Goal: Task Accomplishment & Management: Complete application form

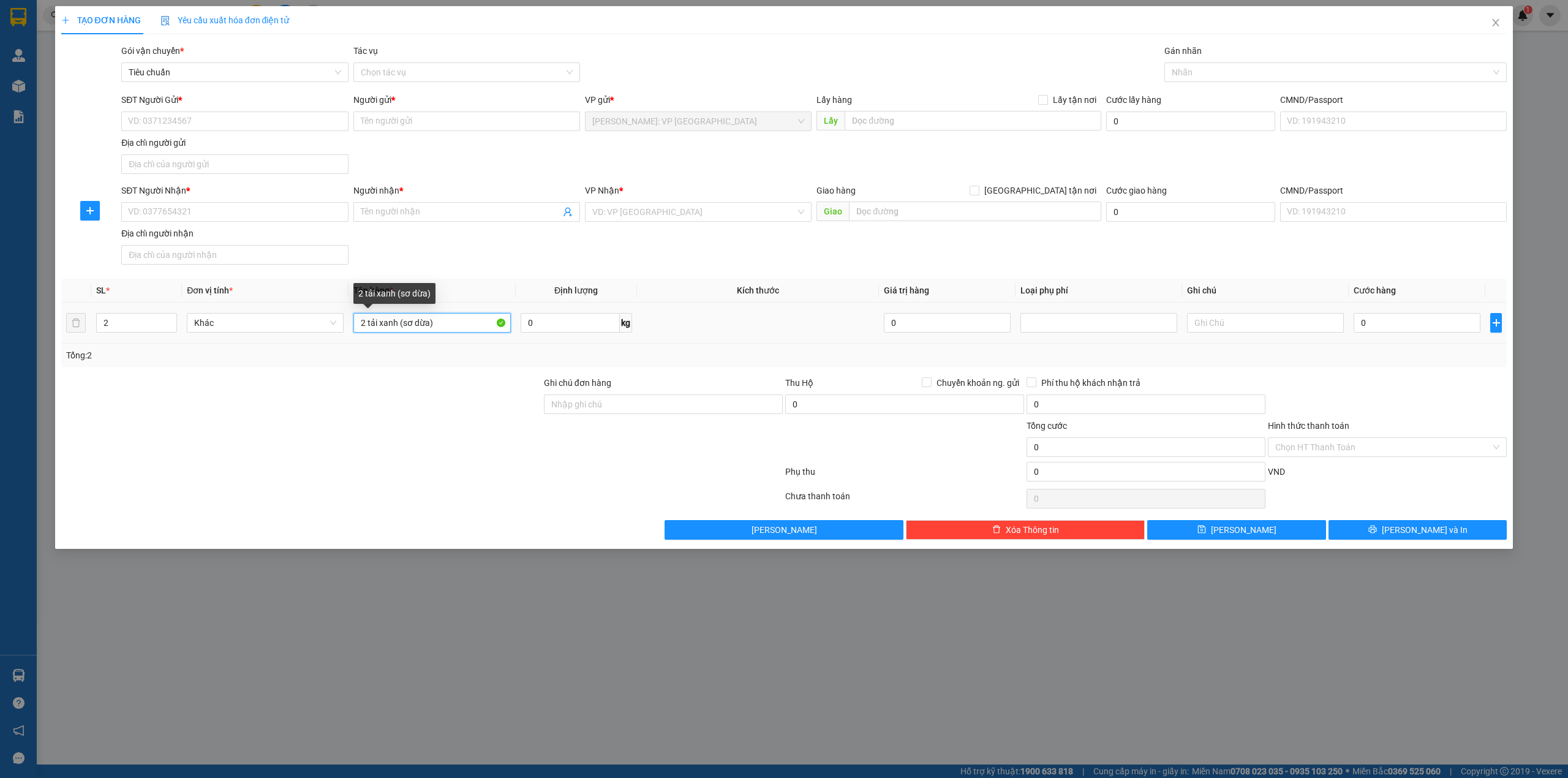
click at [436, 325] on input "2 tải xanh (sơ dừa)" at bounding box center [431, 323] width 157 height 20
click at [436, 322] on input "2 tải xanh (sơ dừa)" at bounding box center [431, 323] width 157 height 20
click at [435, 321] on input "2 tải xanh (sơ dừa)" at bounding box center [431, 323] width 157 height 20
click at [172, 319] on span "up" at bounding box center [171, 320] width 7 height 7
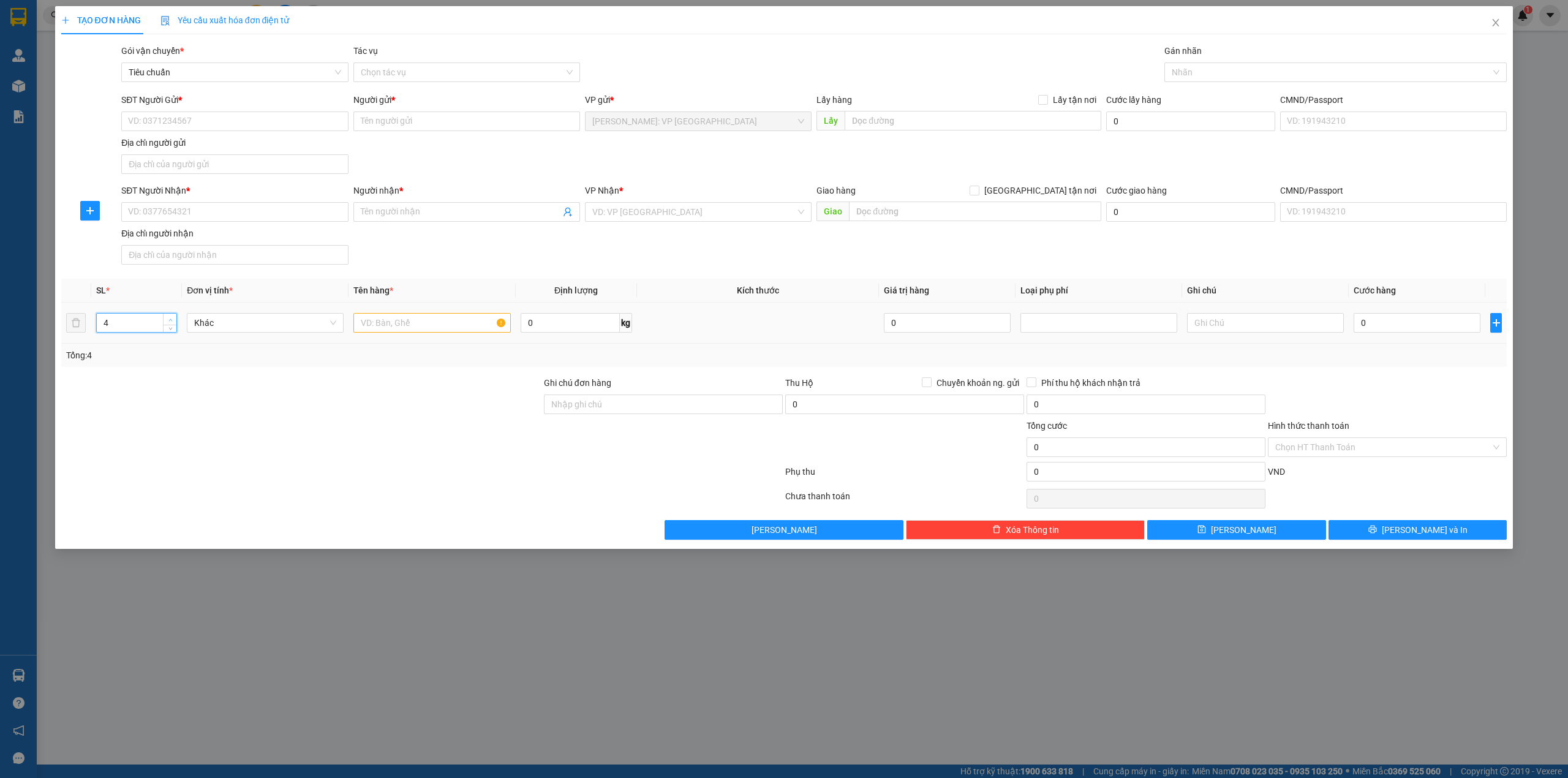
click at [172, 319] on span "up" at bounding box center [171, 320] width 7 height 7
type input "8"
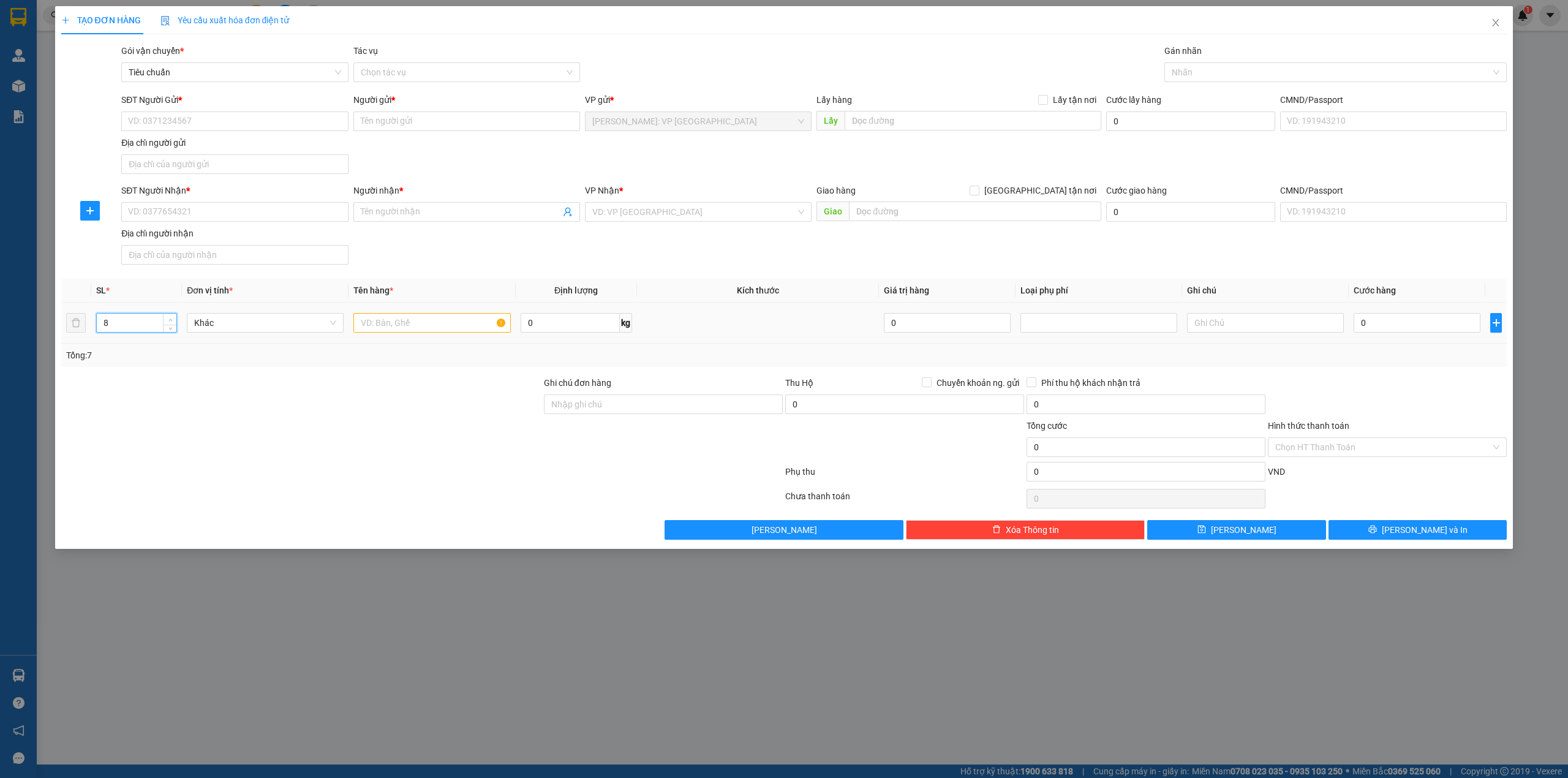
click at [172, 319] on span "up" at bounding box center [171, 320] width 7 height 7
click at [392, 323] on input "text" at bounding box center [431, 323] width 157 height 20
type input "8 thùng giấy (4 bộ điều hòa)"
click at [375, 243] on div "SĐT Người Nhận * VD: 0377654321 Người nhận * Tên người nhận VP Nhận * VD: VP [G…" at bounding box center [814, 227] width 1390 height 86
click at [214, 202] on div "SĐT Người Nhận *" at bounding box center [234, 193] width 227 height 18
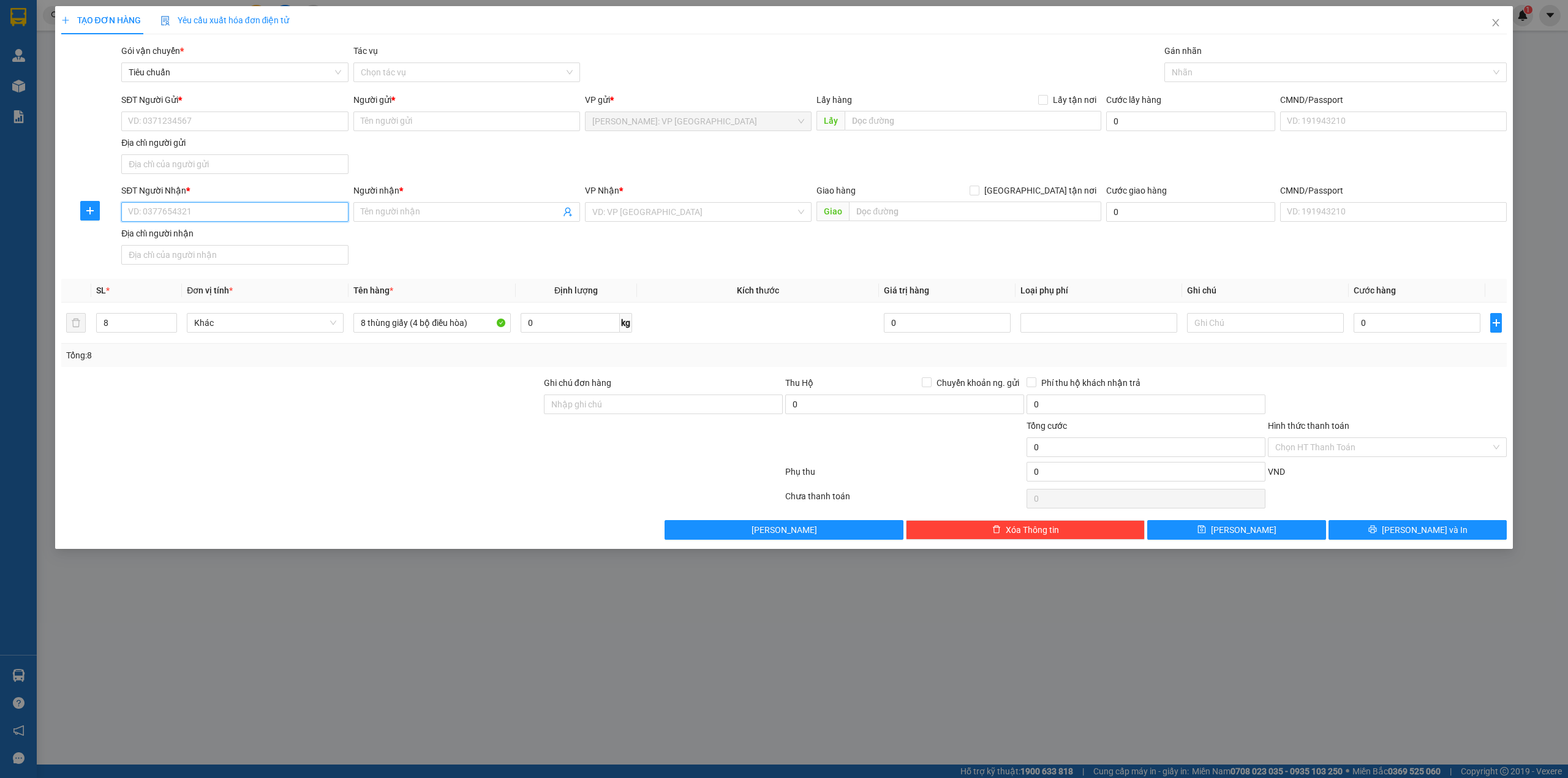
click at [214, 221] on input "SĐT Người Nhận *" at bounding box center [234, 212] width 227 height 20
type input "0986893686"
click at [407, 210] on input "Người nhận *" at bounding box center [460, 211] width 199 height 14
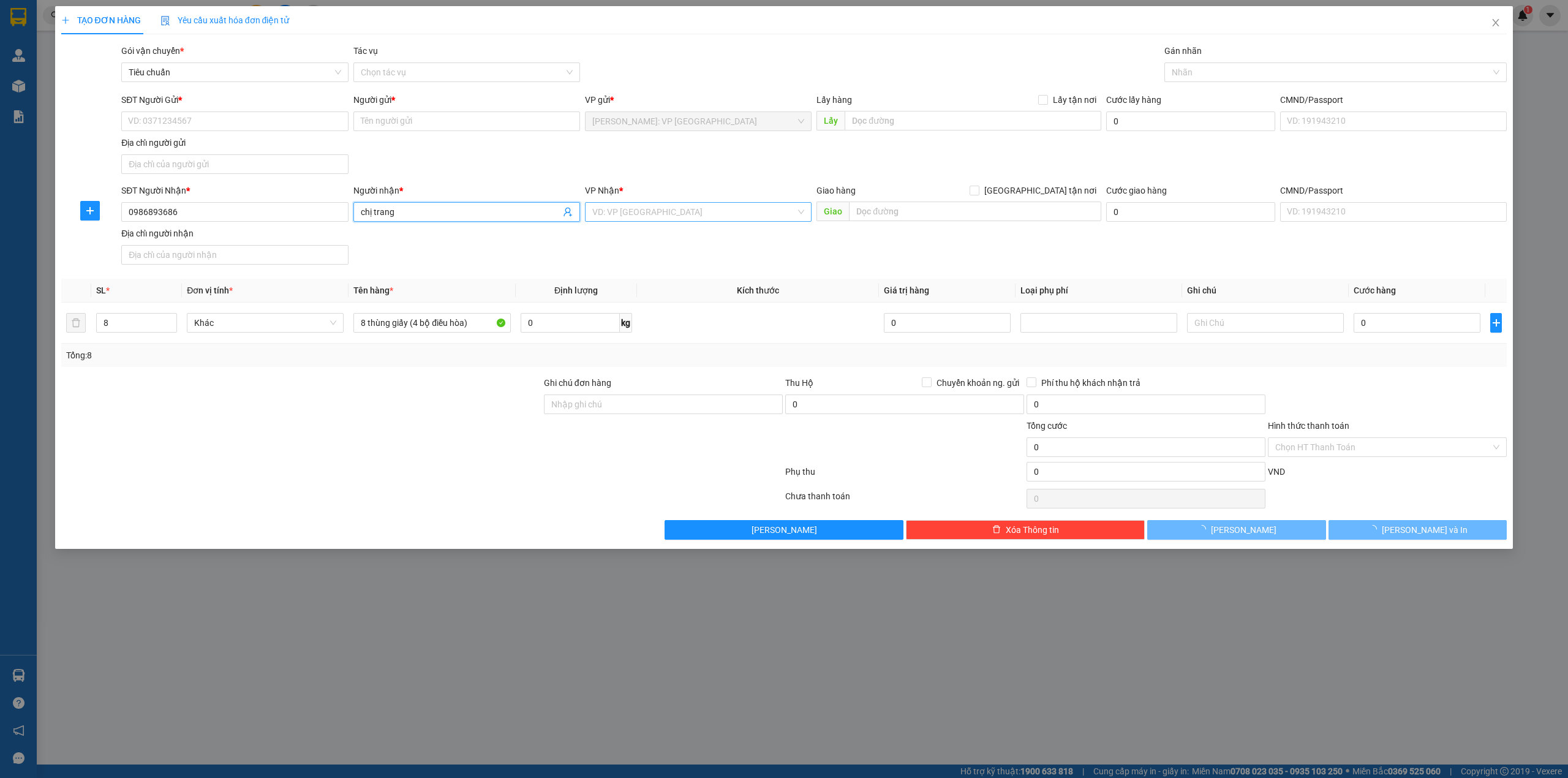
type input "chị trang"
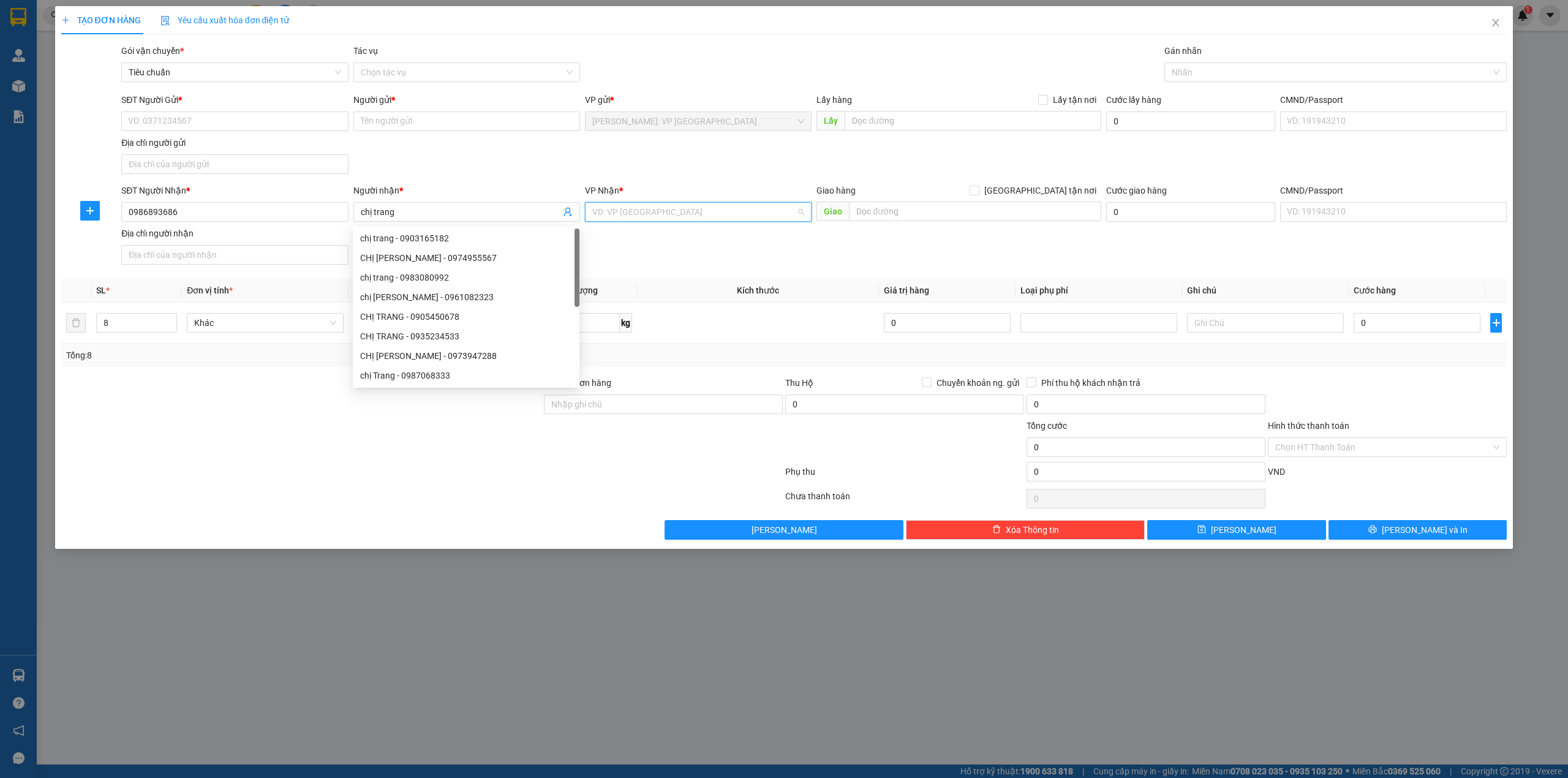
drag, startPoint x: 623, startPoint y: 208, endPoint x: 615, endPoint y: 208, distance: 8.0
click at [622, 208] on input "search" at bounding box center [693, 212] width 203 height 18
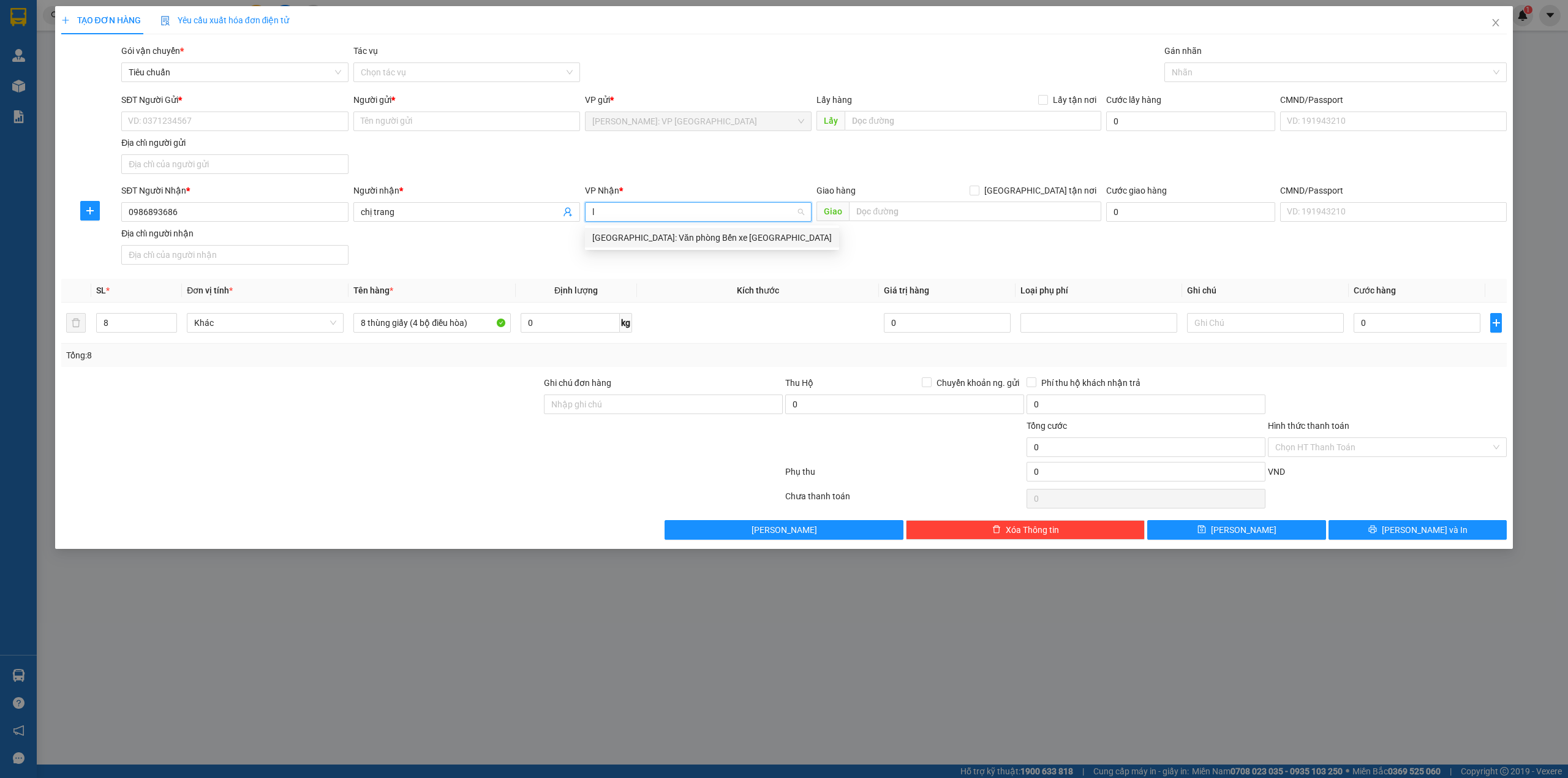
type input "lý"
click at [684, 236] on div "[GEOGRAPHIC_DATA]: Văn phòng Bến xe [GEOGRAPHIC_DATA]" at bounding box center [711, 237] width 239 height 14
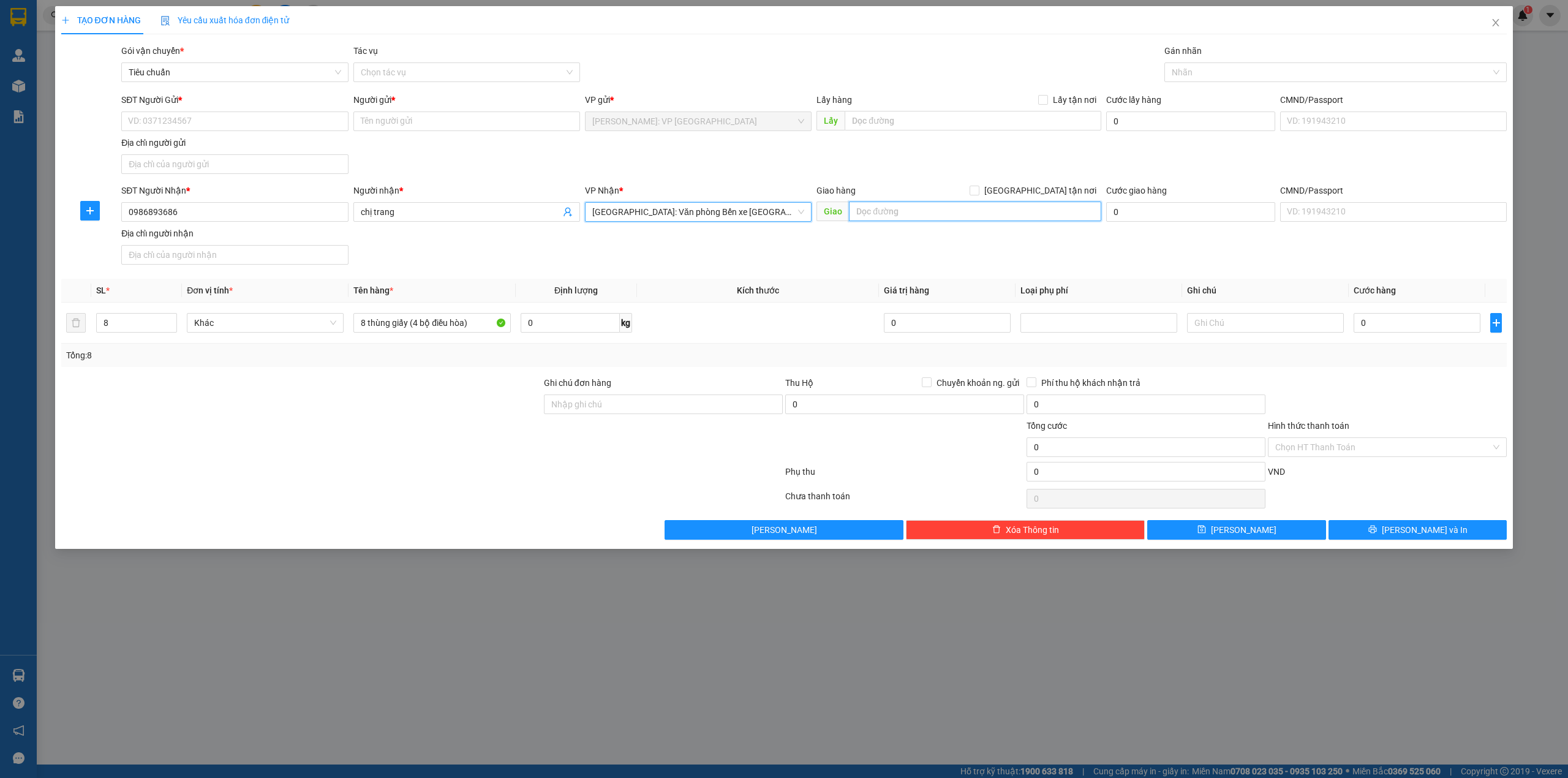
click at [892, 217] on input "text" at bounding box center [975, 211] width 253 height 20
click at [874, 214] on input "[STREET_ADDRESS][PERSON_NAME]," at bounding box center [975, 211] width 253 height 20
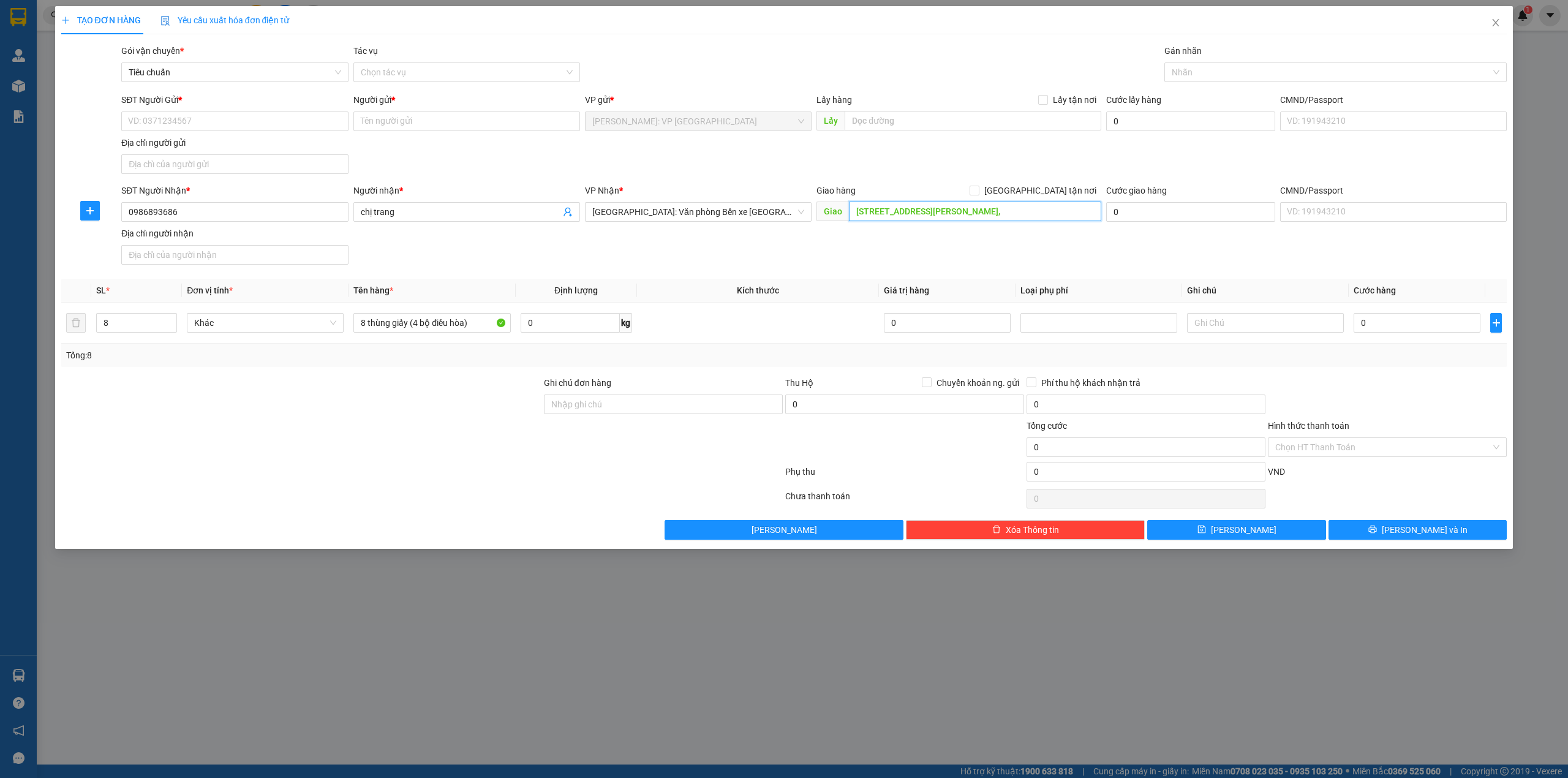
click at [961, 216] on input "[STREET_ADDRESS][PERSON_NAME]," at bounding box center [975, 211] width 253 height 20
type input "[STREET_ADDRESS][PERSON_NAME] phòng ([GEOGRAPHIC_DATA])"
click at [1064, 190] on span "[GEOGRAPHIC_DATA] tận nơi" at bounding box center [1040, 190] width 122 height 14
click at [979, 190] on input "[GEOGRAPHIC_DATA] tận nơi" at bounding box center [973, 190] width 8 height 8
checkbox input "true"
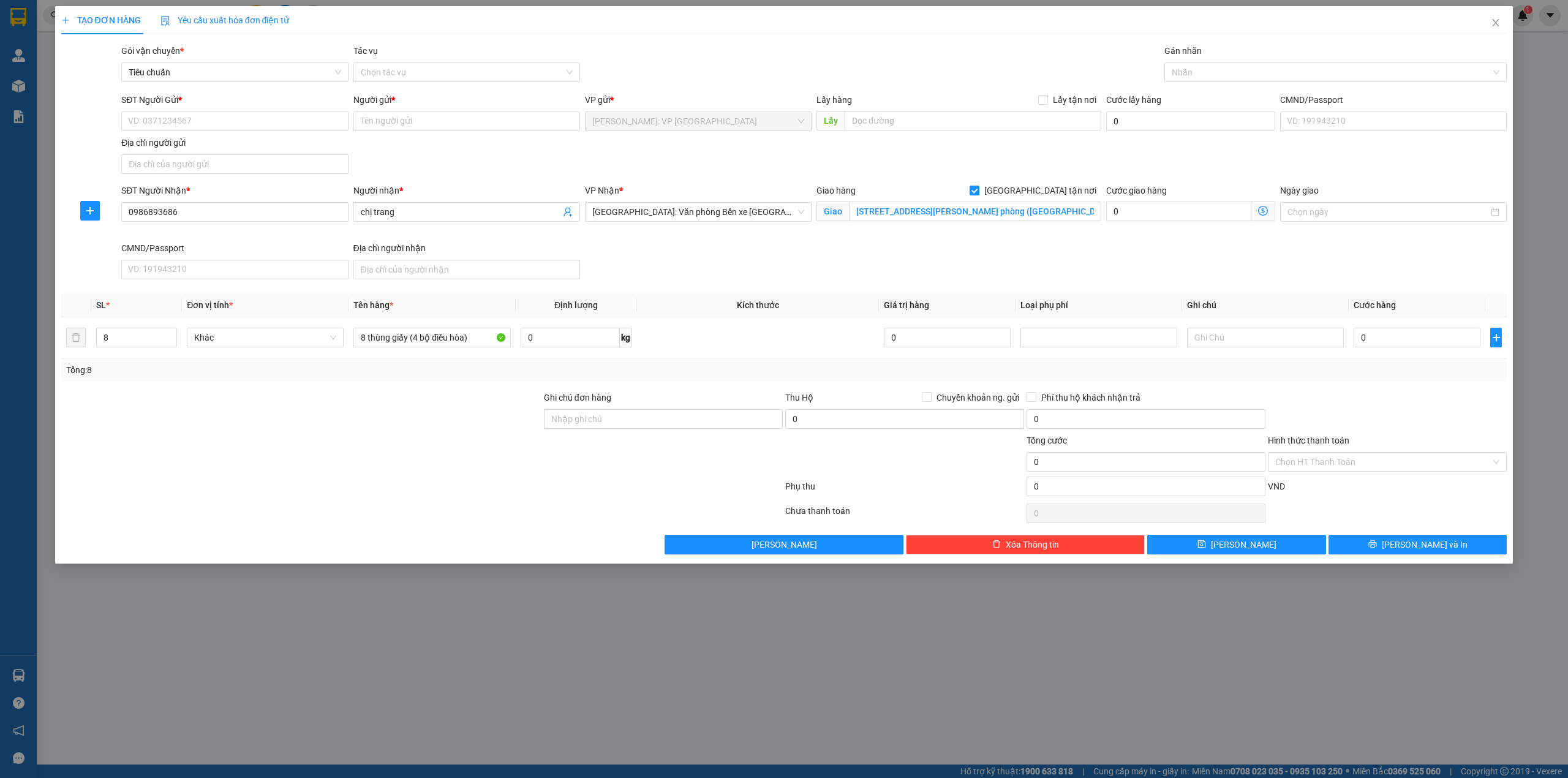
drag, startPoint x: 872, startPoint y: 145, endPoint x: 922, endPoint y: 150, distance: 50.2
click at [875, 145] on div "SĐT Người Gửi * VD: 0371234567 Người gửi * Tên người gửi VP gửi * [GEOGRAPHIC_D…" at bounding box center [814, 135] width 1390 height 86
click at [1202, 76] on div at bounding box center [1330, 72] width 325 height 14
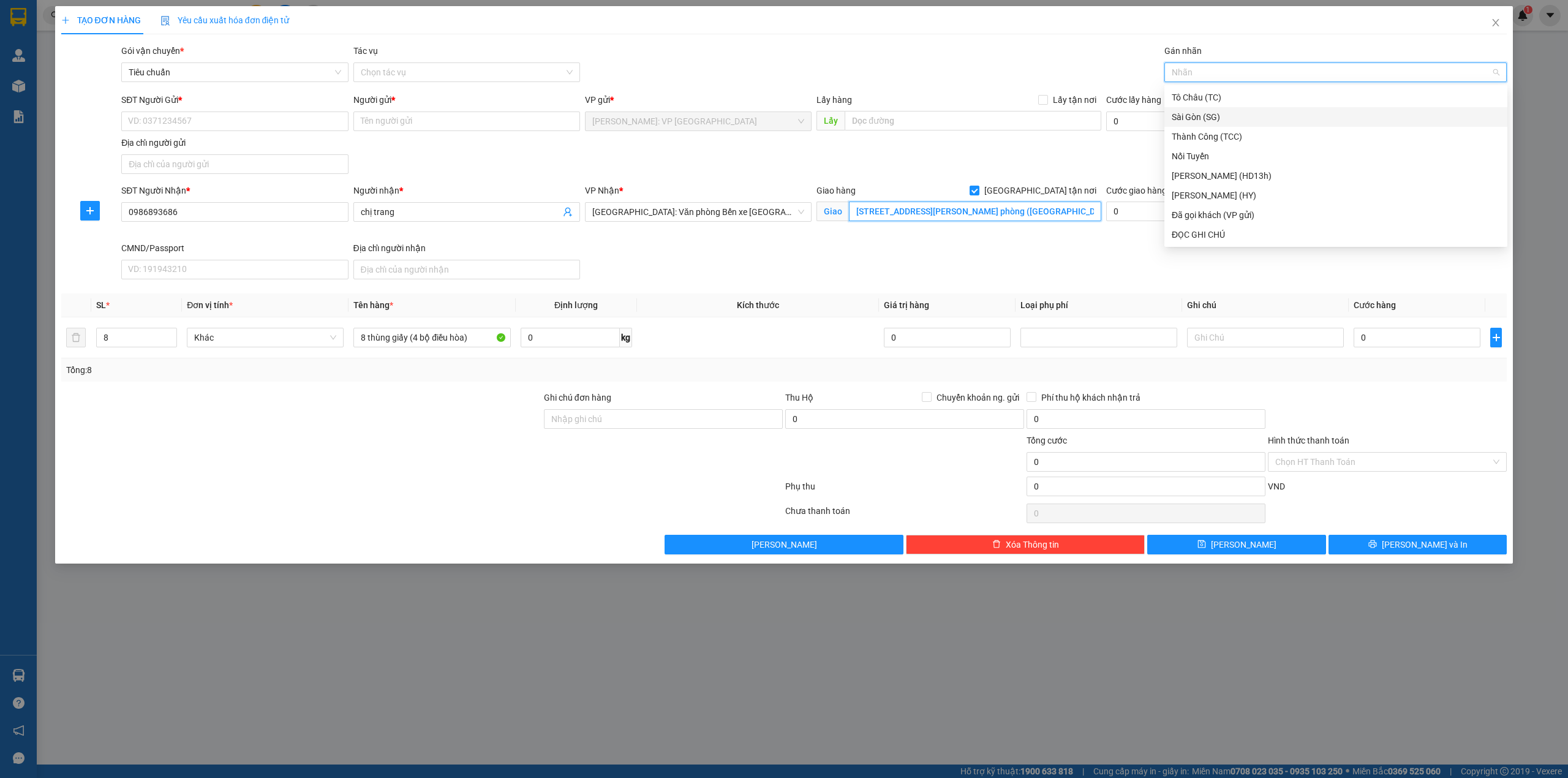
click at [1081, 209] on input "[STREET_ADDRESS][PERSON_NAME] phòng ([GEOGRAPHIC_DATA])" at bounding box center [975, 211] width 253 height 20
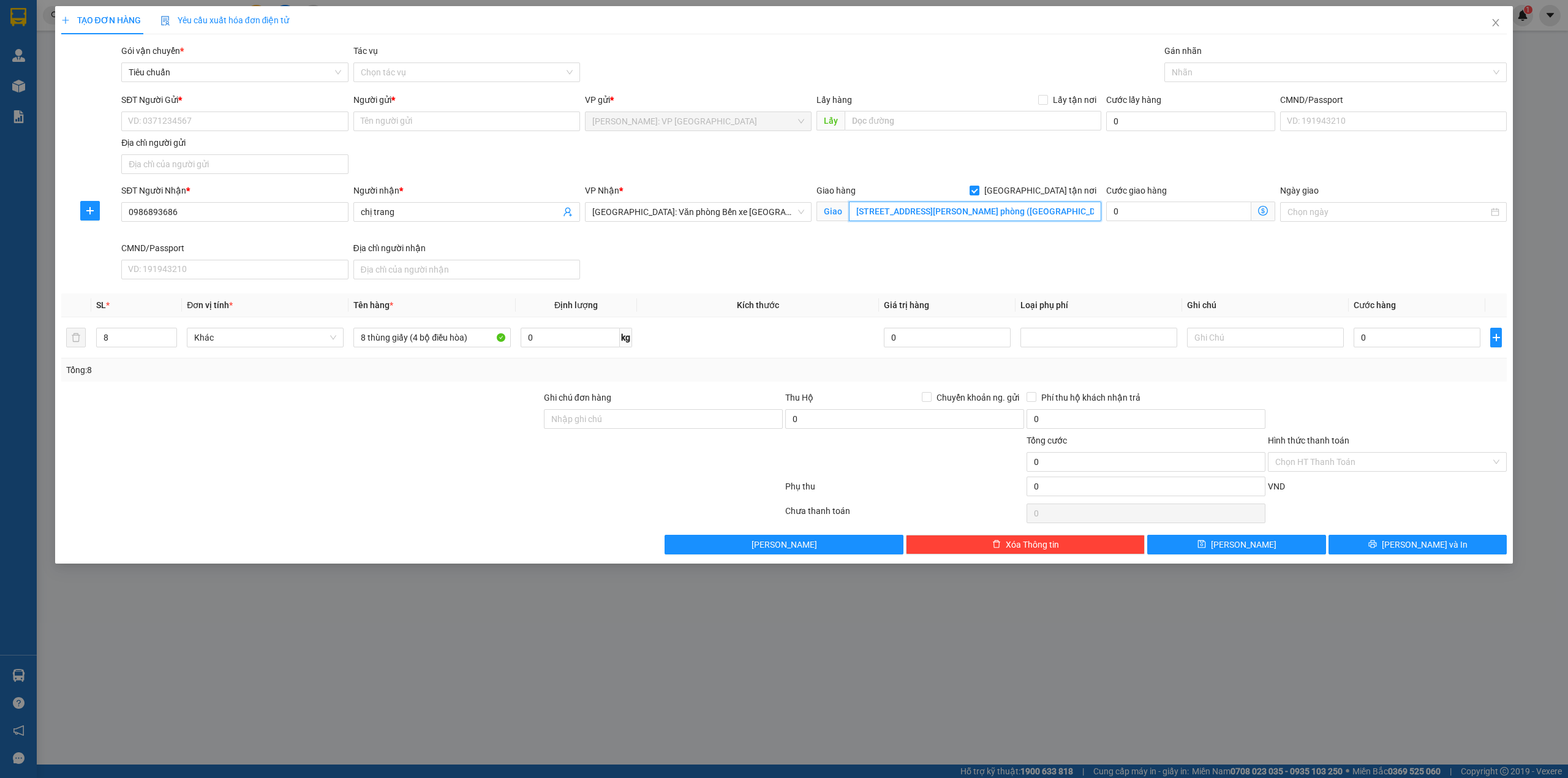
click at [1079, 216] on input "[STREET_ADDRESS][PERSON_NAME] phòng ([GEOGRAPHIC_DATA])" at bounding box center [975, 211] width 253 height 20
click at [1213, 69] on div at bounding box center [1330, 72] width 325 height 14
type input "[STREET_ADDRESS][PERSON_NAME], [GEOGRAPHIC_DATA] ([GEOGRAPHIC_DATA] cũ )"
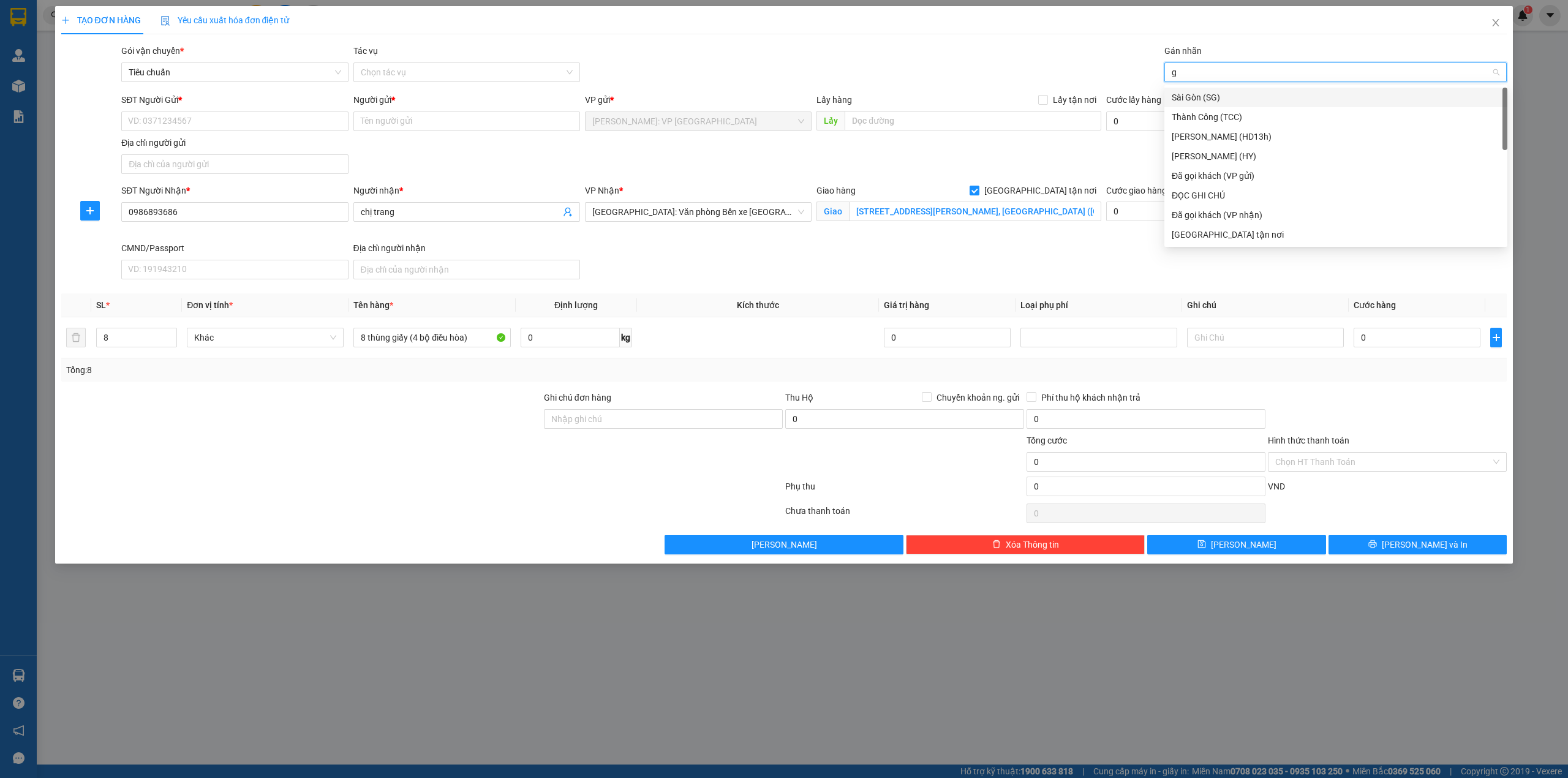
type input "gi"
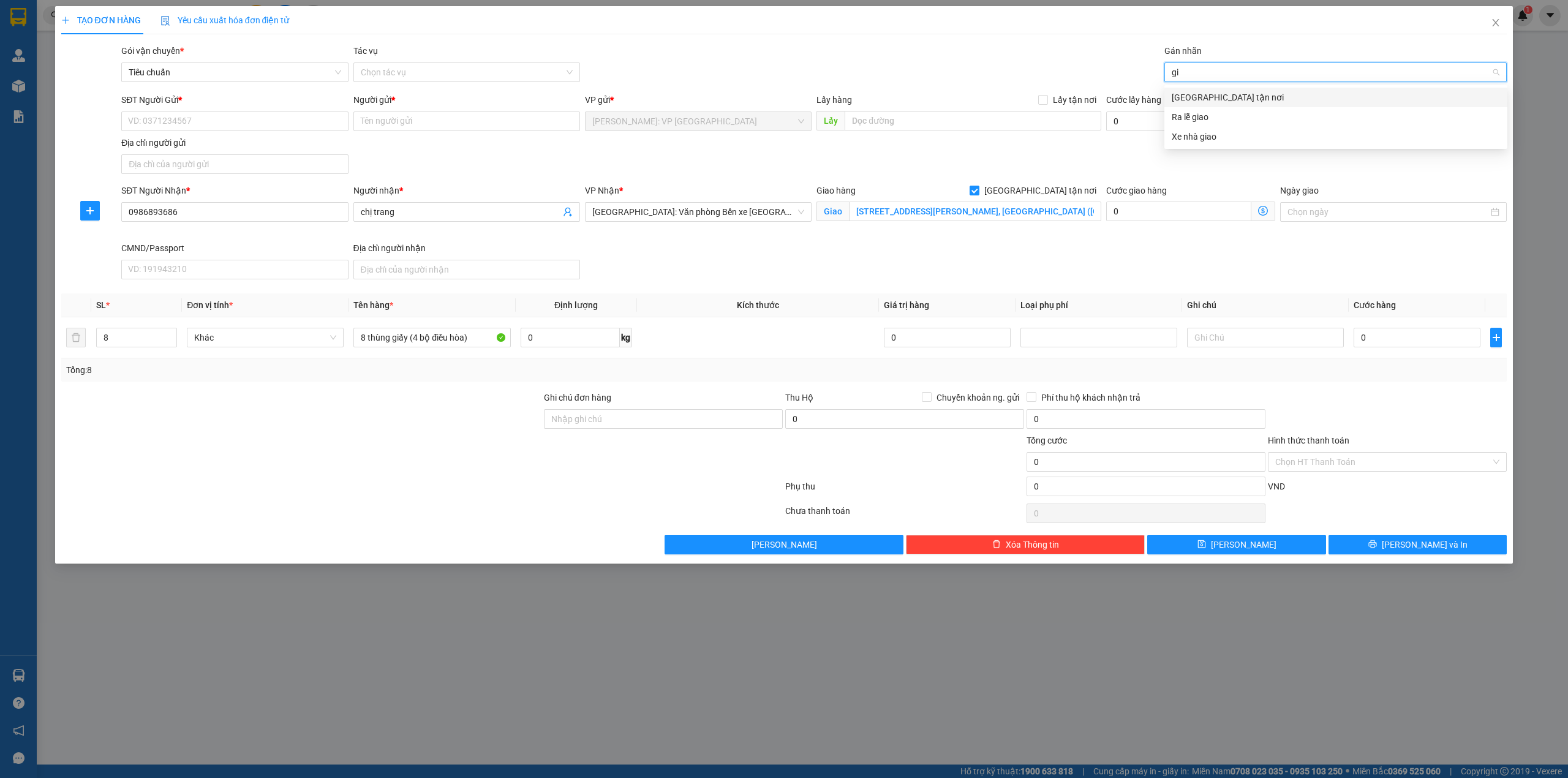
click at [1207, 103] on div "[GEOGRAPHIC_DATA] tận nơi" at bounding box center [1336, 97] width 329 height 14
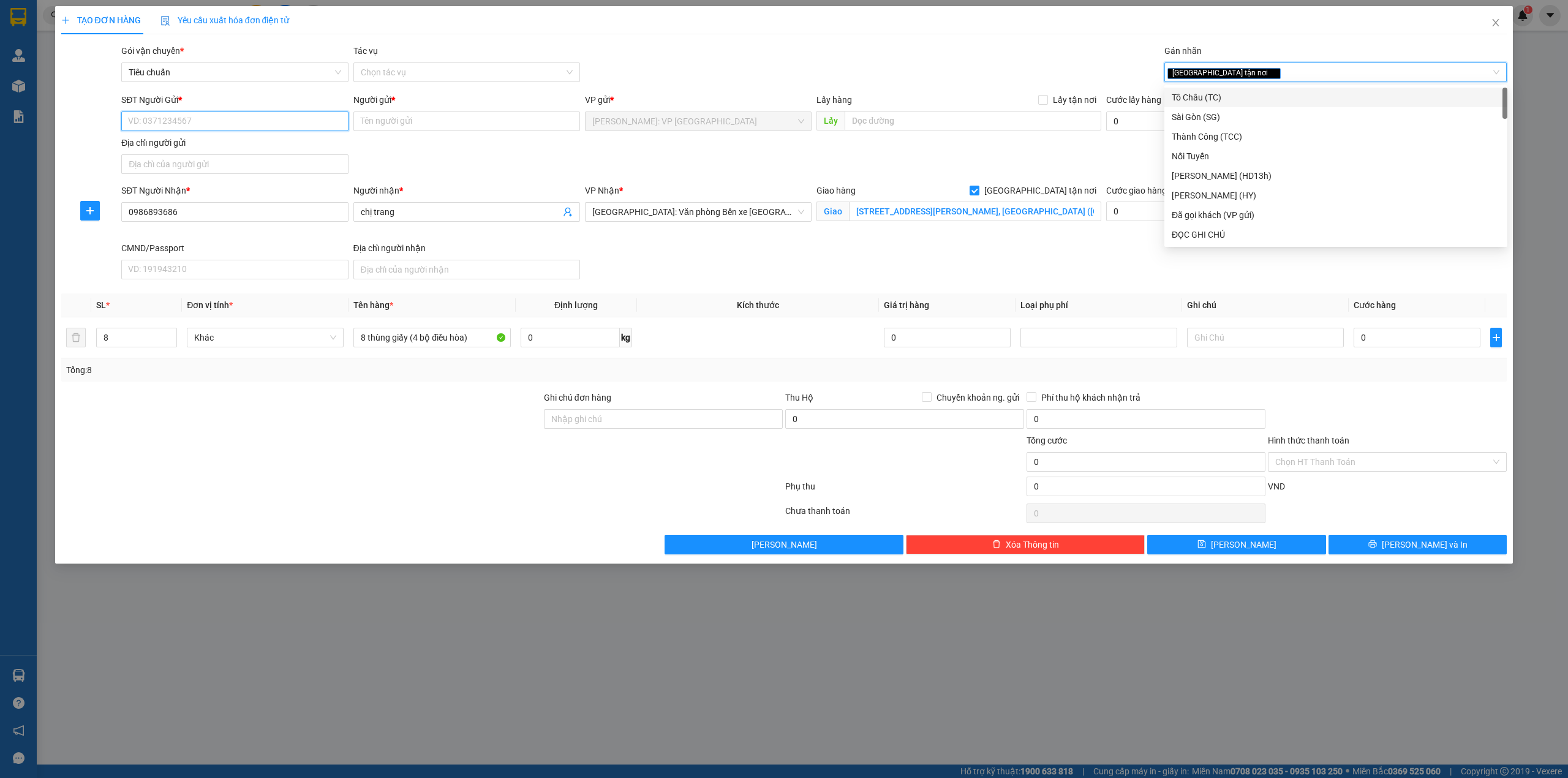
click at [329, 123] on input "SĐT Người Gửi *" at bounding box center [234, 121] width 227 height 20
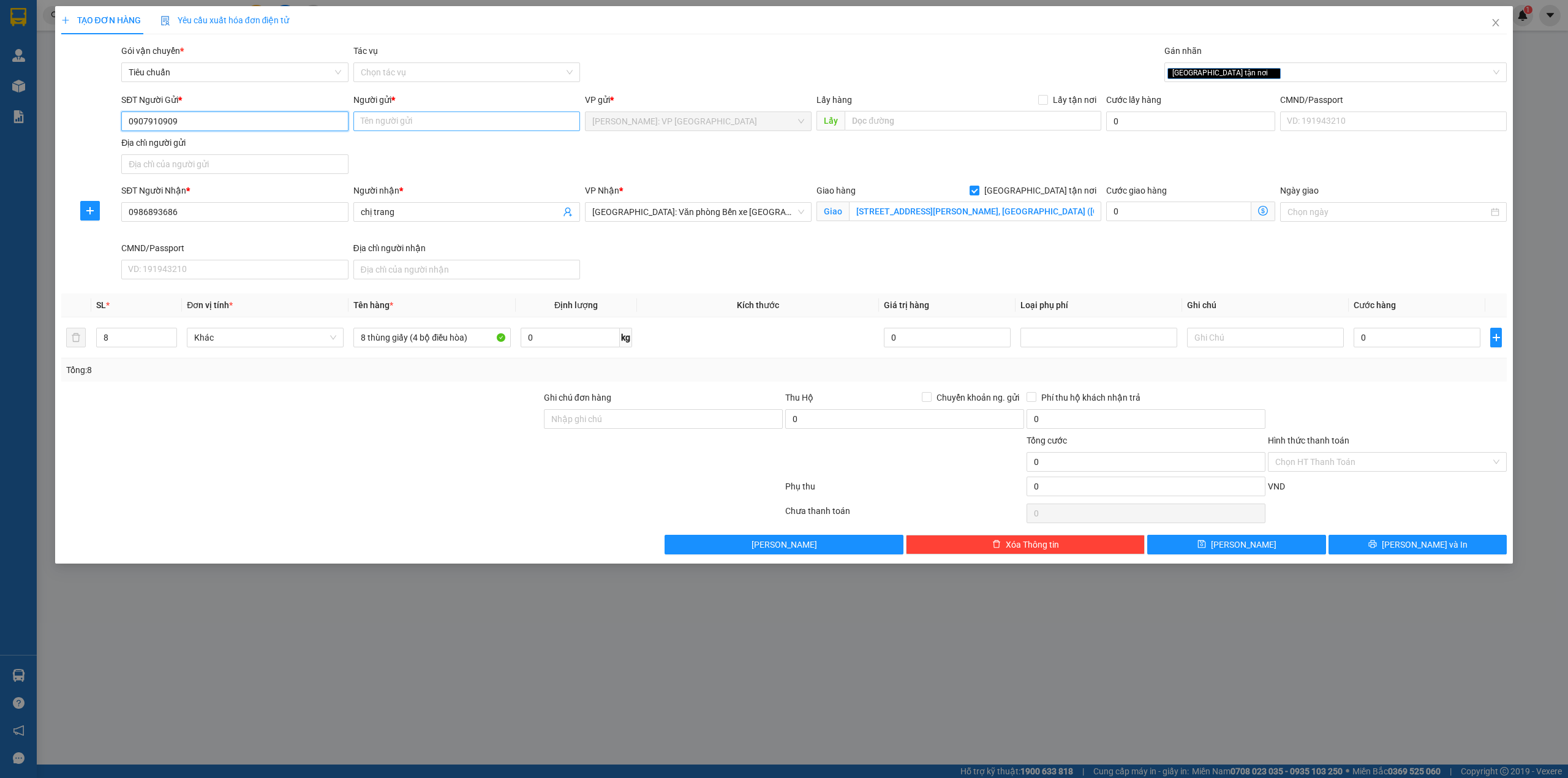
type input "0907910909"
click at [382, 126] on input "Người gửi *" at bounding box center [466, 121] width 227 height 20
click at [447, 123] on input "thành- cty cp nhà nahf vui" at bounding box center [466, 121] width 227 height 20
type input "thành- cty cp nhà nhà vui"
click at [490, 170] on div "SĐT Người Gửi * 0907910909 Người gửi * thành- cty cp nhà nhà vui thành- cty cp …" at bounding box center [814, 135] width 1390 height 86
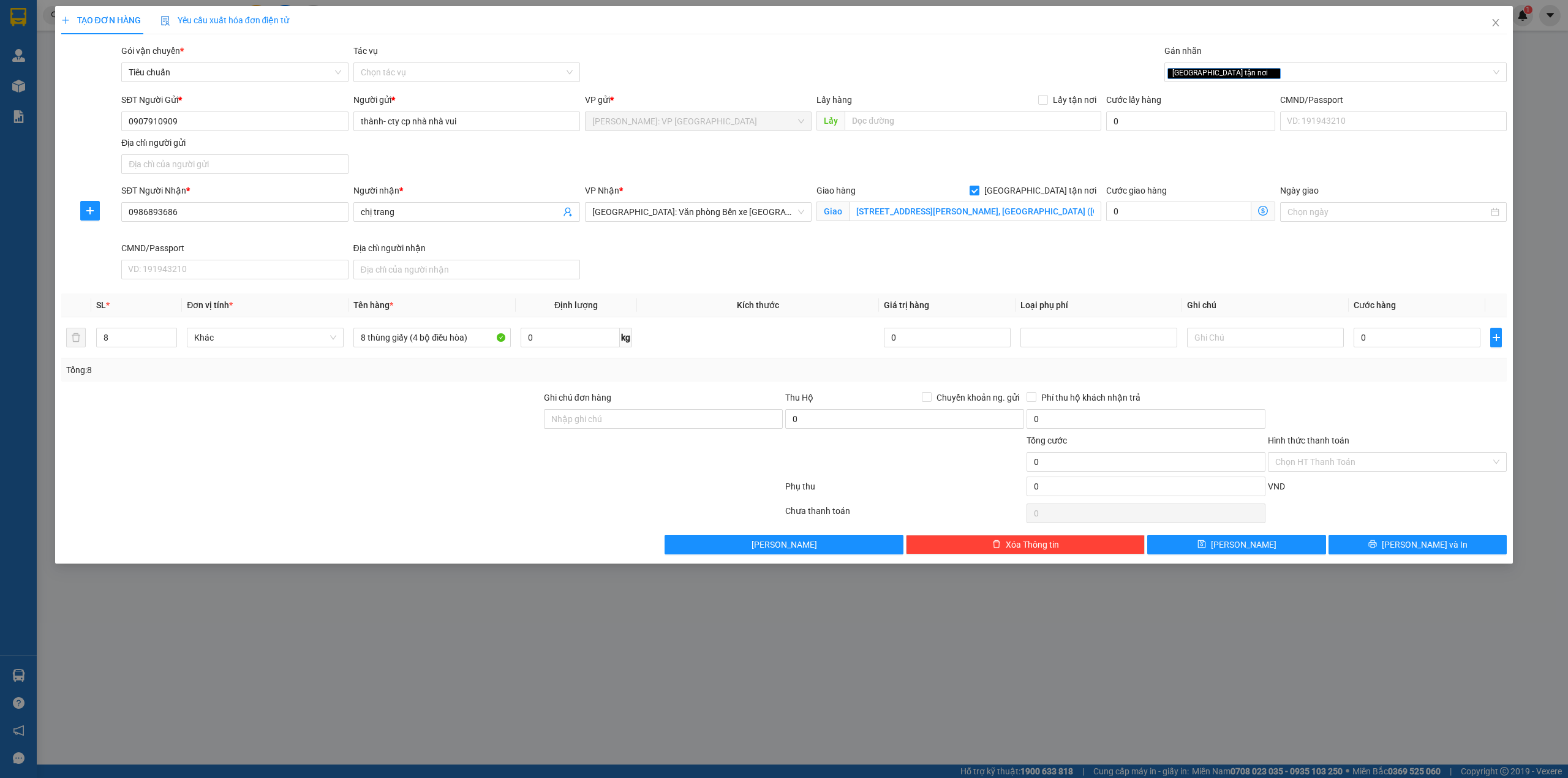
drag, startPoint x: 271, startPoint y: 457, endPoint x: 321, endPoint y: 454, distance: 50.1
click at [306, 454] on div at bounding box center [301, 454] width 483 height 42
drag, startPoint x: 675, startPoint y: 278, endPoint x: 687, endPoint y: 275, distance: 12.4
click at [676, 278] on div "SĐT Người Nhận * 0986893686 Người nhận * chị trang VP Nhận * [GEOGRAPHIC_DATA]:…" at bounding box center [814, 234] width 1390 height 100
click at [478, 400] on div at bounding box center [301, 412] width 483 height 42
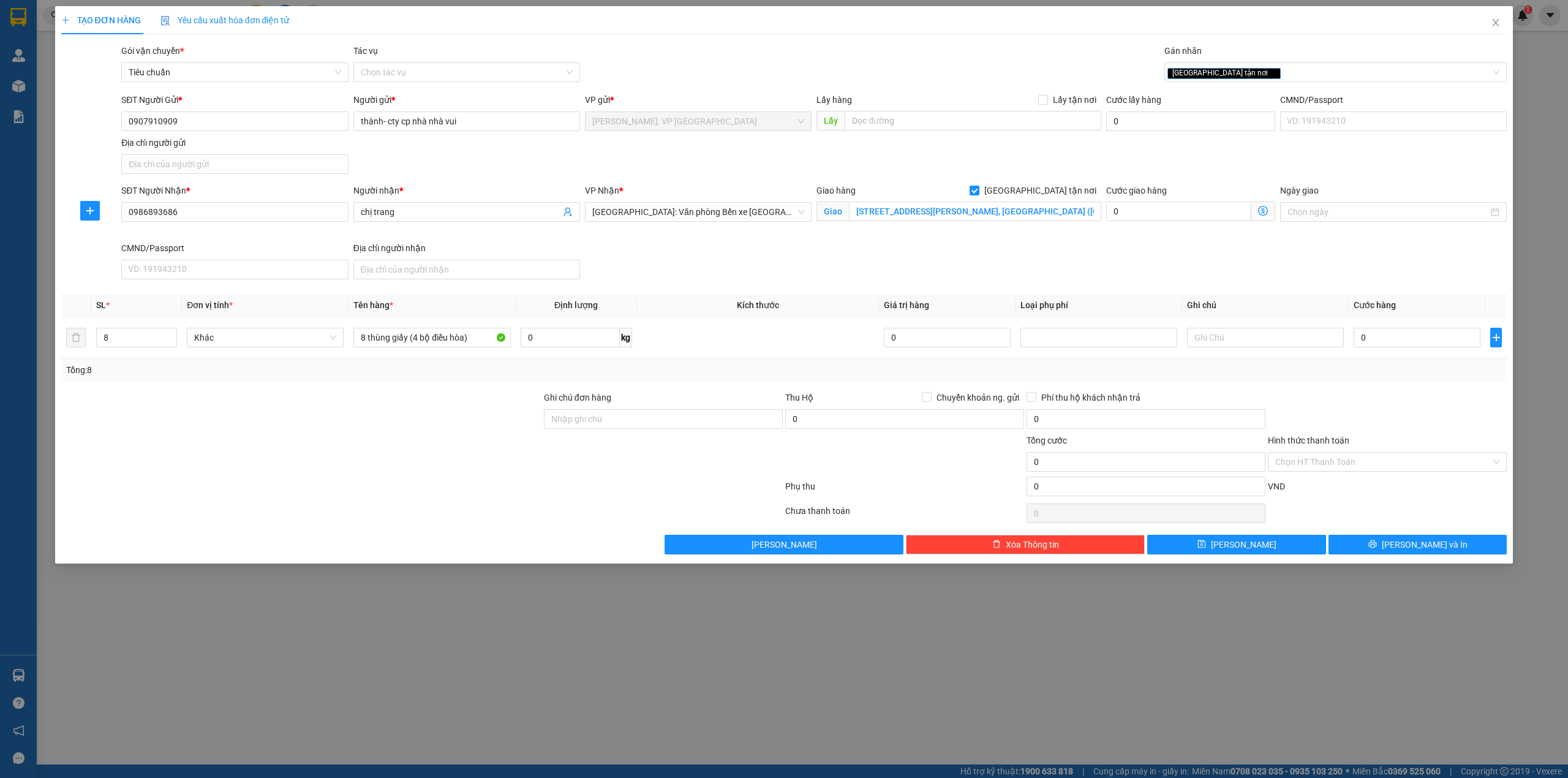
click at [1007, 284] on div "SĐT Người Nhận * 0986893686 Người nhận * chị trang VP Nhận * [GEOGRAPHIC_DATA]:…" at bounding box center [814, 234] width 1390 height 100
click at [498, 462] on div at bounding box center [301, 454] width 483 height 42
drag, startPoint x: 889, startPoint y: 241, endPoint x: 877, endPoint y: 243, distance: 12.2
click at [887, 241] on div "[GEOGRAPHIC_DATA] tận nơi Giao [STREET_ADDRESS][PERSON_NAME], [GEOGRAPHIC_DATA]…" at bounding box center [959, 213] width 290 height 58
click at [418, 414] on div at bounding box center [301, 412] width 483 height 42
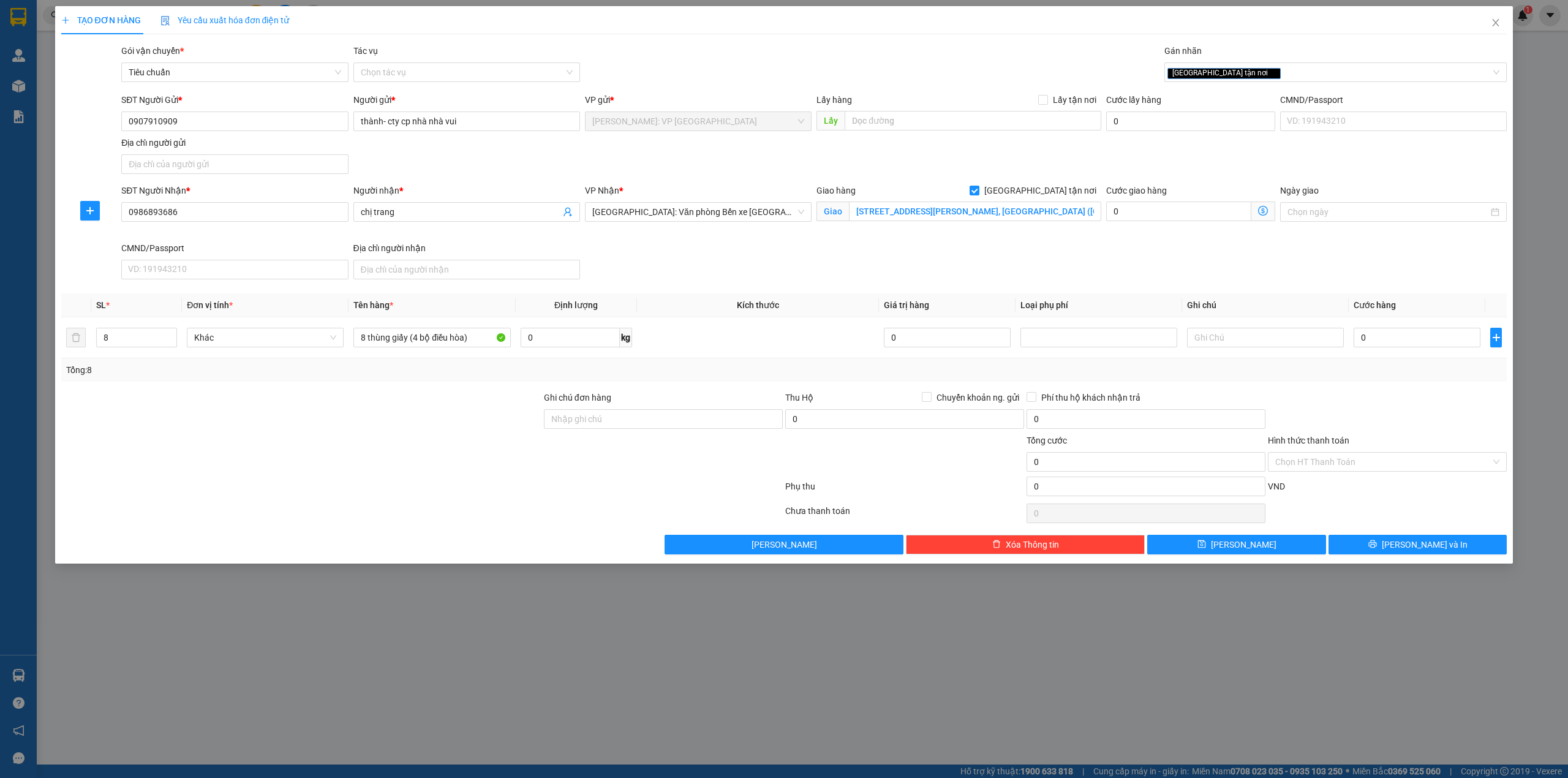
click at [422, 412] on div at bounding box center [301, 412] width 483 height 42
click at [663, 459] on div at bounding box center [663, 454] width 241 height 42
click at [422, 486] on div at bounding box center [422, 488] width 724 height 24
click at [450, 534] on div "Transit Pickup Surcharge Ids Transit Deliver Surcharge Ids Transit Deliver Surc…" at bounding box center [784, 299] width 1446 height 510
click at [936, 206] on input "[STREET_ADDRESS][PERSON_NAME], [GEOGRAPHIC_DATA] ([GEOGRAPHIC_DATA] cũ )" at bounding box center [975, 211] width 253 height 20
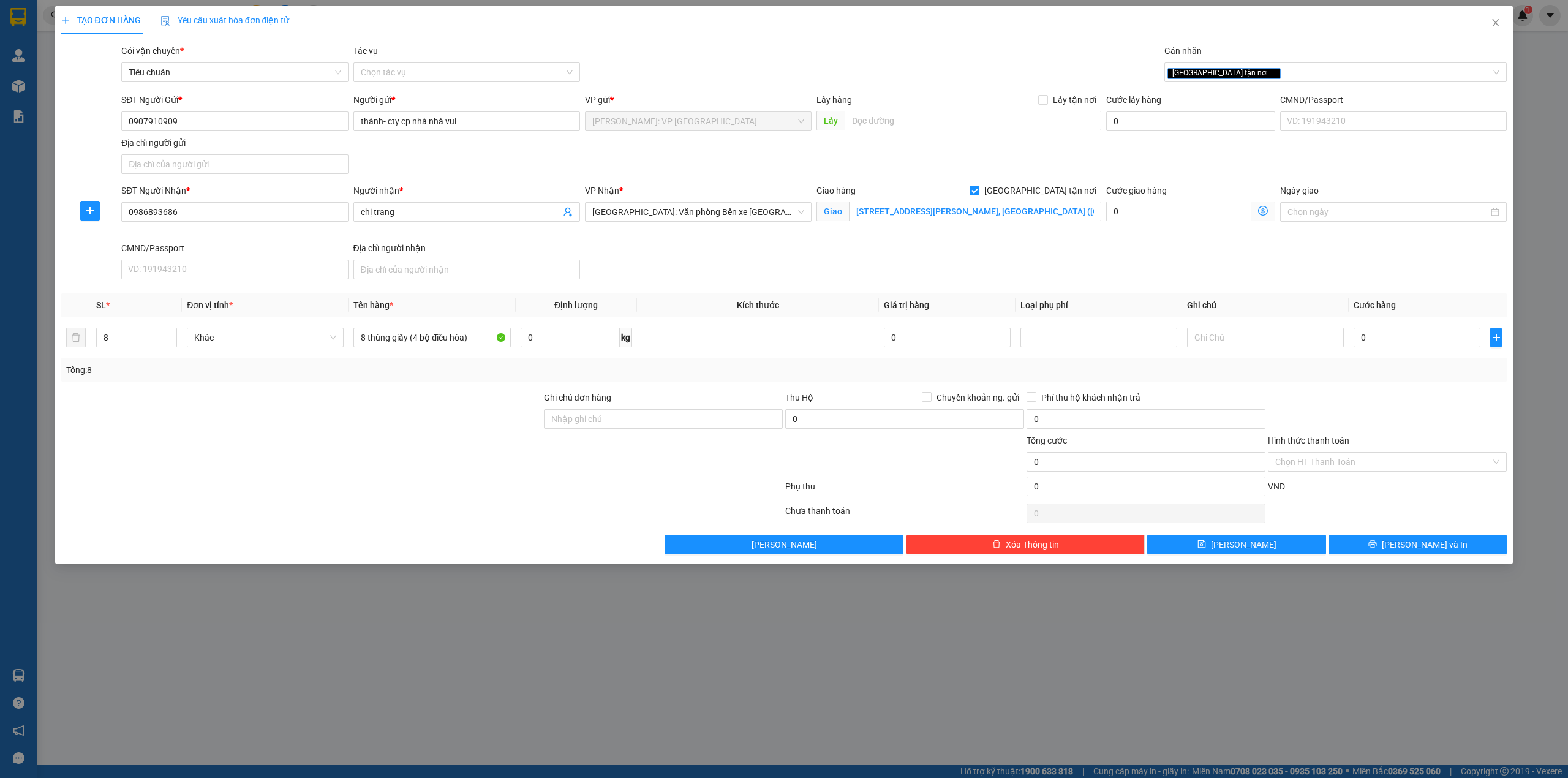
click at [696, 251] on div "SĐT Người Nhận * 0986893686 Người nhận * chị trang VP Nhận * [GEOGRAPHIC_DATA]:…" at bounding box center [814, 234] width 1390 height 100
click at [409, 337] on input "8 thùng giấy (4 bộ điều hòa)" at bounding box center [431, 338] width 157 height 20
type input "8 thùng giấy keo dễ vỡ (4 bộ điều hòa)"
click at [414, 416] on div at bounding box center [301, 412] width 483 height 42
click at [687, 265] on div "SĐT Người Nhận * 0986893686 Người nhận * chị trang VP Nhận * [GEOGRAPHIC_DATA]:…" at bounding box center [814, 234] width 1390 height 100
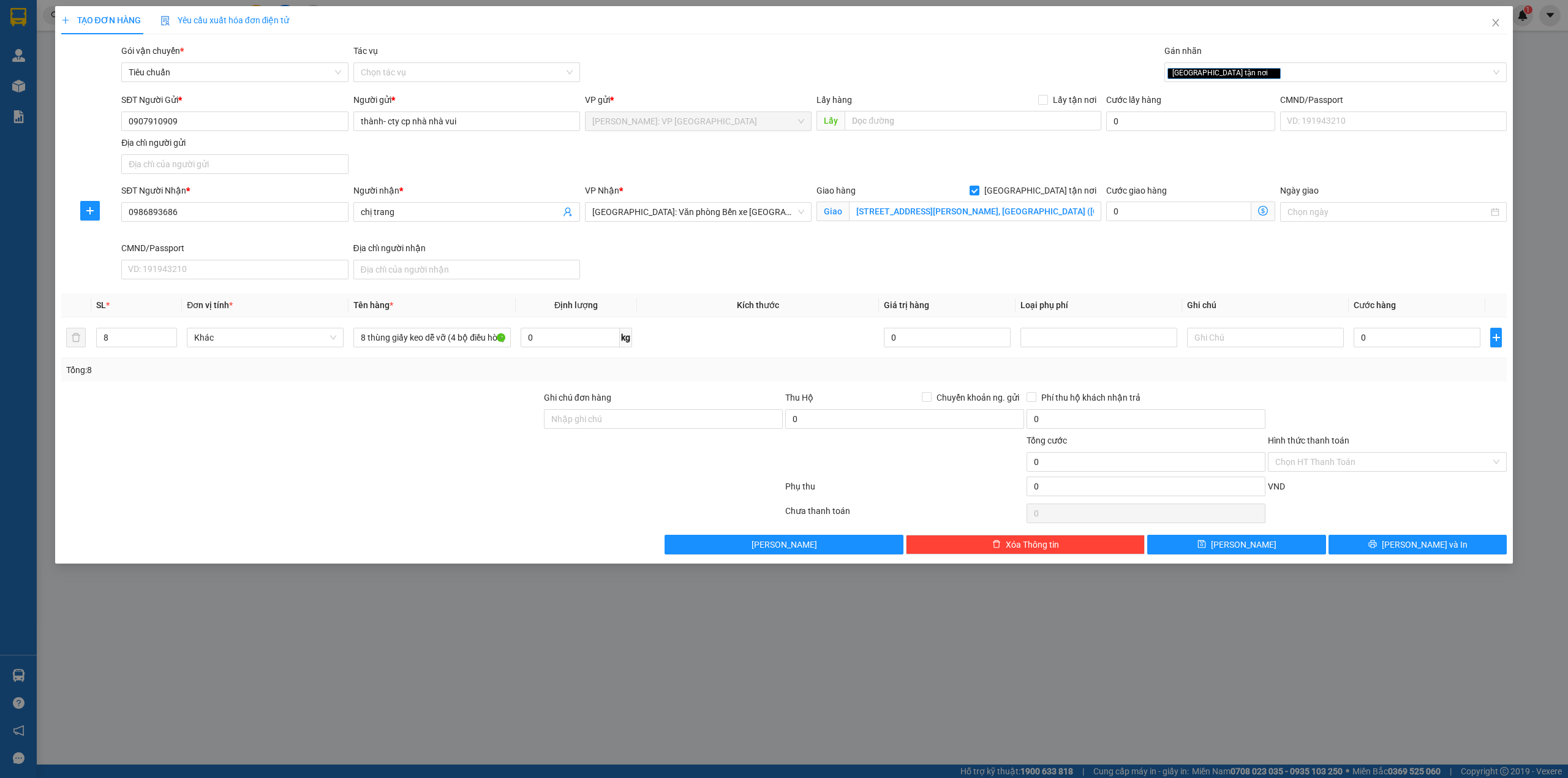
drag, startPoint x: 765, startPoint y: 282, endPoint x: 777, endPoint y: 277, distance: 13.0
click at [765, 282] on div "SĐT Người Nhận * 0986893686 Người nhận * chị trang VP Nhận * [GEOGRAPHIC_DATA]:…" at bounding box center [814, 234] width 1390 height 100
click at [1167, 251] on div "SĐT Người Nhận * 0986893686 Người nhận * chị trang VP Nhận * [GEOGRAPHIC_DATA]:…" at bounding box center [814, 234] width 1390 height 100
click at [1369, 334] on input "0" at bounding box center [1416, 338] width 126 height 20
type input "1"
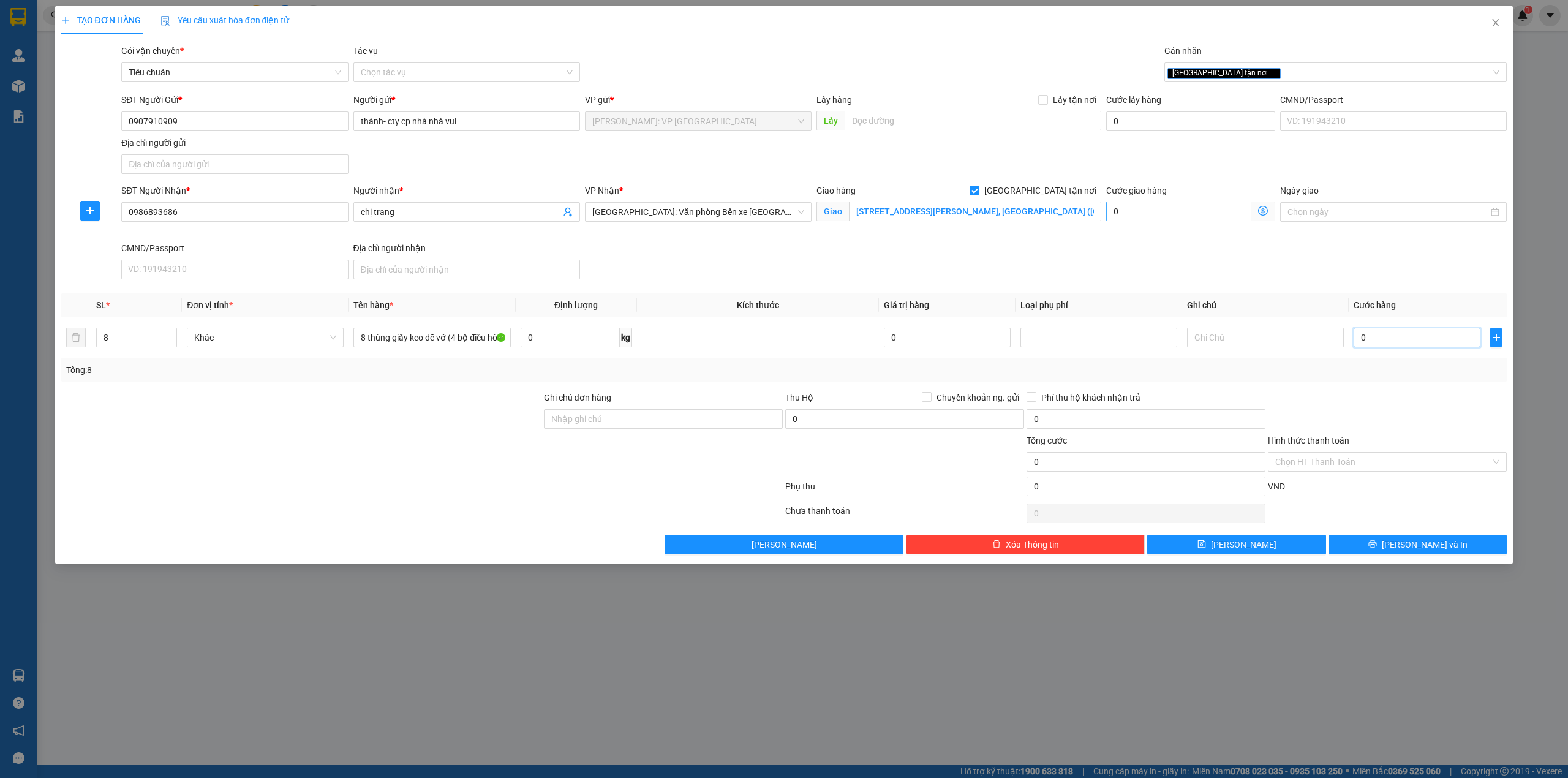
type input "1"
type input "15"
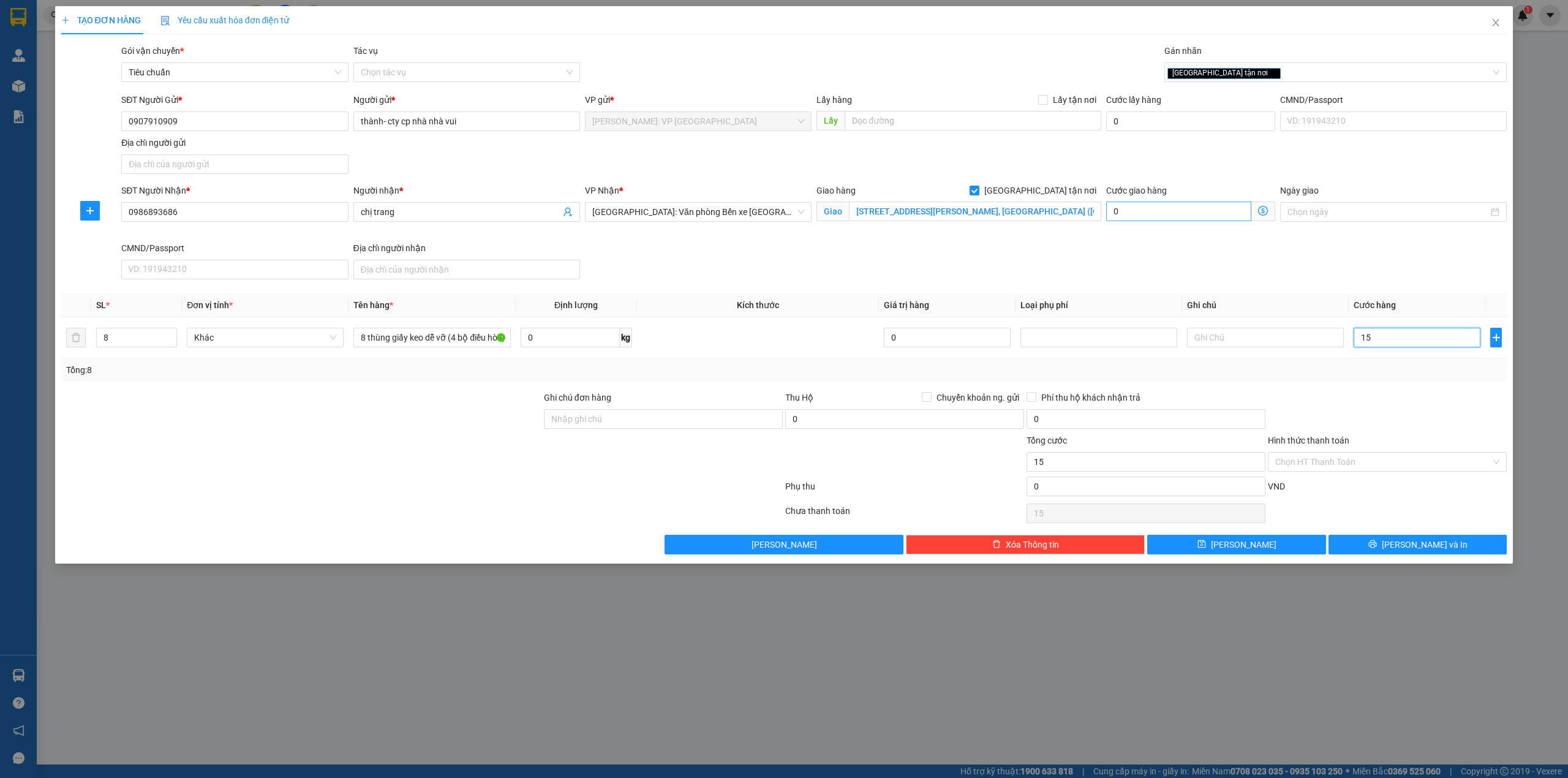
type input "150"
type input "1.500"
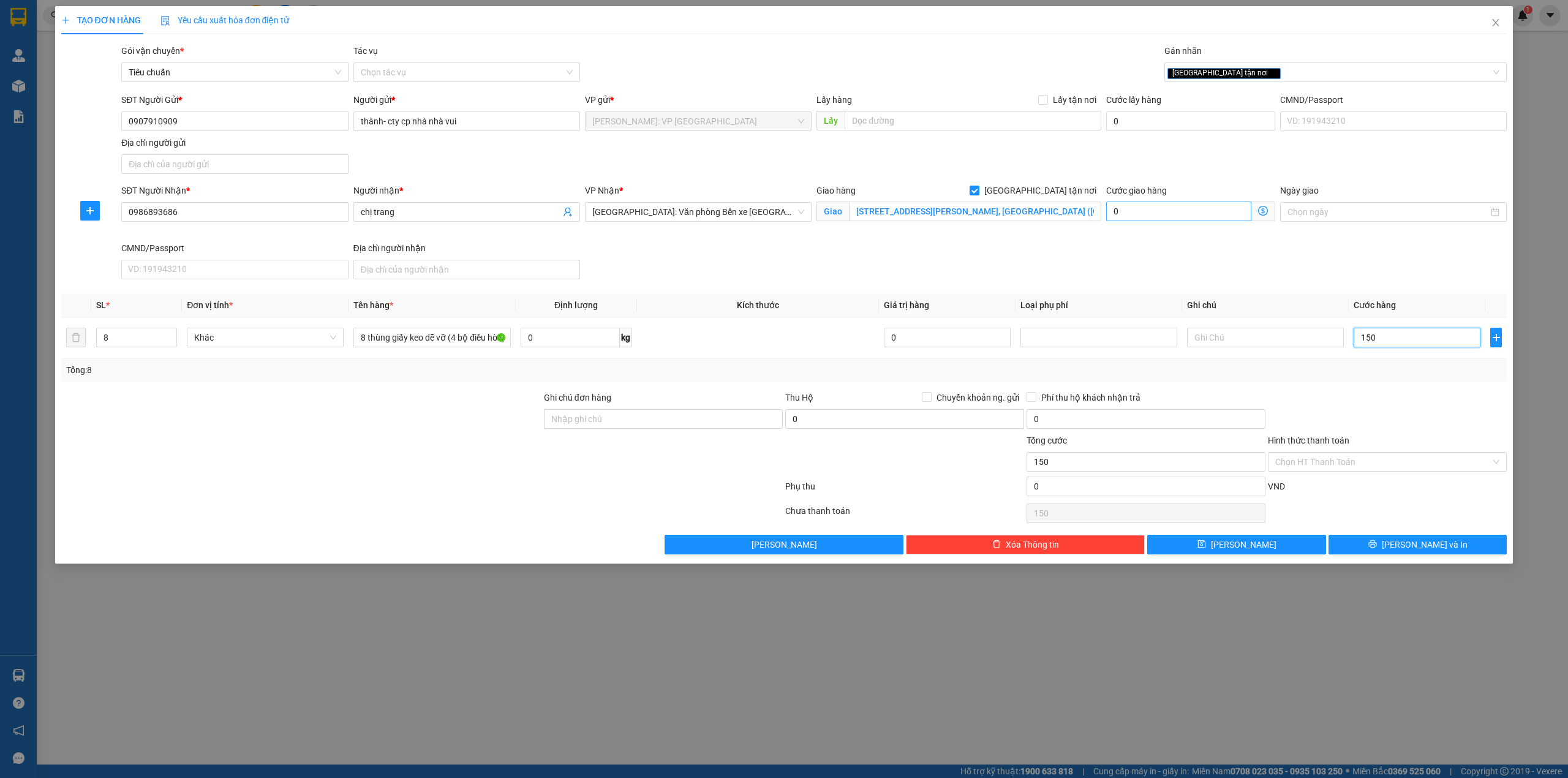
type input "1.500"
type input "15.000"
type input "150.000"
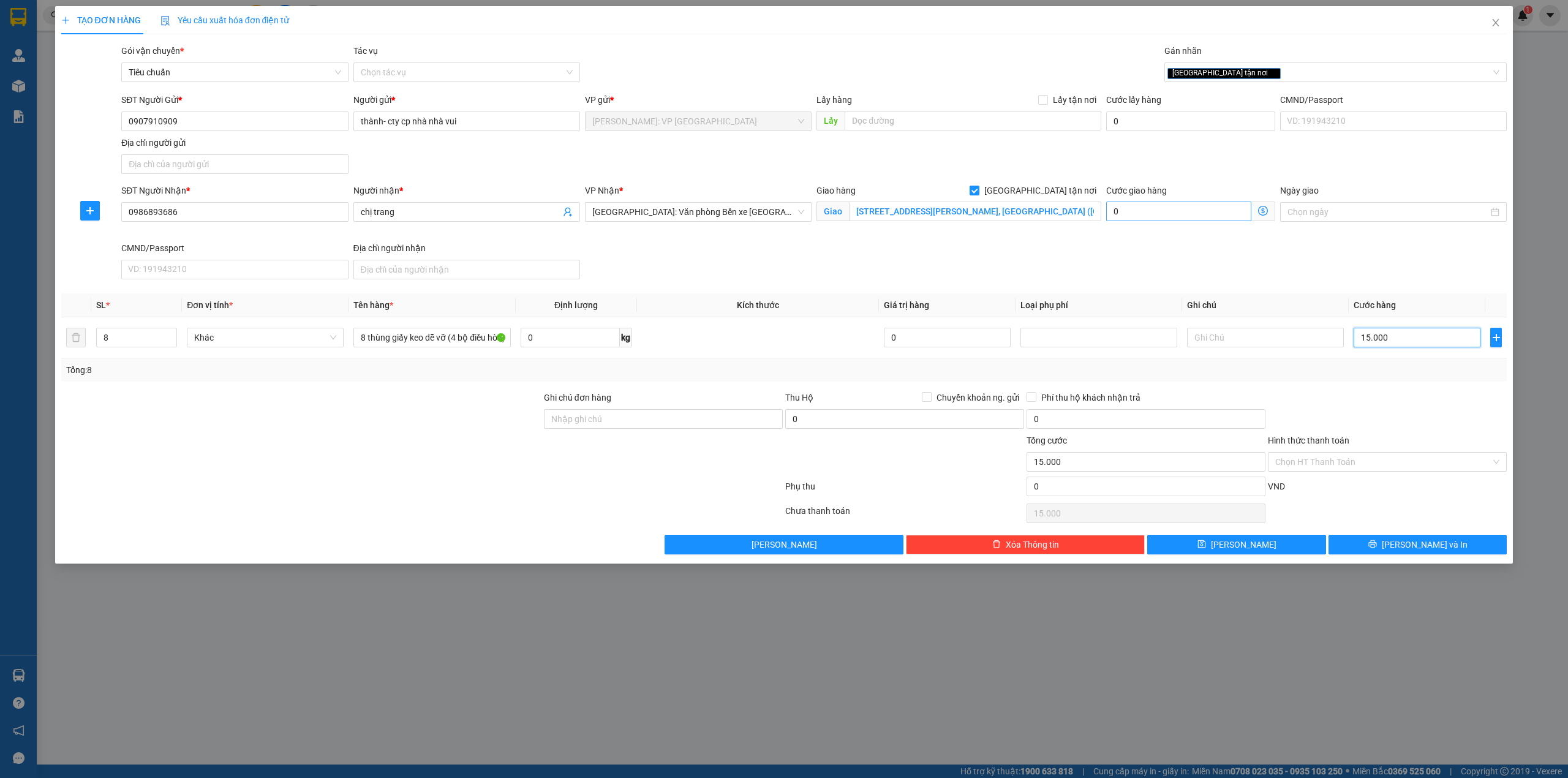
type input "150.000"
type input "1.500.000"
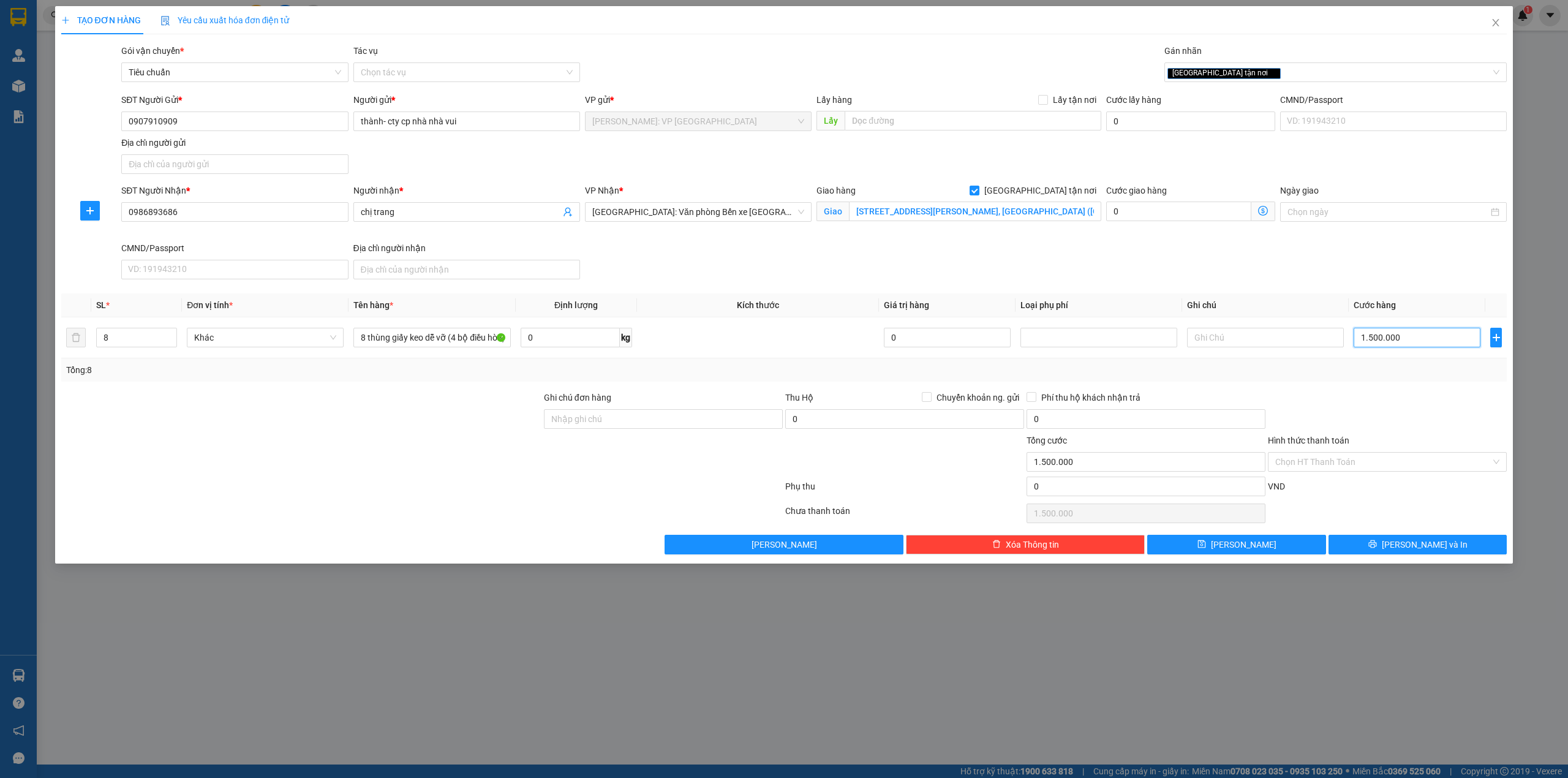
type input "1.500.000"
click at [950, 270] on div "SĐT Người Nhận * 0986893686 Người nhận * chị trang VP Nhận * [GEOGRAPHIC_DATA]:…" at bounding box center [814, 234] width 1390 height 100
click at [785, 254] on div "SĐT Người Nhận * 0986893686 Người nhận * chị trang VP Nhận * [GEOGRAPHIC_DATA]:…" at bounding box center [814, 234] width 1390 height 100
click at [471, 449] on div at bounding box center [301, 454] width 483 height 42
click at [484, 505] on div at bounding box center [422, 513] width 724 height 24
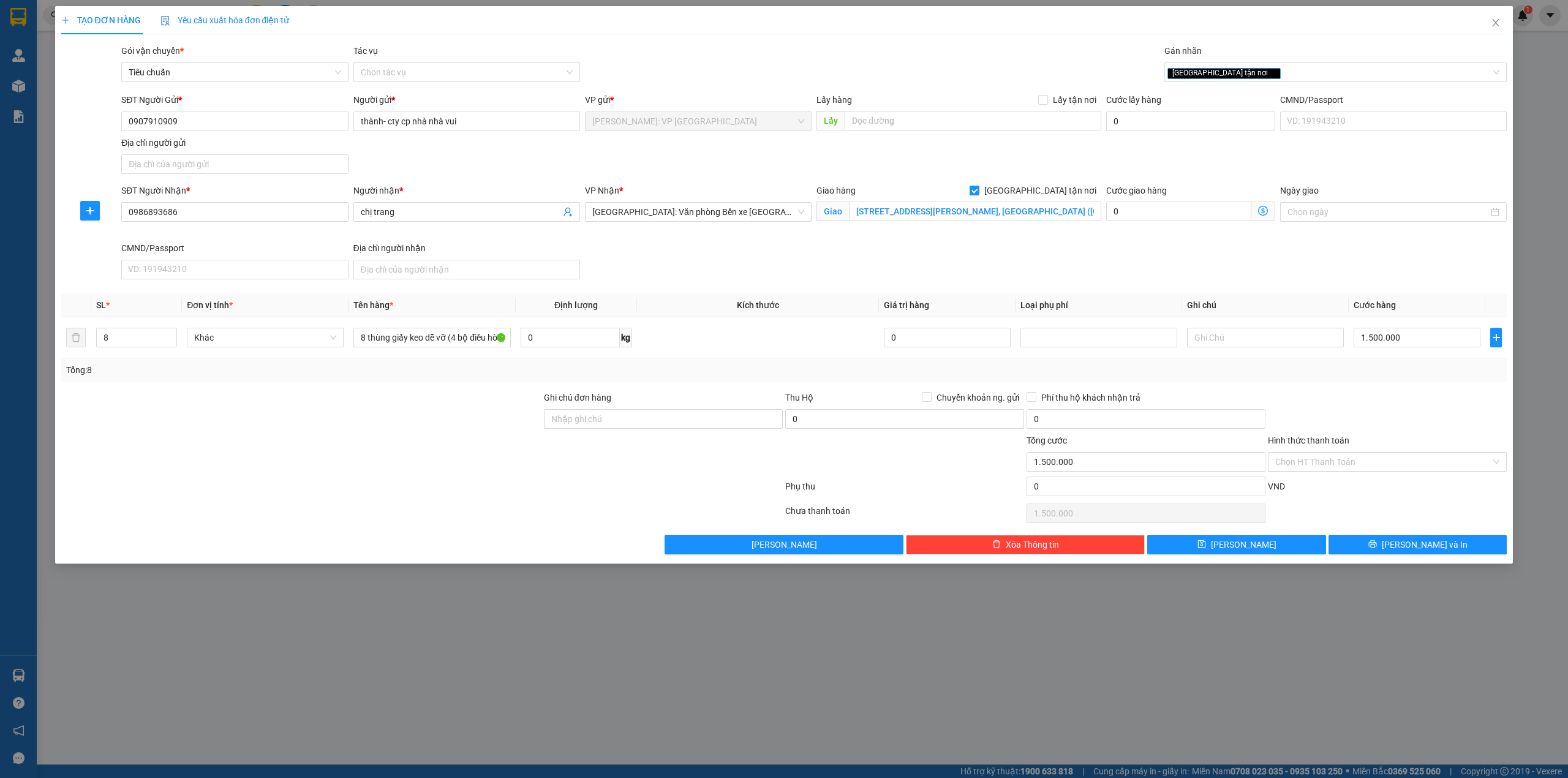
click at [660, 409] on div "Ghi chú đơn hàng" at bounding box center [663, 400] width 239 height 18
click at [657, 412] on input "Ghi chú đơn hàng" at bounding box center [663, 419] width 239 height 20
type input "nhận theo kiện giao theo kiện bể vỡ ko đền"
click at [543, 458] on div at bounding box center [663, 454] width 241 height 42
click at [719, 420] on input "nhận theo kiện giao theo kiện bể vỡ ko đền" at bounding box center [663, 419] width 239 height 20
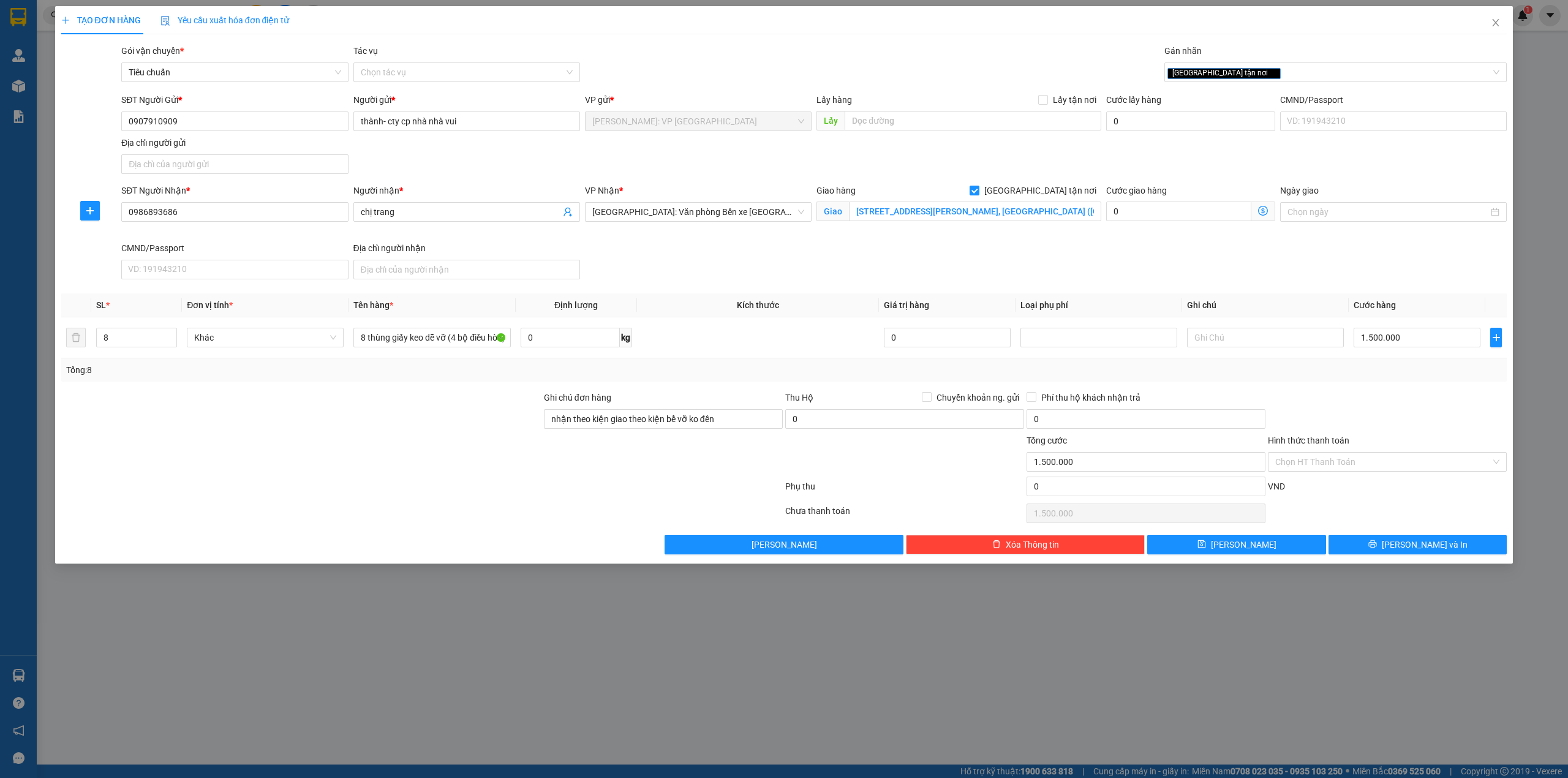
click at [495, 490] on div at bounding box center [422, 488] width 724 height 24
click at [437, 596] on div "TẠO ĐƠN HÀNG Yêu cầu xuất hóa đơn điện tử Transit Pickup Surcharge Ids Transit …" at bounding box center [784, 389] width 1568 height 778
click at [450, 486] on div at bounding box center [422, 488] width 724 height 24
click at [454, 336] on input "8 thùng giấy keo dễ vỡ (4 bộ điều hòa)" at bounding box center [431, 338] width 157 height 20
drag, startPoint x: 745, startPoint y: 304, endPoint x: 768, endPoint y: 302, distance: 23.1
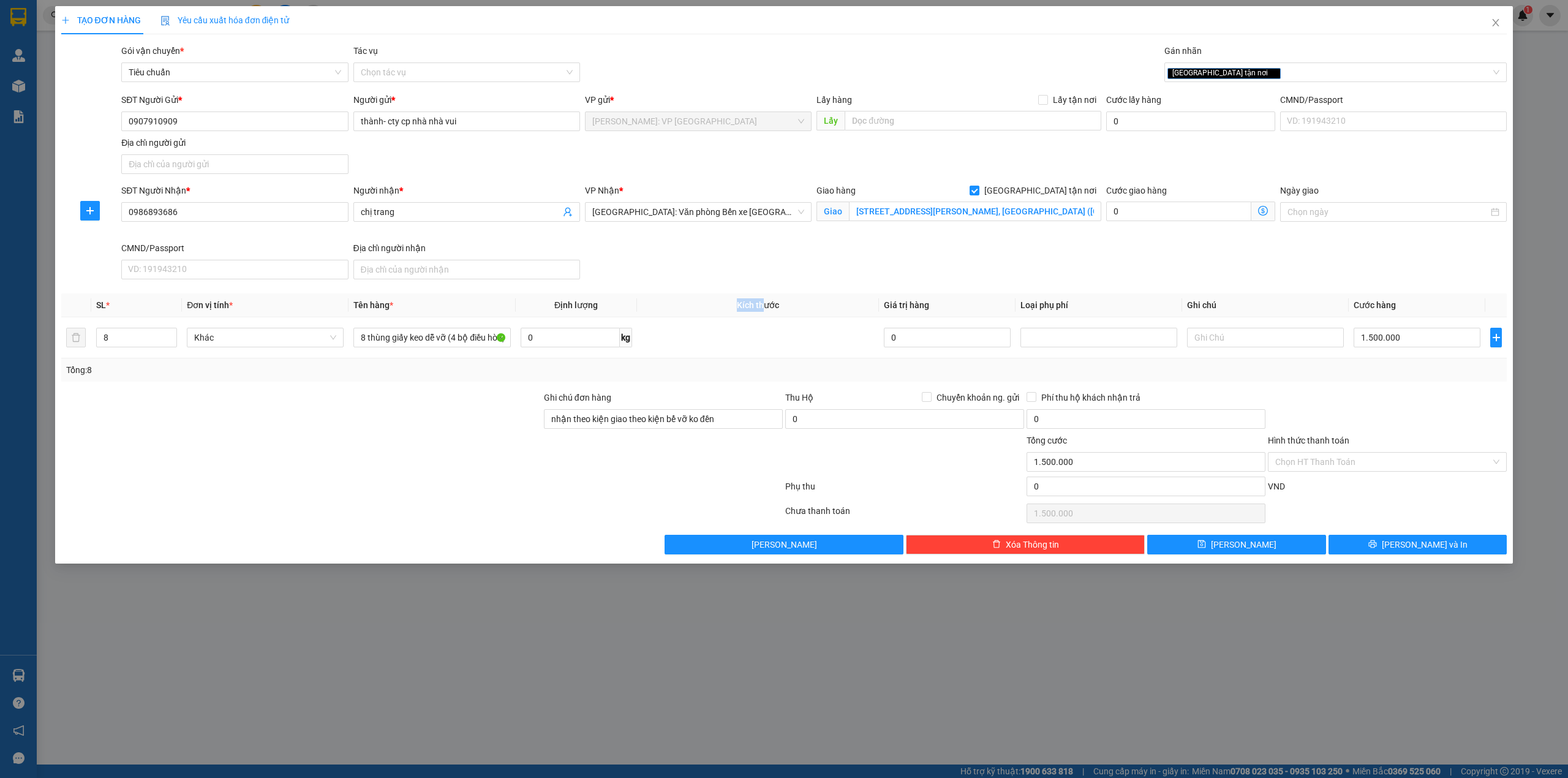
click at [768, 302] on th "Kích thước" at bounding box center [758, 305] width 243 height 23
click at [778, 305] on span "Kích thước" at bounding box center [757, 304] width 42 height 10
click at [780, 305] on th "Kích thước" at bounding box center [758, 305] width 243 height 23
drag, startPoint x: 743, startPoint y: 308, endPoint x: 793, endPoint y: 305, distance: 50.1
click at [793, 305] on th "Kích thước" at bounding box center [758, 305] width 243 height 23
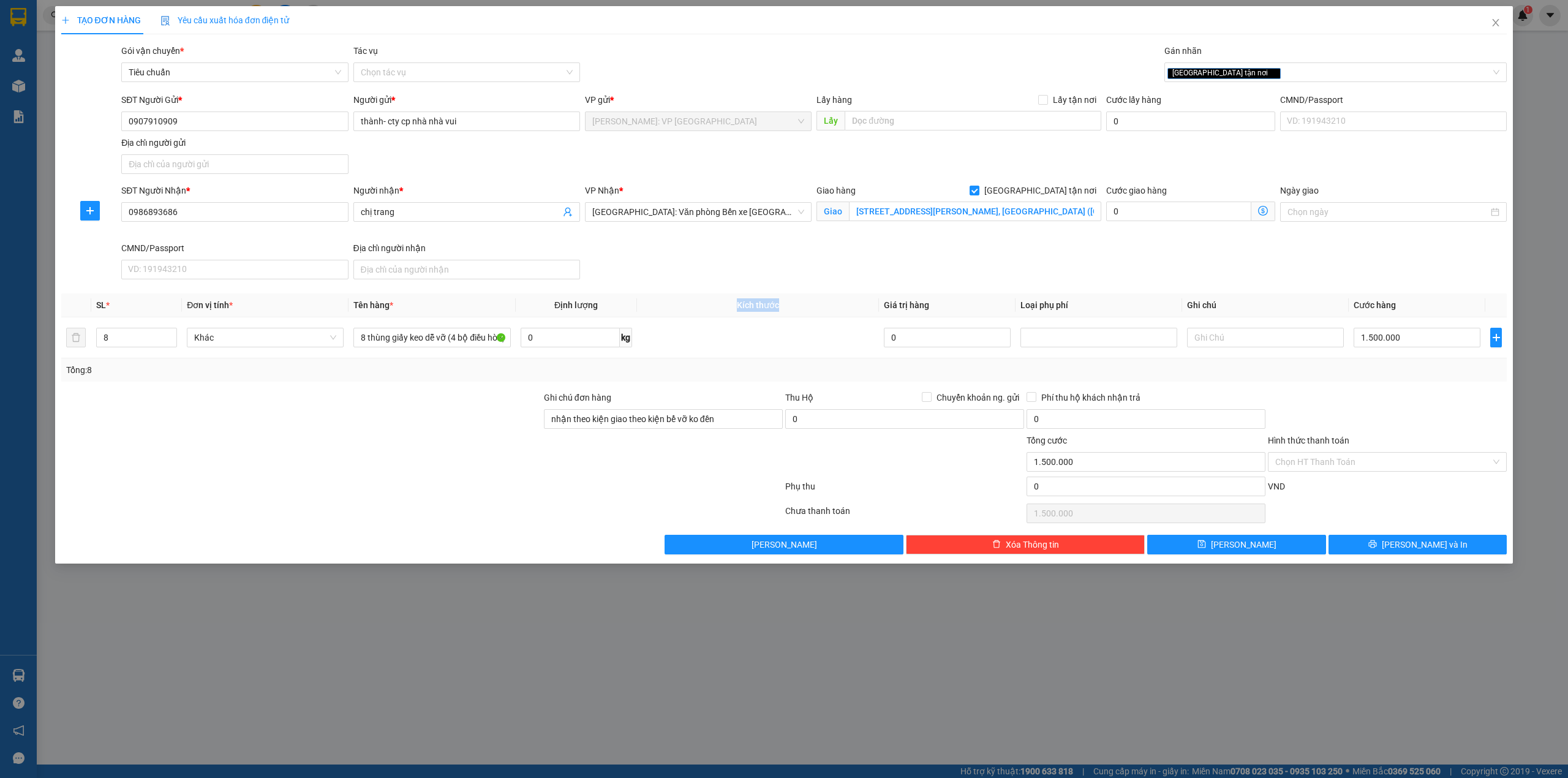
click at [793, 305] on th "Kích thước" at bounding box center [758, 305] width 243 height 23
drag, startPoint x: 865, startPoint y: 297, endPoint x: 1086, endPoint y: 327, distance: 223.0
click at [1086, 327] on table "SL * Đơn vị tính * Tên hàng * Định lượng Kích thước Giá trị hàng Loại phụ phí G…" at bounding box center [784, 326] width 1446 height 65
click at [769, 361] on div "Tổng: 8" at bounding box center [784, 370] width 1446 height 23
click at [385, 400] on div at bounding box center [301, 412] width 483 height 42
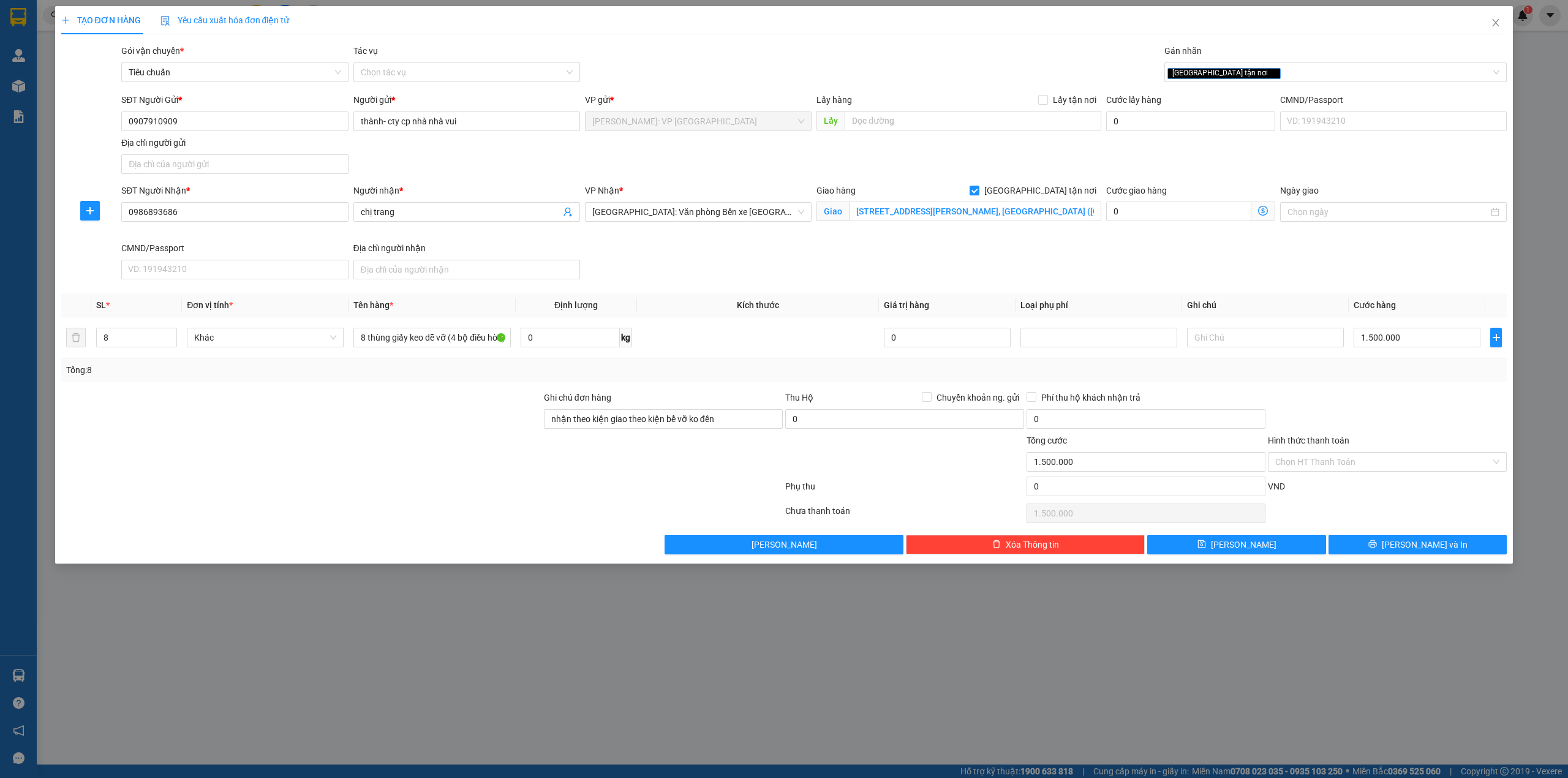
click at [640, 267] on div "SĐT Người Nhận * 0986893686 Người nhận * chị trang VP Nhận * [GEOGRAPHIC_DATA]:…" at bounding box center [814, 234] width 1390 height 100
click at [654, 265] on div "SĐT Người Nhận * 0986893686 Người nhận * chị trang VP Nhận * [GEOGRAPHIC_DATA]:…" at bounding box center [814, 234] width 1390 height 100
click at [459, 437] on div at bounding box center [301, 454] width 483 height 42
click at [675, 257] on div "SĐT Người Nhận * 0986893686 Người nhận * chị trang VP Nhận * [GEOGRAPHIC_DATA]:…" at bounding box center [814, 234] width 1390 height 100
click at [687, 253] on div "SĐT Người Nhận * 0986893686 Người nhận * chị trang VP Nhận * [GEOGRAPHIC_DATA]:…" at bounding box center [814, 234] width 1390 height 100
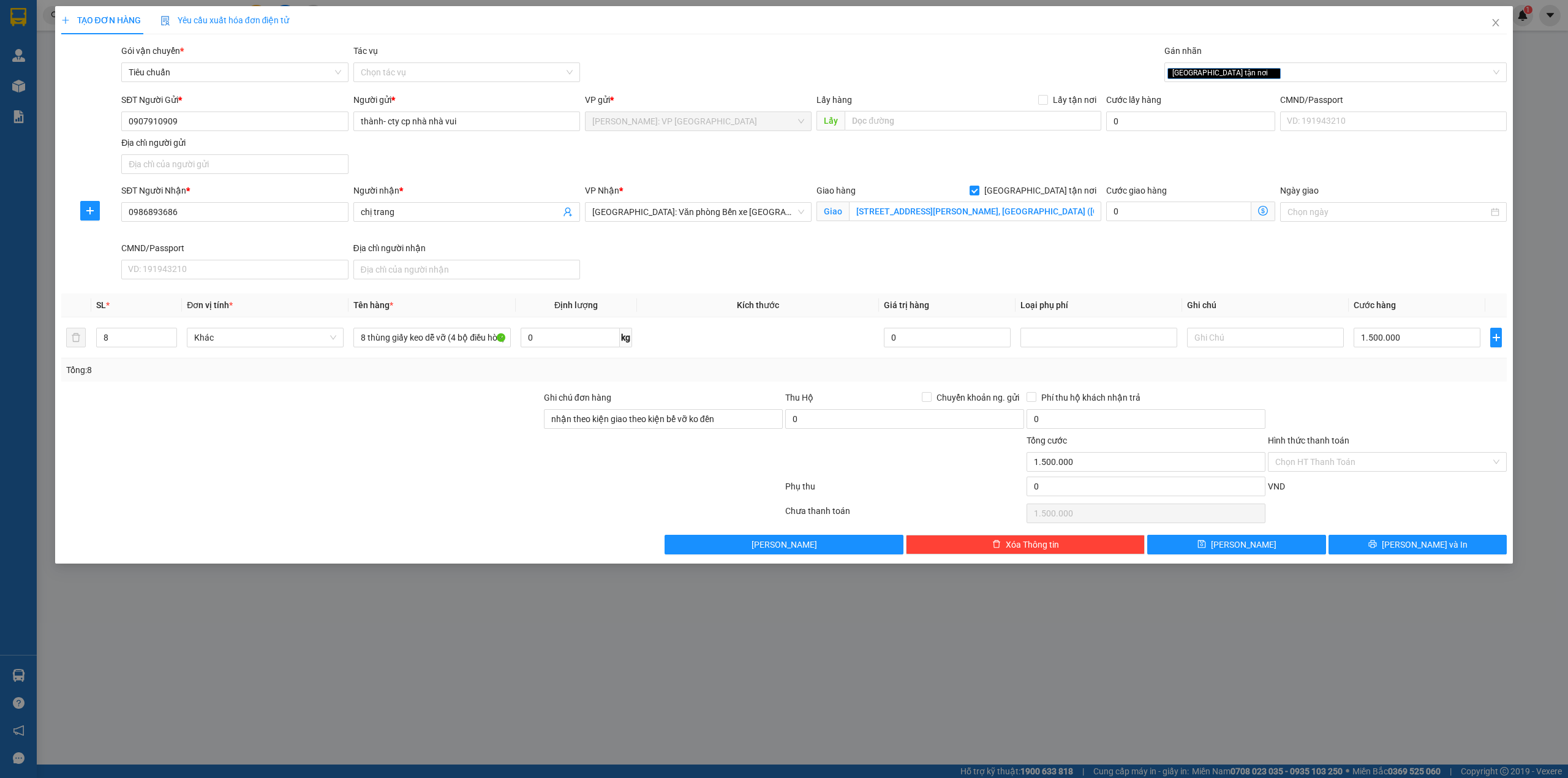
click at [686, 248] on div "SĐT Người Nhận * 0986893686 Người nhận * chị trang VP Nhận * [GEOGRAPHIC_DATA]:…" at bounding box center [814, 234] width 1390 height 100
click at [420, 421] on div at bounding box center [301, 412] width 483 height 42
click at [399, 429] on div at bounding box center [301, 412] width 483 height 42
click at [395, 430] on div at bounding box center [301, 412] width 483 height 42
click at [410, 430] on div at bounding box center [301, 412] width 483 height 42
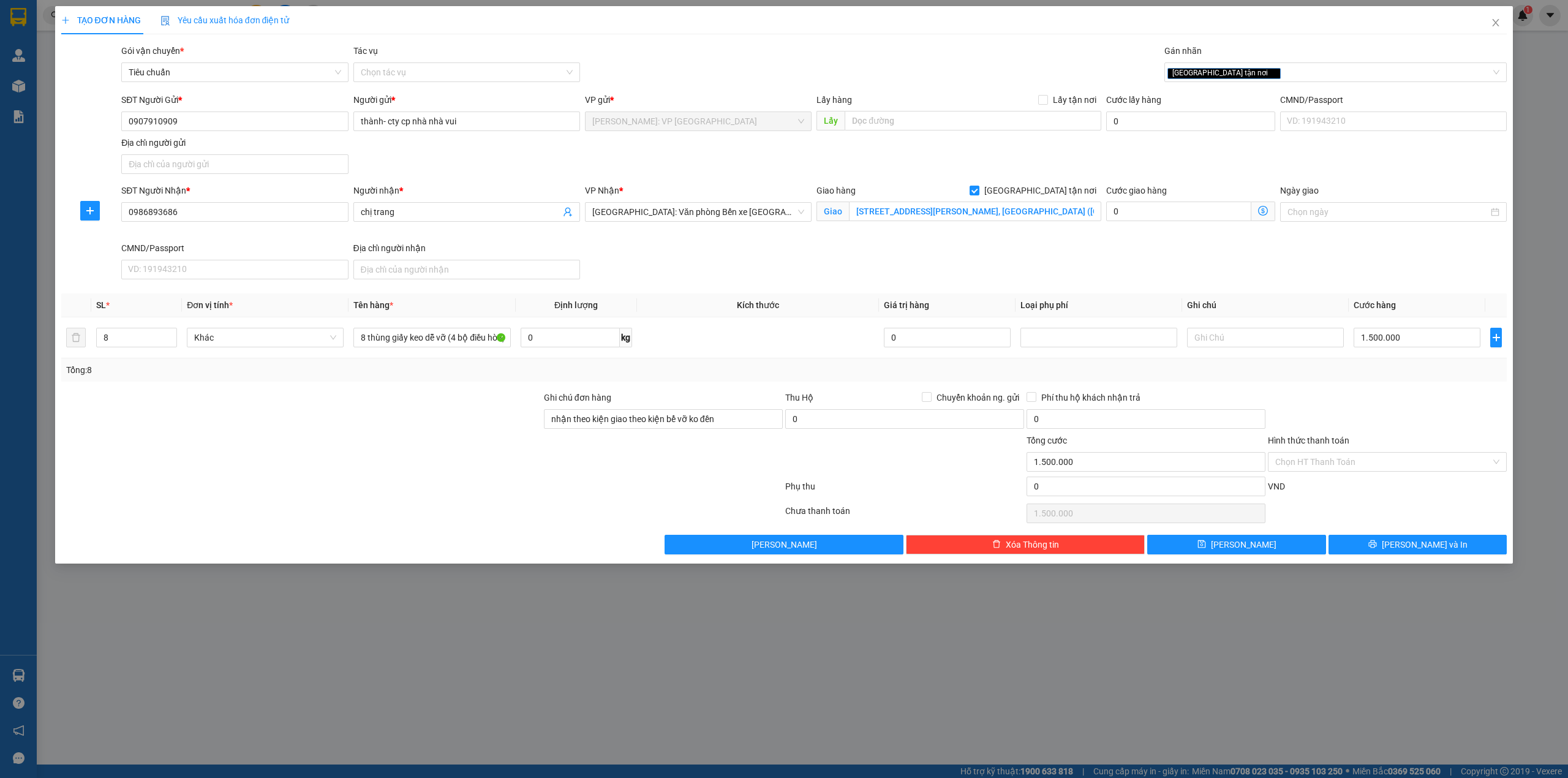
click at [657, 256] on div "SĐT Người Nhận * 0986893686 Người nhận * chị trang VP Nhận * [GEOGRAPHIC_DATA]:…" at bounding box center [814, 234] width 1390 height 100
click at [417, 410] on div at bounding box center [301, 412] width 483 height 42
click at [408, 410] on div at bounding box center [301, 412] width 483 height 42
click at [205, 125] on input "0907910909" at bounding box center [234, 121] width 227 height 20
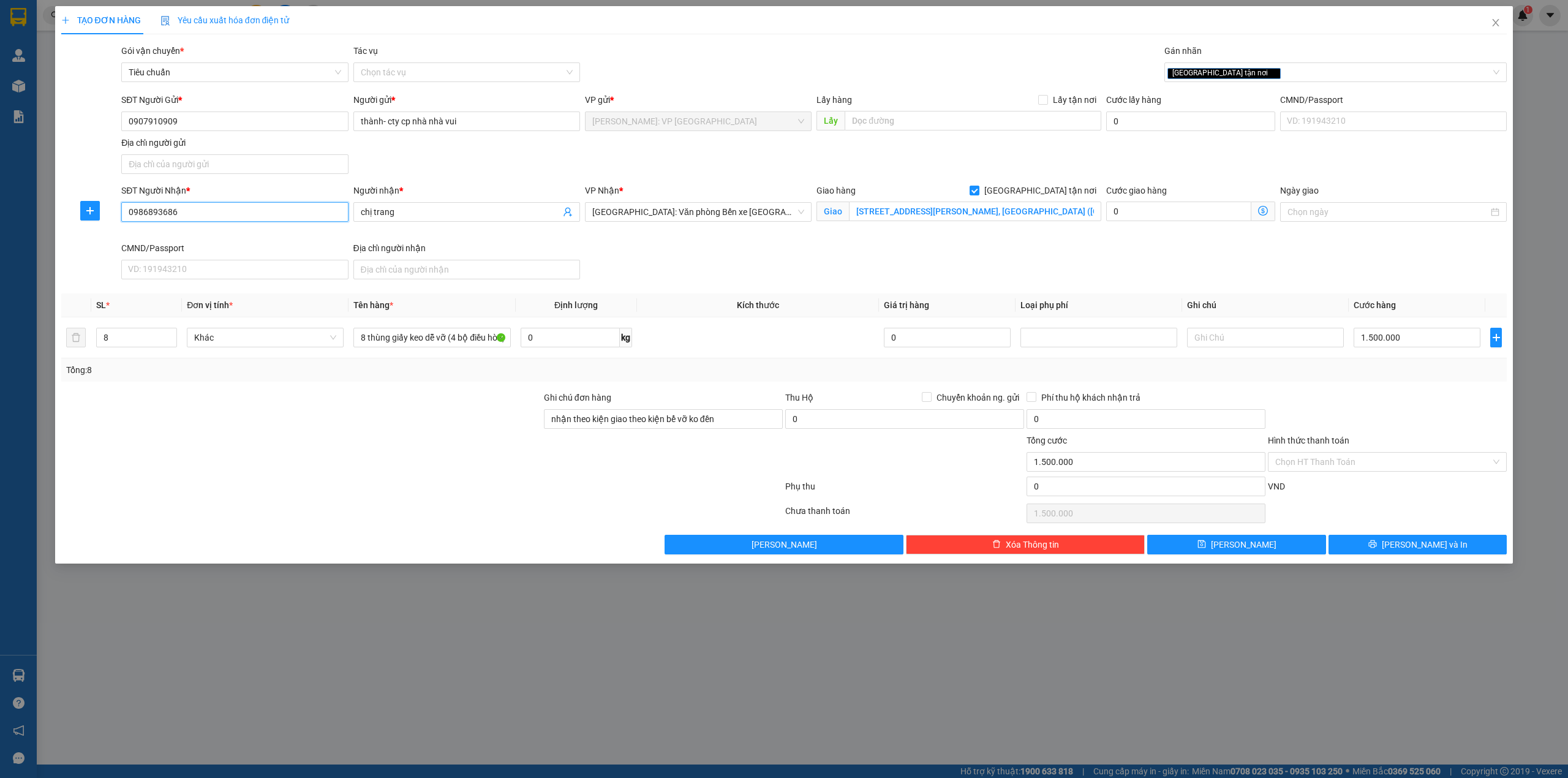
click at [194, 214] on input "0986893686" at bounding box center [234, 212] width 227 height 20
drag, startPoint x: 466, startPoint y: 425, endPoint x: 459, endPoint y: 421, distance: 8.1
click at [464, 424] on div at bounding box center [301, 412] width 483 height 42
click at [662, 262] on div "SĐT Người Nhận * 0986893686 Người nhận * chị trang VP Nhận * [GEOGRAPHIC_DATA]:…" at bounding box center [814, 234] width 1390 height 100
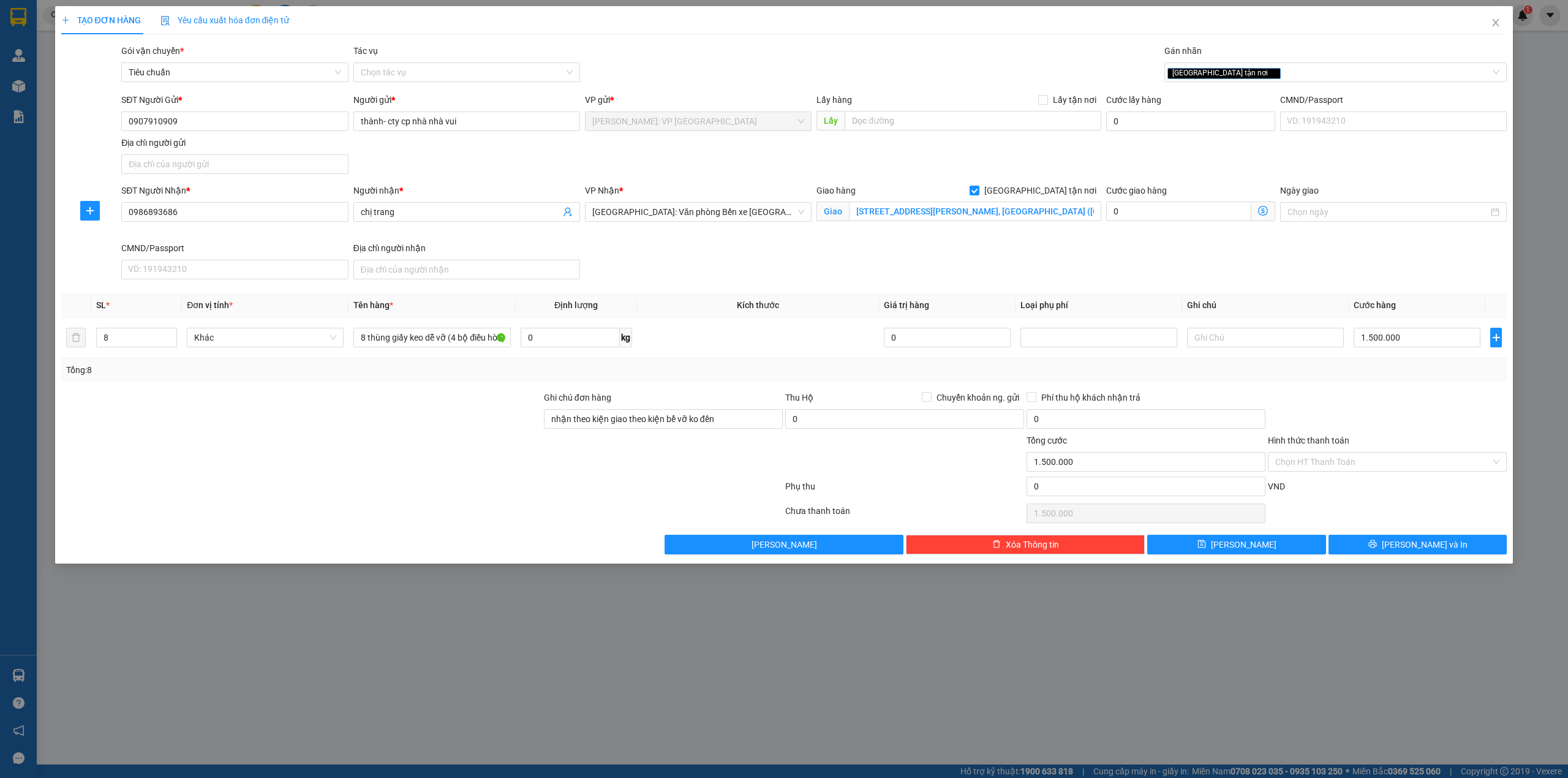
click at [669, 256] on div "SĐT Người Nhận * 0986893686 Người nhận * chị trang VP Nhận * [GEOGRAPHIC_DATA]:…" at bounding box center [814, 234] width 1390 height 100
click at [814, 280] on div "SĐT Người Nhận * 0986893686 Người nhận * chị trang VP Nhận * [GEOGRAPHIC_DATA]:…" at bounding box center [814, 234] width 1390 height 100
click at [453, 518] on div at bounding box center [422, 513] width 724 height 24
click at [463, 519] on div at bounding box center [422, 513] width 724 height 24
click at [434, 496] on div at bounding box center [422, 488] width 724 height 24
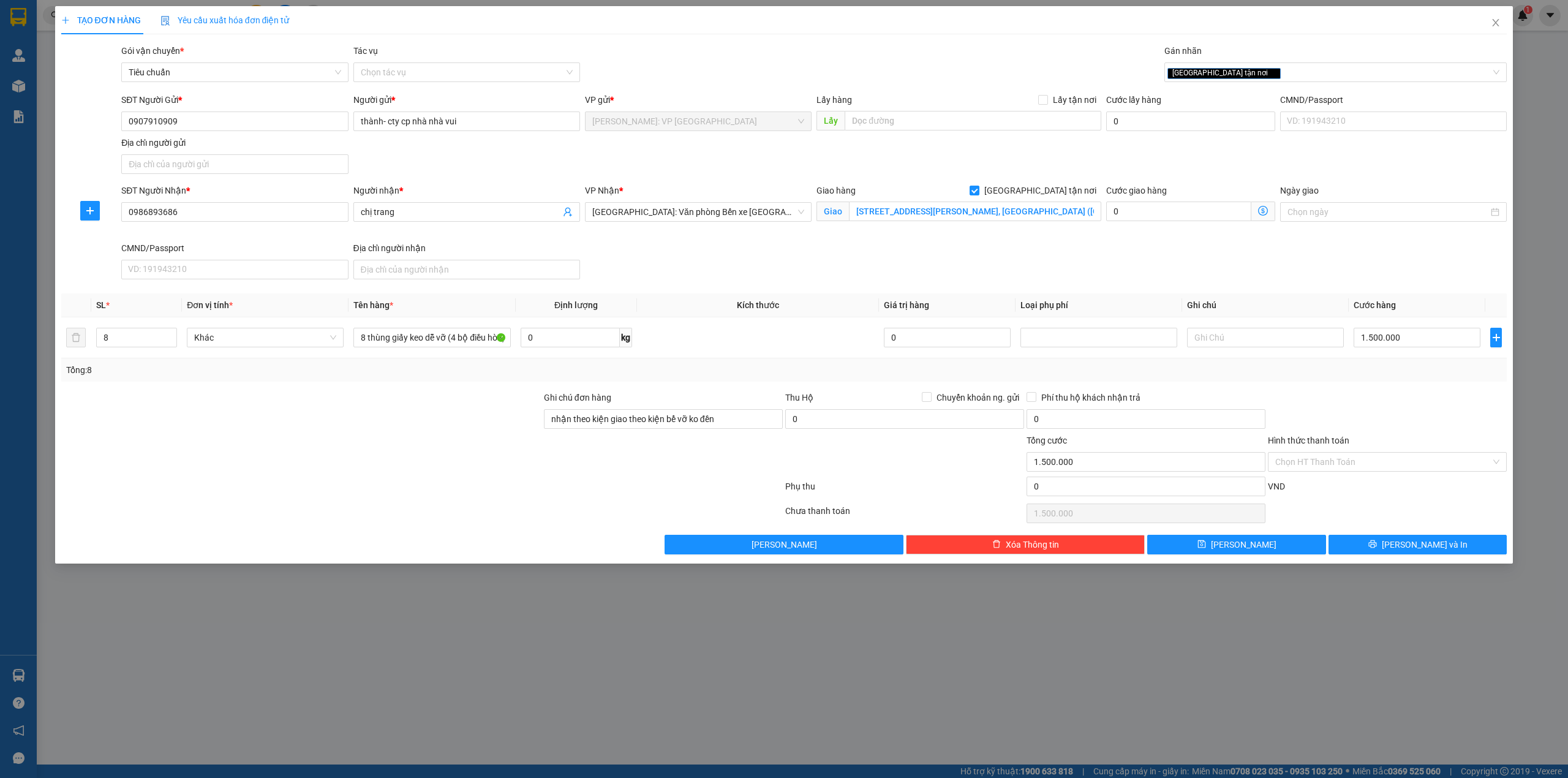
click at [719, 248] on div "SĐT Người Nhận * 0986893686 Người nhận * chị trang VP Nhận * [GEOGRAPHIC_DATA]:…" at bounding box center [814, 234] width 1390 height 100
click at [717, 68] on div "Gói vận chuyển * Tiêu chuẩn Tác vụ Chọn tác vụ Gán nhãn Giao tận nơi" at bounding box center [814, 65] width 1390 height 42
click at [730, 254] on div "SĐT Người Nhận * 0986893686 Người nhận * chị trang VP Nhận * [GEOGRAPHIC_DATA]:…" at bounding box center [814, 234] width 1390 height 100
click at [1459, 551] on button "[PERSON_NAME] và In" at bounding box center [1418, 544] width 179 height 20
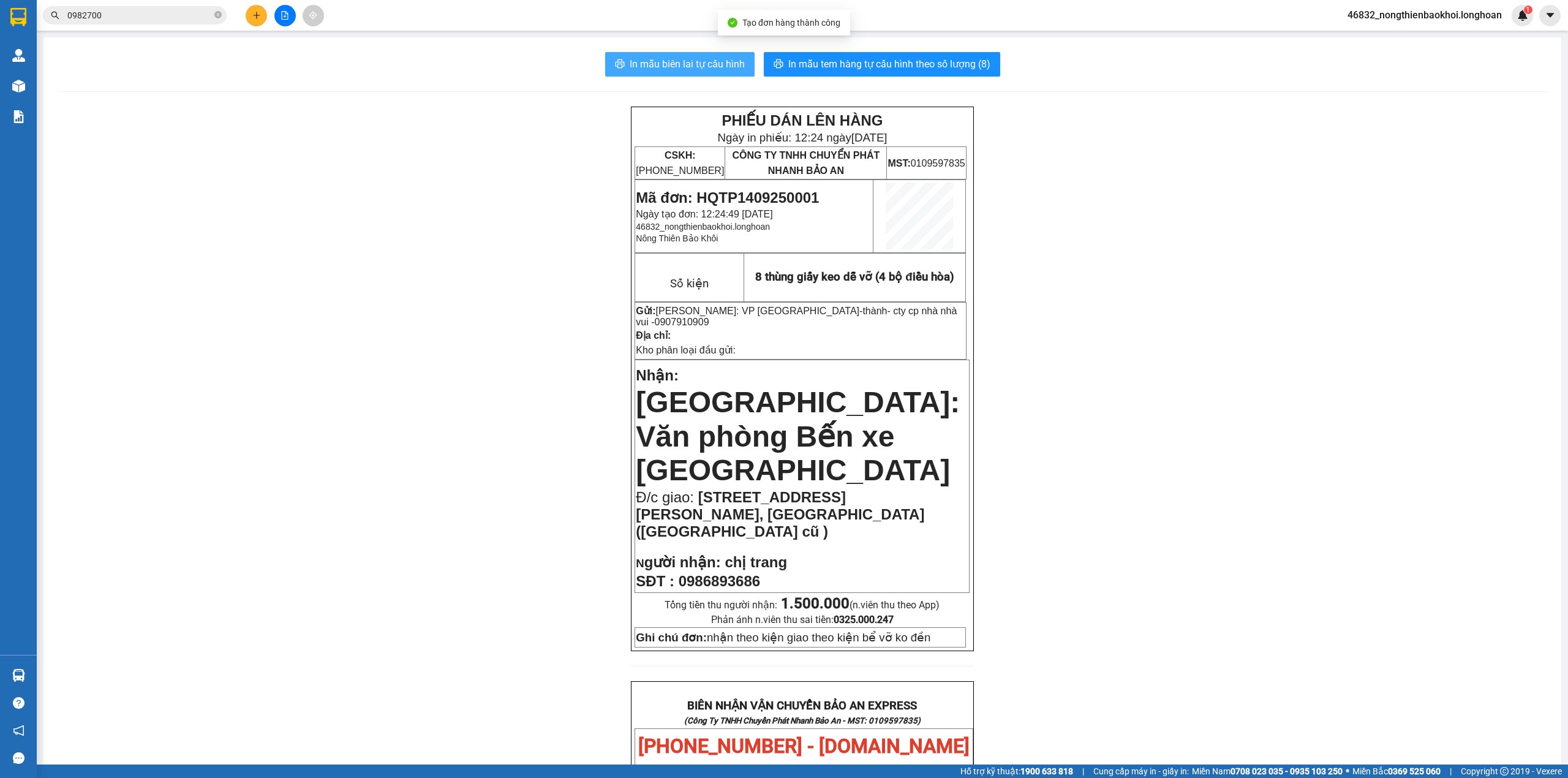
click at [645, 72] on button "In mẫu biên lai tự cấu hình" at bounding box center [680, 64] width 150 height 24
click at [597, 380] on div "PHIẾU DÁN LÊN HÀNG Ngày in phiếu: 12:24 [DATE] CSKH: [PHONE_NUMBER] CÔNG TY TNH…" at bounding box center [802, 722] width 1489 height 1232
click at [525, 375] on div "PHIẾU DÁN LÊN HÀNG Ngày in phiếu: 12:24 [DATE] CSKH: [PHONE_NUMBER] CÔNG TY TNH…" at bounding box center [802, 722] width 1489 height 1232
click at [692, 488] on span "[STREET_ADDRESS][PERSON_NAME], [GEOGRAPHIC_DATA] ([GEOGRAPHIC_DATA] cũ )" at bounding box center [780, 514] width 289 height 51
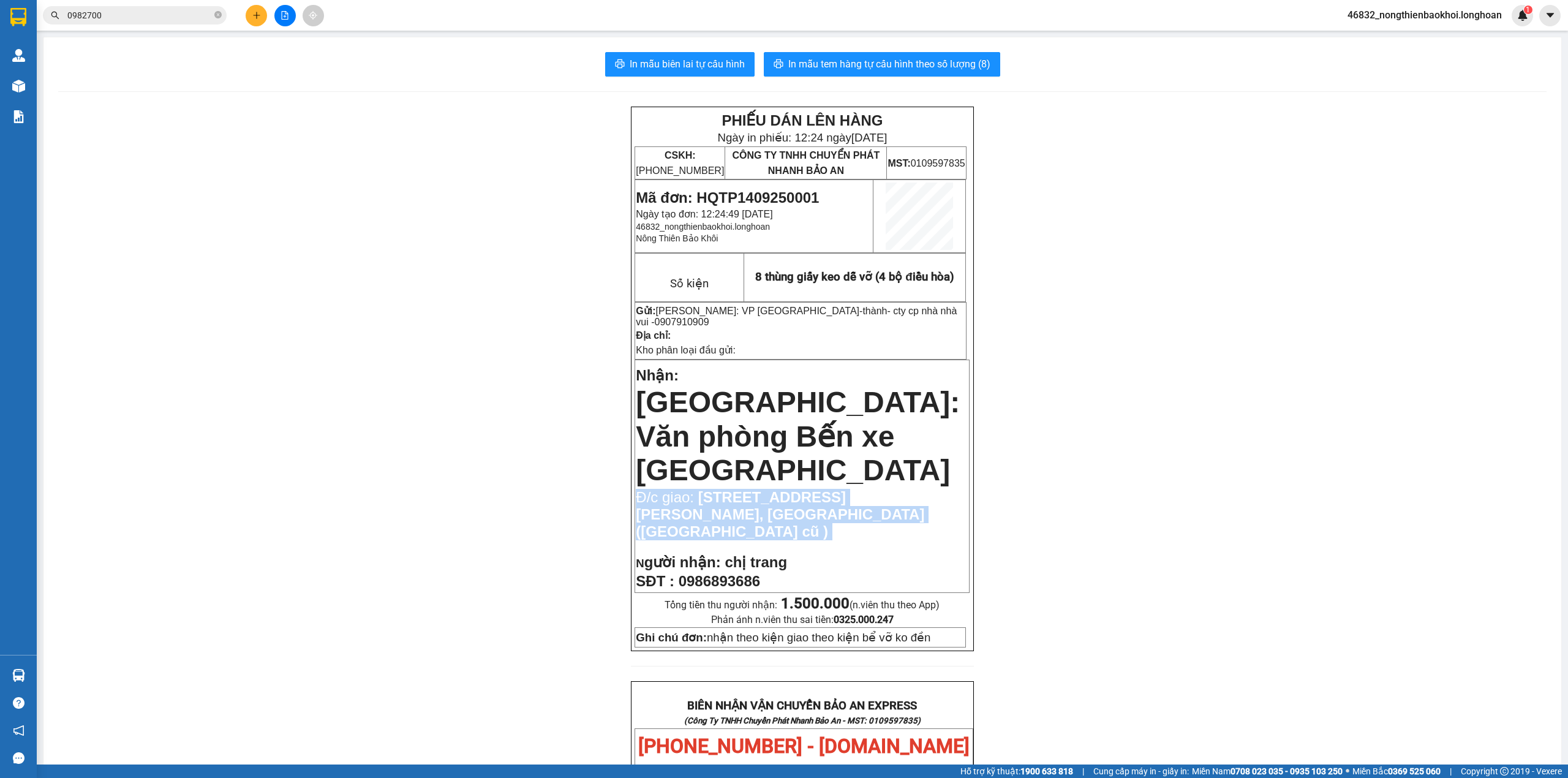
click at [692, 488] on span "[STREET_ADDRESS][PERSON_NAME], [GEOGRAPHIC_DATA] ([GEOGRAPHIC_DATA] cũ )" at bounding box center [780, 514] width 289 height 51
copy td "Đ/c giao: [STREET_ADDRESS][PERSON_NAME], [GEOGRAPHIC_DATA] ([GEOGRAPHIC_DATA] c…"
click at [436, 229] on div "PHIẾU DÁN LÊN HÀNG Ngày in phiếu: 12:24 [DATE] CSKH: [PHONE_NUMBER] CÔNG TY TNH…" at bounding box center [802, 722] width 1489 height 1232
click at [500, 376] on div "PHIẾU DÁN LÊN HÀNG Ngày in phiếu: 12:24 [DATE] CSKH: [PHONE_NUMBER] CÔNG TY TNH…" at bounding box center [802, 722] width 1489 height 1232
drag, startPoint x: 706, startPoint y: 496, endPoint x: 802, endPoint y: 493, distance: 96.0
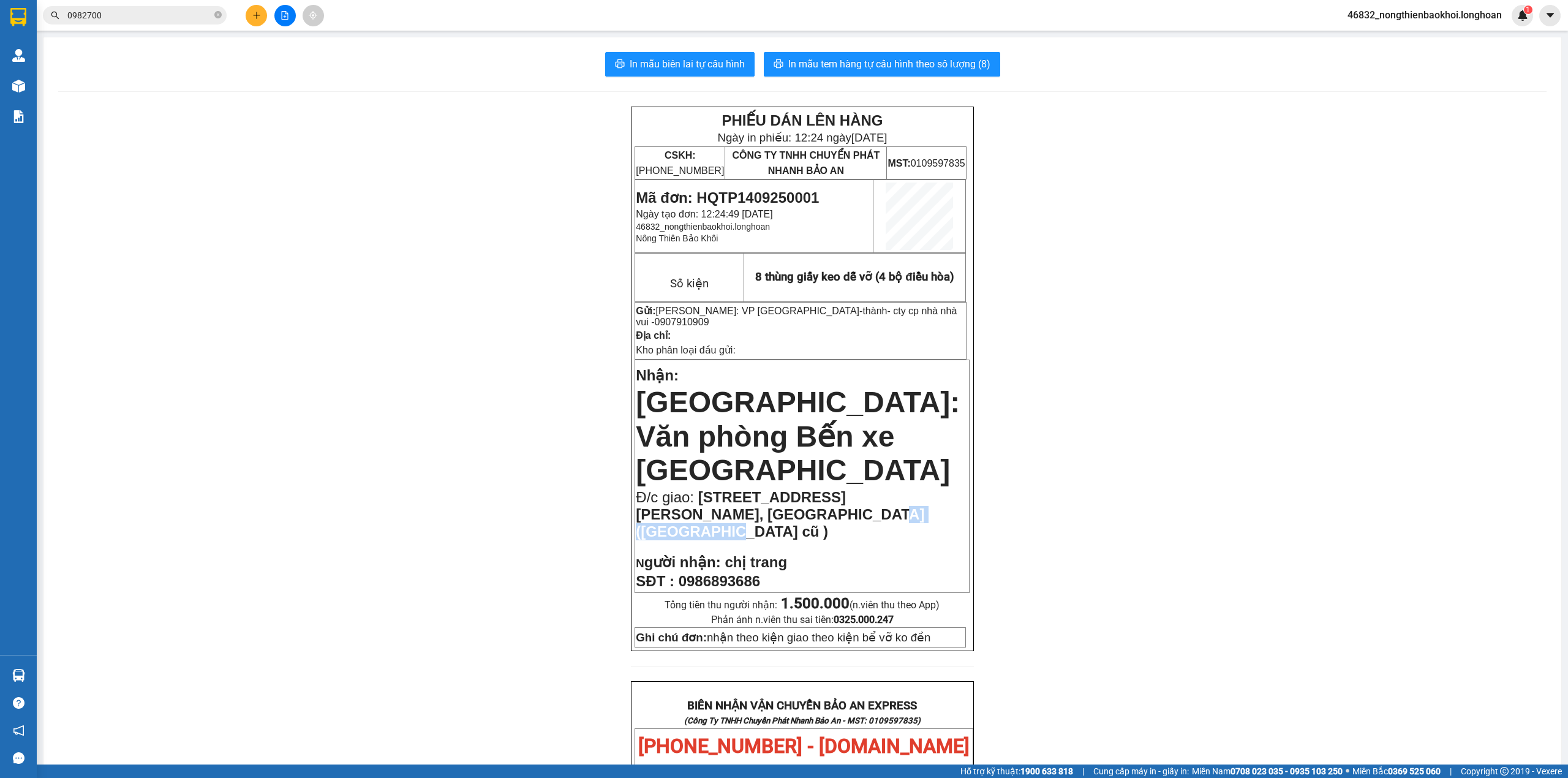
click at [802, 493] on p "Đ/c giao: [STREET_ADDRESS][PERSON_NAME], [GEOGRAPHIC_DATA] ([GEOGRAPHIC_DATA] c…" at bounding box center [802, 514] width 332 height 51
click at [557, 496] on div "PHIẾU DÁN LÊN HÀNG Ngày in phiếu: 12:24 [DATE] CSKH: [PHONE_NUMBER] CÔNG TY TNH…" at bounding box center [802, 722] width 1489 height 1232
drag, startPoint x: 407, startPoint y: 338, endPoint x: 414, endPoint y: 336, distance: 7.3
click at [414, 336] on div "PHIẾU DÁN LÊN HÀNG Ngày in phiếu: 12:24 [DATE] CSKH: [PHONE_NUMBER] CÔNG TY TNH…" at bounding box center [802, 722] width 1489 height 1232
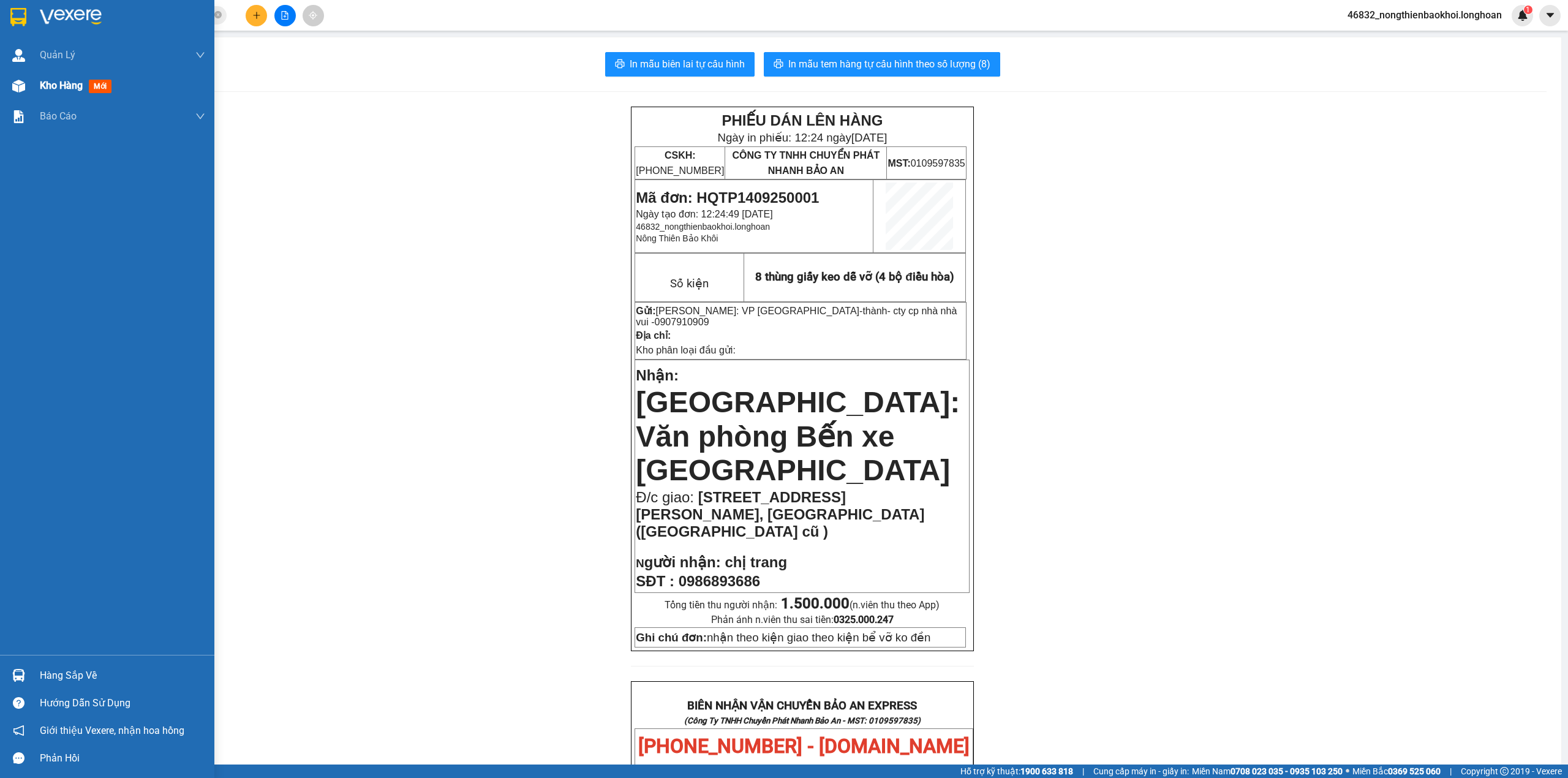
click at [0, 79] on div "Kho hàng mới" at bounding box center [107, 86] width 214 height 31
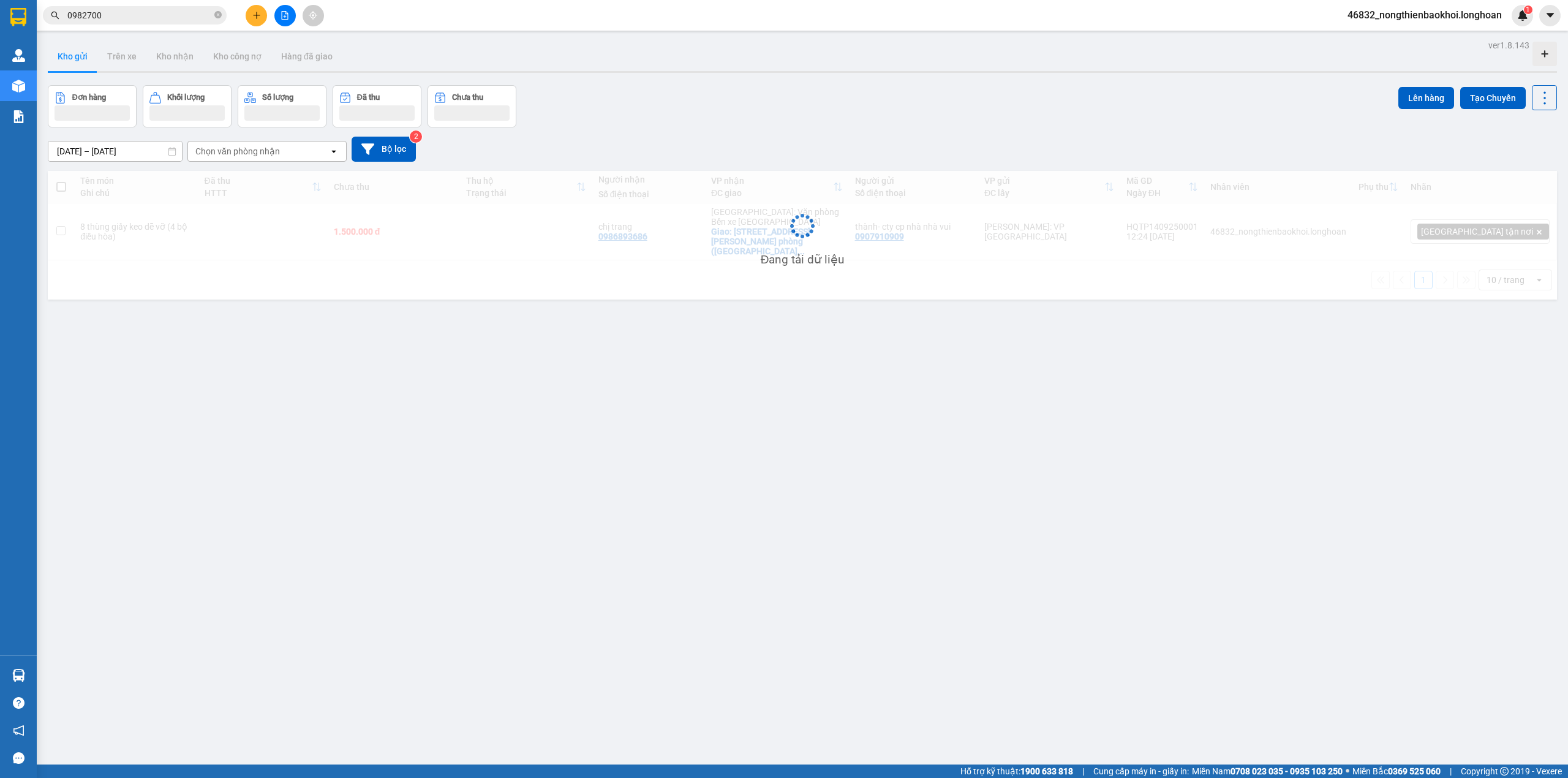
click at [728, 128] on div "[DATE] – [DATE] Press the down arrow key to interact with the calendar and sele…" at bounding box center [803, 149] width 1509 height 43
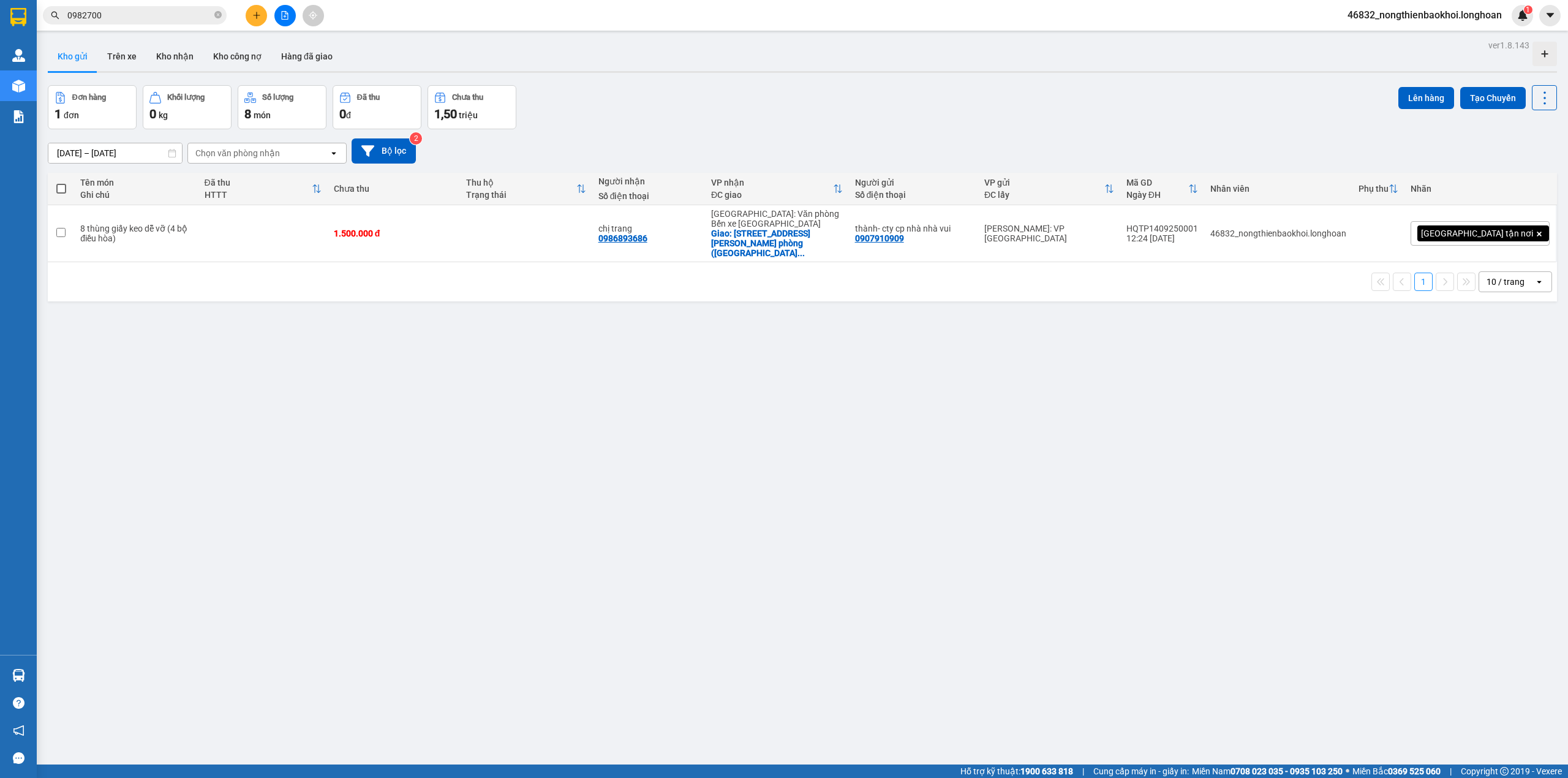
click at [741, 107] on div "Đơn hàng 1 đơn Khối lượng 0 kg Số lượng 8 món Đã thu 0 đ Chưa thu 1,50 triệu Lê…" at bounding box center [803, 107] width 1509 height 44
click at [769, 291] on div "1 10 / trang open" at bounding box center [802, 282] width 1499 height 21
click at [757, 138] on div "[DATE] – [DATE] Press the down arrow key to interact with the calendar and sele…" at bounding box center [803, 151] width 1509 height 43
drag, startPoint x: 758, startPoint y: 319, endPoint x: 758, endPoint y: 270, distance: 49.0
click at [758, 311] on div "ver 1.8.143 Kho gửi Trên xe Kho nhận Kho công nợ Hàng đã giao Đơn hàng 1 đơn Kh…" at bounding box center [802, 426] width 1519 height 778
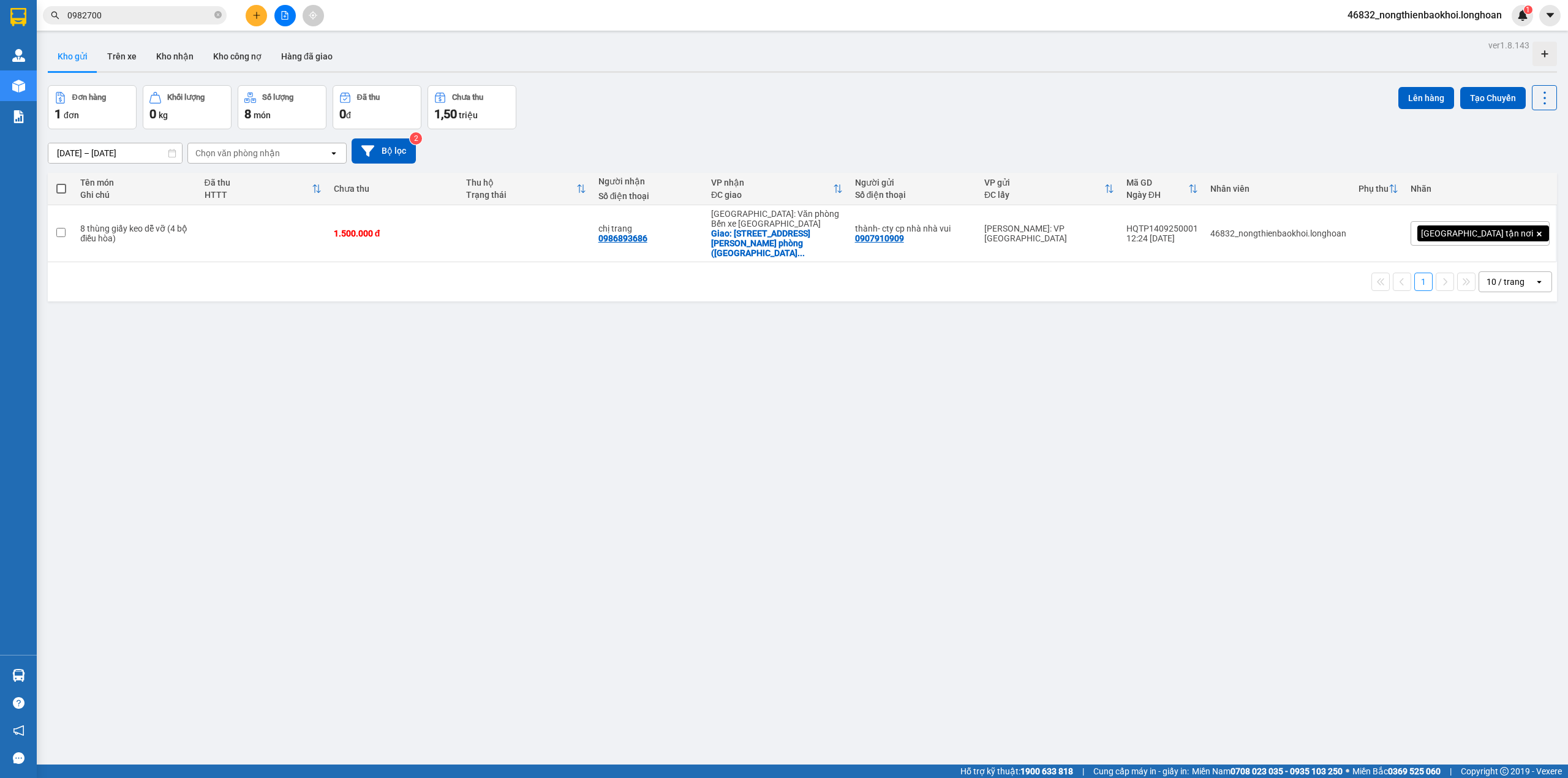
click at [768, 119] on div "Đơn hàng 1 đơn Khối lượng 0 kg Số lượng 8 món Đã thu 0 đ Chưa thu 1,50 triệu Lê…" at bounding box center [803, 107] width 1509 height 44
click at [453, 359] on div "ver 1.8.143 Kho gửi Trên xe Kho nhận Kho công nợ Hàng đã giao Đơn hàng 1 đơn Kh…" at bounding box center [802, 426] width 1519 height 778
click at [467, 361] on div "ver 1.8.143 Kho gửi Trên xe Kho nhận Kho công nợ Hàng đã giao Đơn hàng 1 đơn Kh…" at bounding box center [802, 426] width 1519 height 778
click at [473, 368] on div "ver 1.8.143 Kho gửi Trên xe Kho nhận Kho công nợ Hàng đã giao Đơn hàng 1 đơn Kh…" at bounding box center [802, 426] width 1519 height 778
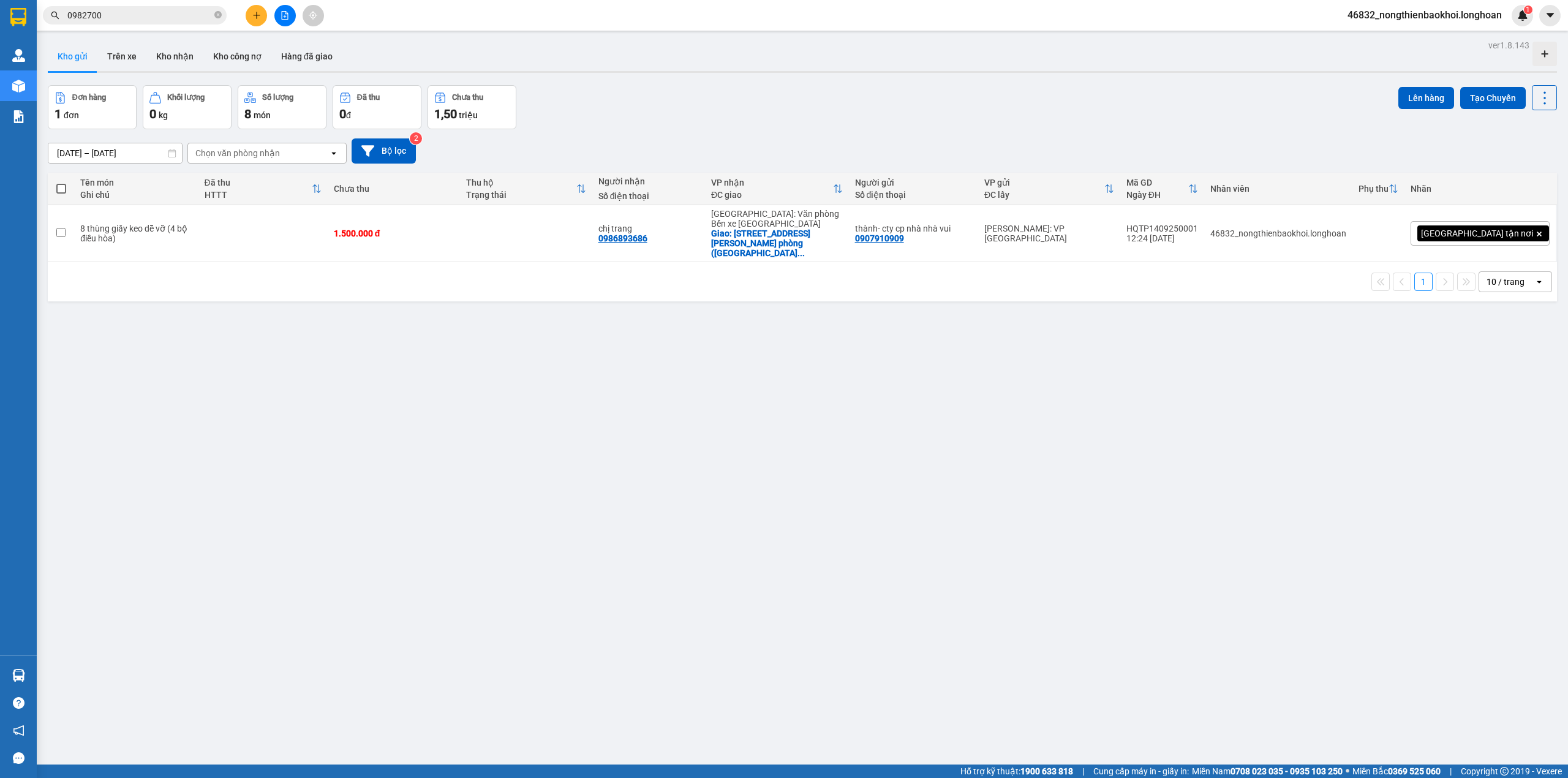
click at [502, 378] on div "ver 1.8.143 Kho gửi Trên xe Kho nhận Kho công nợ Hàng đã giao Đơn hàng 1 đơn Kh…" at bounding box center [802, 426] width 1519 height 778
click at [697, 148] on div "[DATE] – [DATE] Press the down arrow key to interact with the calendar and sele…" at bounding box center [803, 151] width 1509 height 25
click at [637, 367] on div "ver 1.8.143 Kho gửi Trên xe Kho nhận Kho công nợ Hàng đã giao Đơn hàng 1 đơn Kh…" at bounding box center [802, 426] width 1519 height 778
click at [1476, 234] on button at bounding box center [1484, 234] width 17 height 22
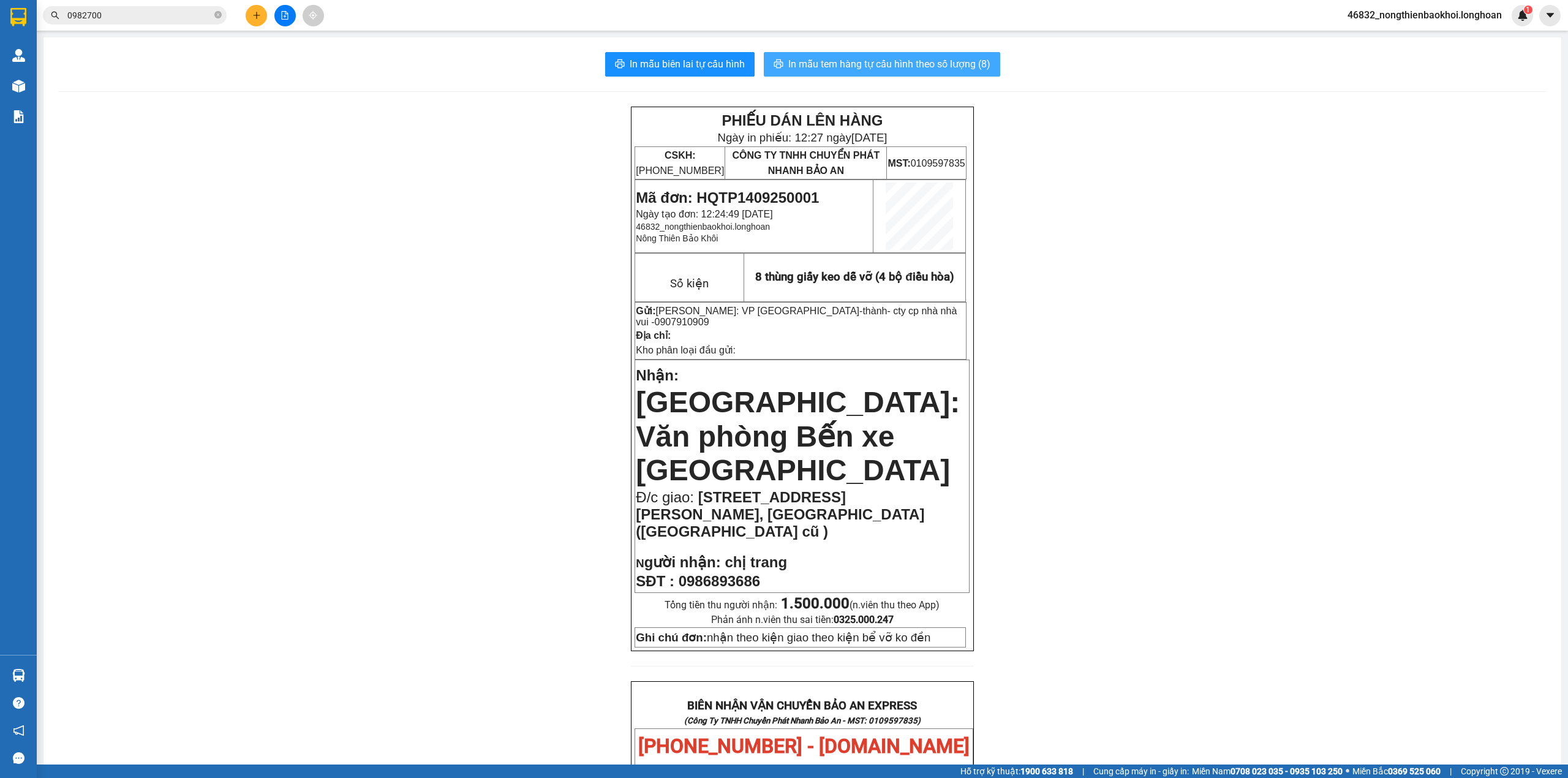
click at [900, 68] on span "In mẫu tem hàng tự cấu hình theo số lượng (8)" at bounding box center [889, 63] width 202 height 15
click at [376, 458] on div "PHIẾU DÁN LÊN HÀNG Ngày in phiếu: 12:27 [DATE] CSKH: [PHONE_NUMBER] CÔNG TY TNH…" at bounding box center [802, 722] width 1489 height 1232
click at [337, 340] on div "PHIẾU DÁN LÊN HÀNG Ngày in phiếu: 12:27 [DATE] CSKH: [PHONE_NUMBER] CÔNG TY TNH…" at bounding box center [802, 722] width 1489 height 1232
click at [339, 336] on div "PHIẾU DÁN LÊN HÀNG Ngày in phiếu: 12:27 [DATE] CSKH: [PHONE_NUMBER] CÔNG TY TNH…" at bounding box center [802, 722] width 1489 height 1232
click at [359, 430] on div "PHIẾU DÁN LÊN HÀNG Ngày in phiếu: 12:27 [DATE] CSKH: [PHONE_NUMBER] CÔNG TY TNH…" at bounding box center [802, 722] width 1489 height 1232
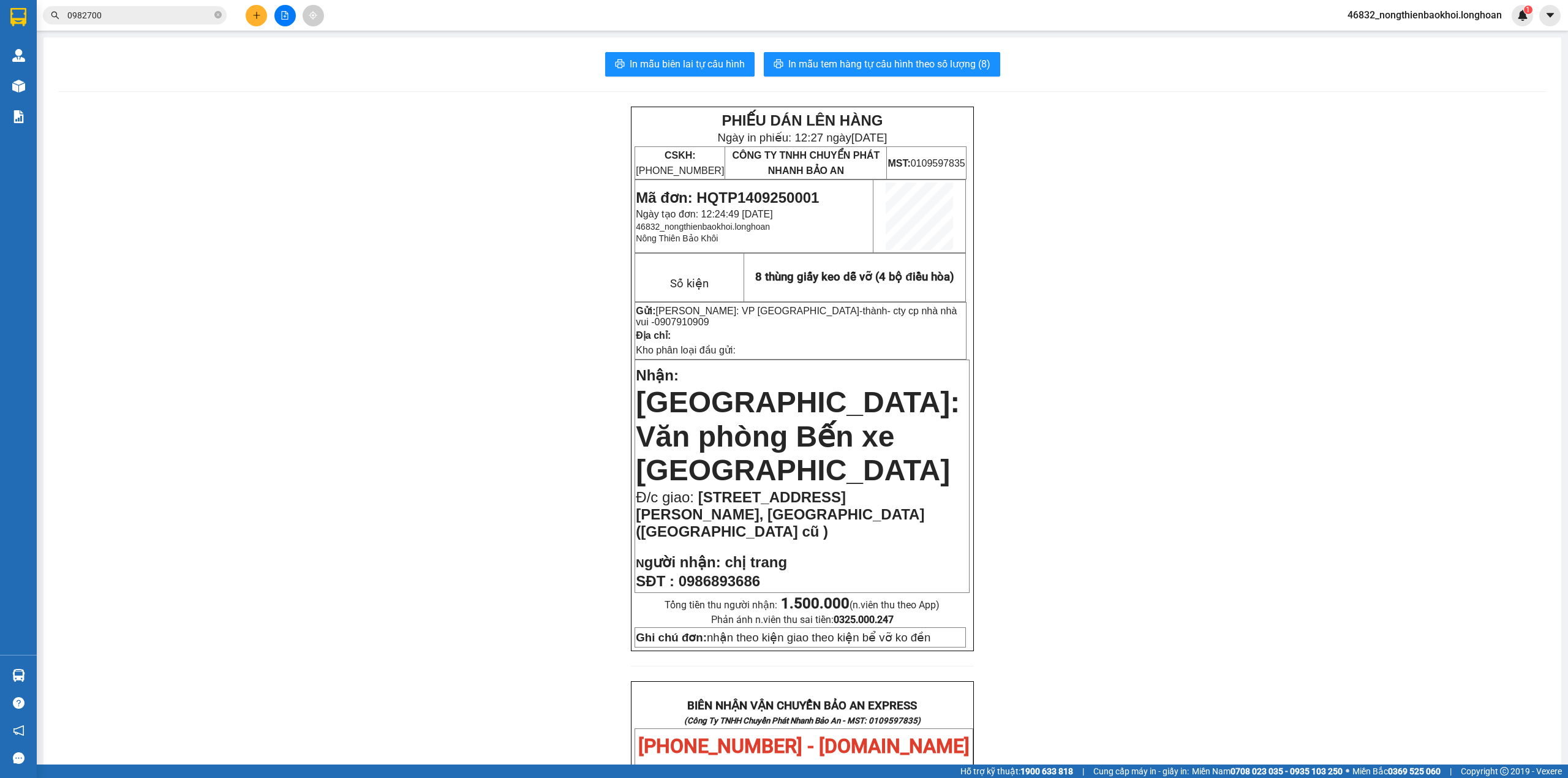
click at [542, 180] on div "PHIẾU DÁN LÊN HÀNG Ngày in phiếu: 12:27 [DATE] CSKH: [PHONE_NUMBER] CÔNG TY TNH…" at bounding box center [802, 722] width 1489 height 1232
click at [360, 201] on div "PHIẾU DÁN LÊN HÀNG Ngày in phiếu: 12:27 [DATE] CSKH: [PHONE_NUMBER] CÔNG TY TNH…" at bounding box center [802, 722] width 1489 height 1232
click at [361, 182] on div "PHIẾU DÁN LÊN HÀNG Ngày in phiếu: 12:27 [DATE] CSKH: [PHONE_NUMBER] CÔNG TY TNH…" at bounding box center [802, 722] width 1489 height 1232
click at [378, 148] on div "PHIẾU DÁN LÊN HÀNG Ngày in phiếu: 12:27 [DATE] CSKH: [PHONE_NUMBER] CÔNG TY TNH…" at bounding box center [802, 722] width 1489 height 1232
drag, startPoint x: 265, startPoint y: 243, endPoint x: 300, endPoint y: 230, distance: 37.3
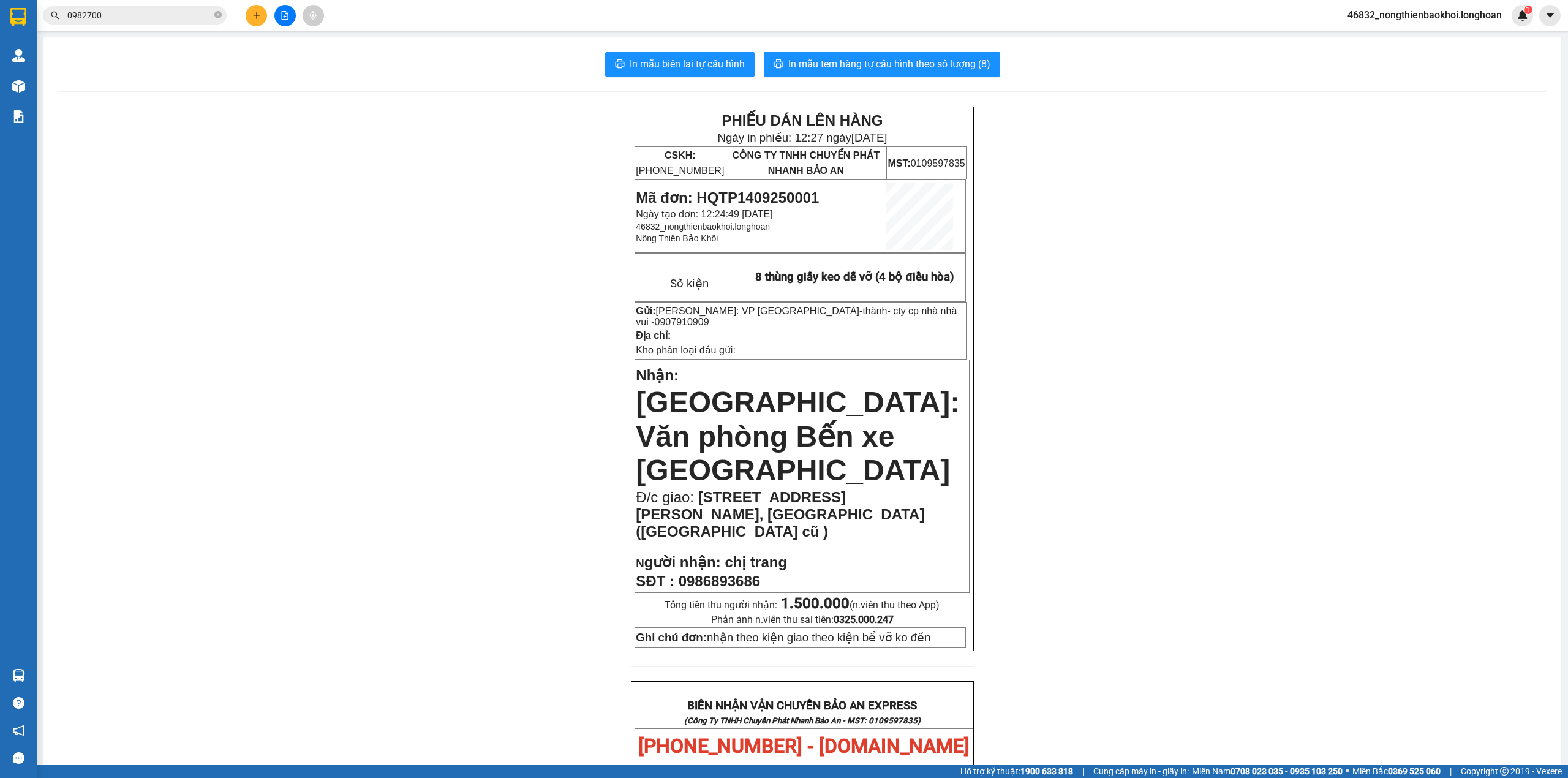
click at [285, 239] on div "PHIẾU DÁN LÊN HÀNG Ngày in phiếu: 12:27 [DATE] CSKH: [PHONE_NUMBER] CÔNG TY TNH…" at bounding box center [802, 722] width 1489 height 1232
click at [490, 274] on div "PHIẾU DÁN LÊN HÀNG Ngày in phiếu: 12:27 [DATE] CSKH: [PHONE_NUMBER] CÔNG TY TNH…" at bounding box center [802, 722] width 1489 height 1232
click at [483, 199] on div "PHIẾU DÁN LÊN HÀNG Ngày in phiếu: 12:27 [DATE] CSKH: [PHONE_NUMBER] CÔNG TY TNH…" at bounding box center [802, 722] width 1489 height 1232
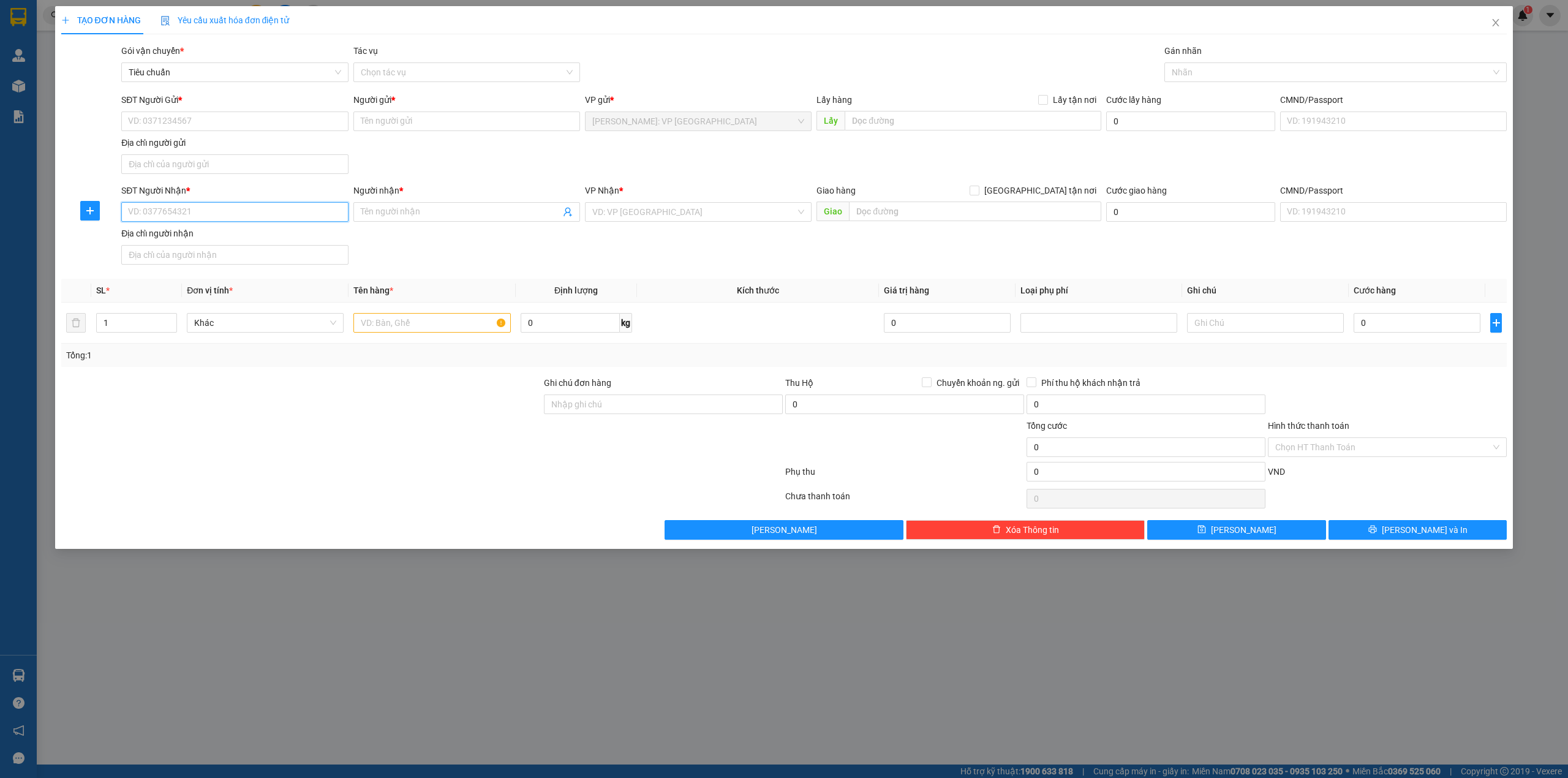
click at [188, 207] on input "SĐT Người Nhận *" at bounding box center [234, 212] width 227 height 20
paste input "0906350778"
type input "0906350778"
click at [207, 243] on div "0906350778 - TRANG TRÍ SÀI GÒN" at bounding box center [234, 237] width 212 height 14
type input "TRANG TRÍ SÀI GÒN"
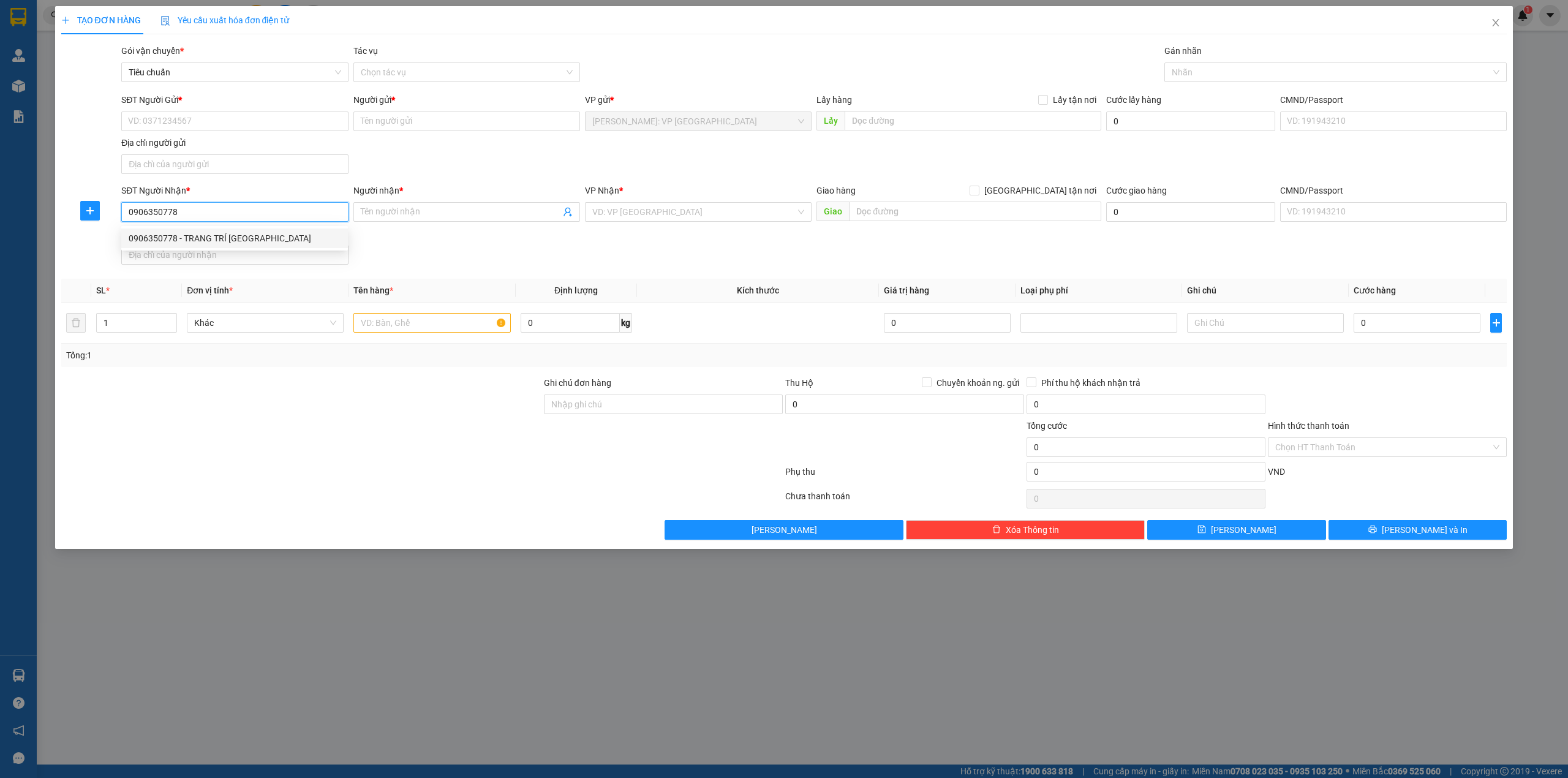
type input "CAM LÂM GIAO DỌC QL1A"
type input "0906350778"
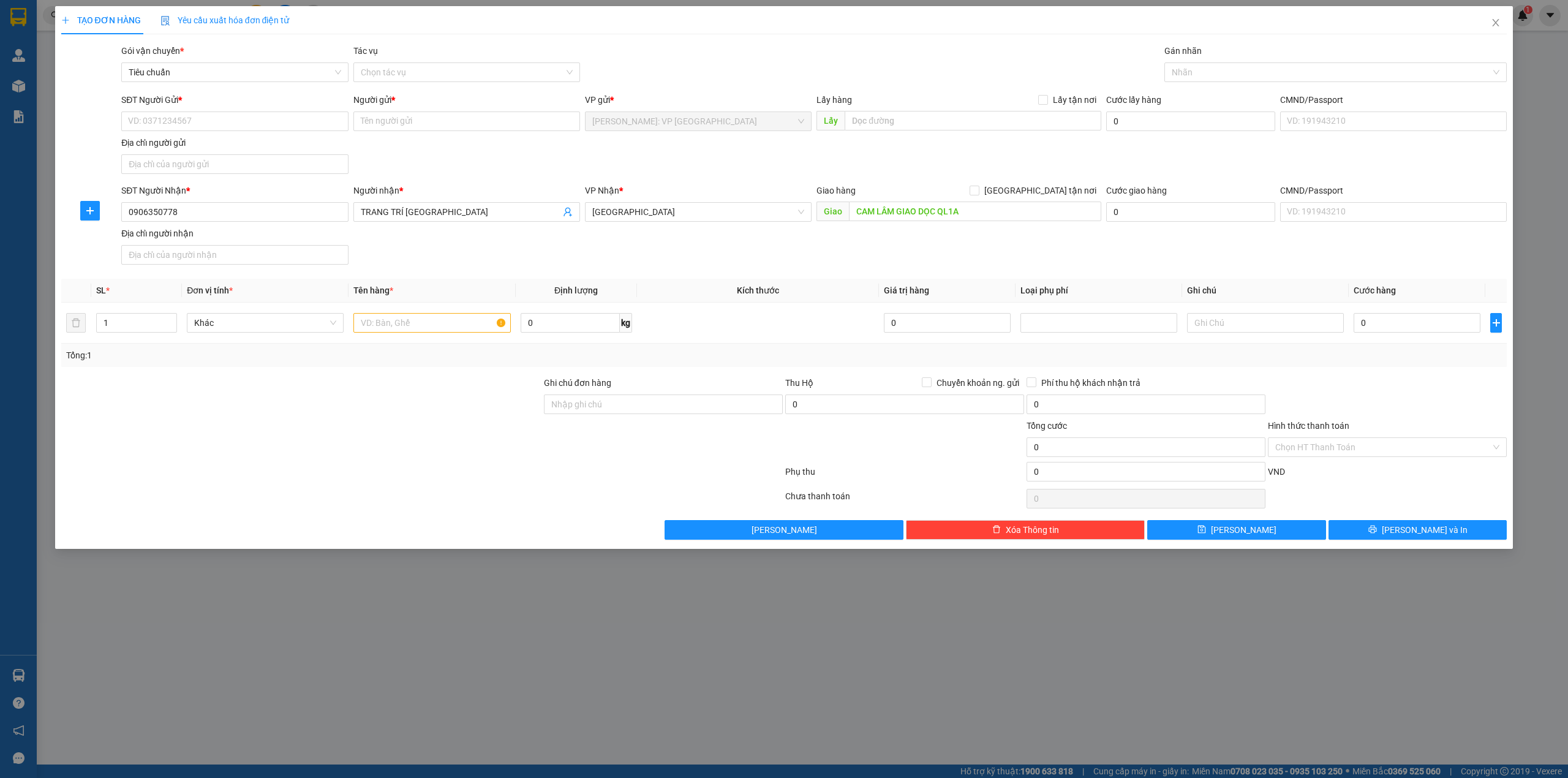
click at [447, 157] on div "SĐT Người Gửi * VD: 0371234567 Người gửi * Tên người gửi VP gửi * [GEOGRAPHIC_D…" at bounding box center [814, 135] width 1390 height 86
click at [182, 120] on input "SĐT Người Gửi *" at bounding box center [234, 121] width 227 height 20
click at [422, 152] on div "SĐT Người Gửi * VD: 0371234567 Người gửi * Tên người gửi VP gửi * [GEOGRAPHIC_D…" at bounding box center [814, 135] width 1390 height 86
click at [268, 121] on input "SĐT Người Gửi *" at bounding box center [234, 121] width 227 height 20
click at [228, 143] on div "0931317189 - A HIẾU" at bounding box center [234, 146] width 212 height 14
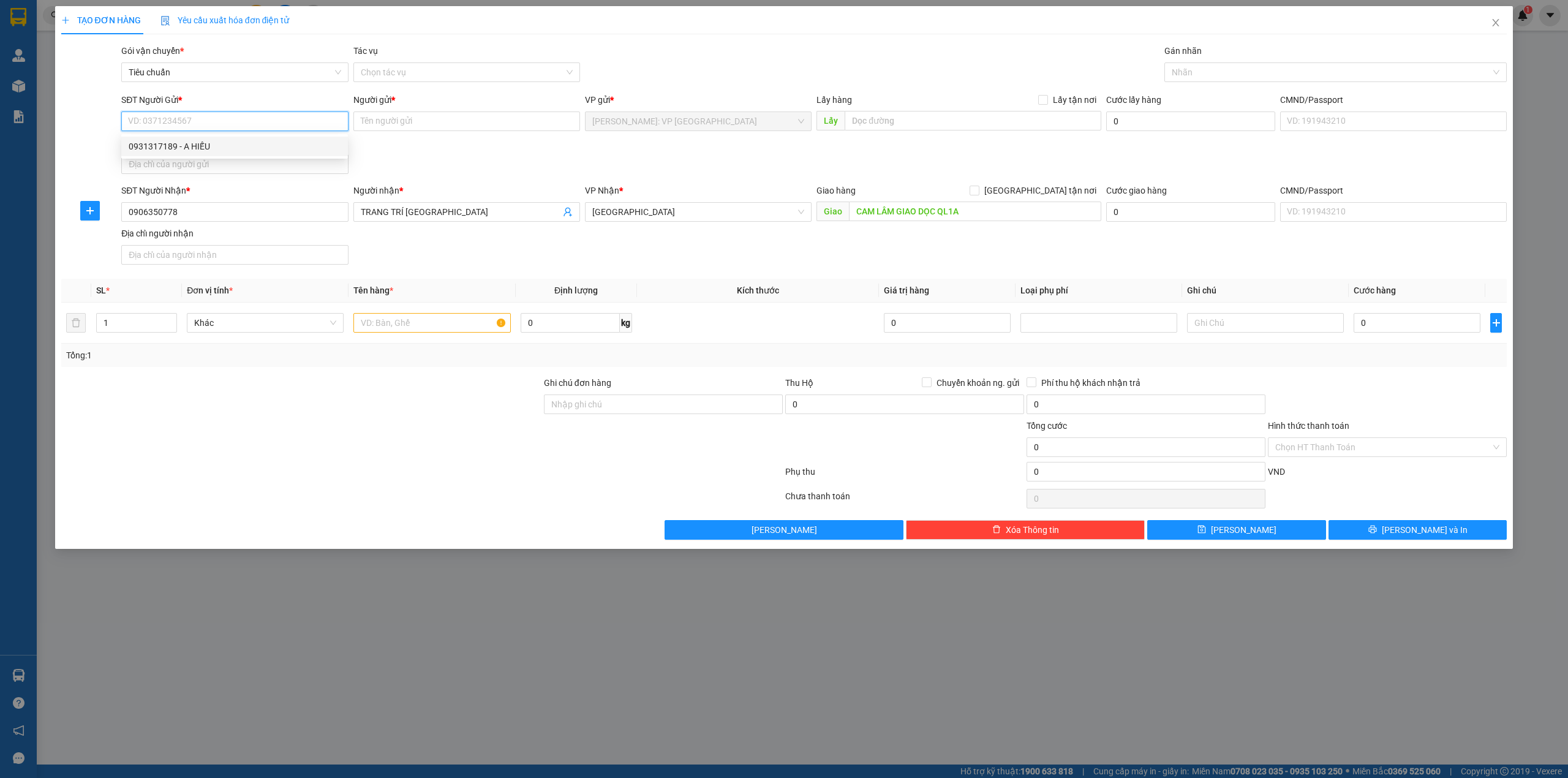
type input "0931317189"
type input "A HIẾU"
click at [425, 152] on div "SĐT Người Gửi * 0931317189 Người gửi * A HIẾU VP gửi * Hồ Chí Minh: VP Quận Tân…" at bounding box center [814, 135] width 1390 height 86
click at [1209, 65] on div at bounding box center [1330, 72] width 325 height 14
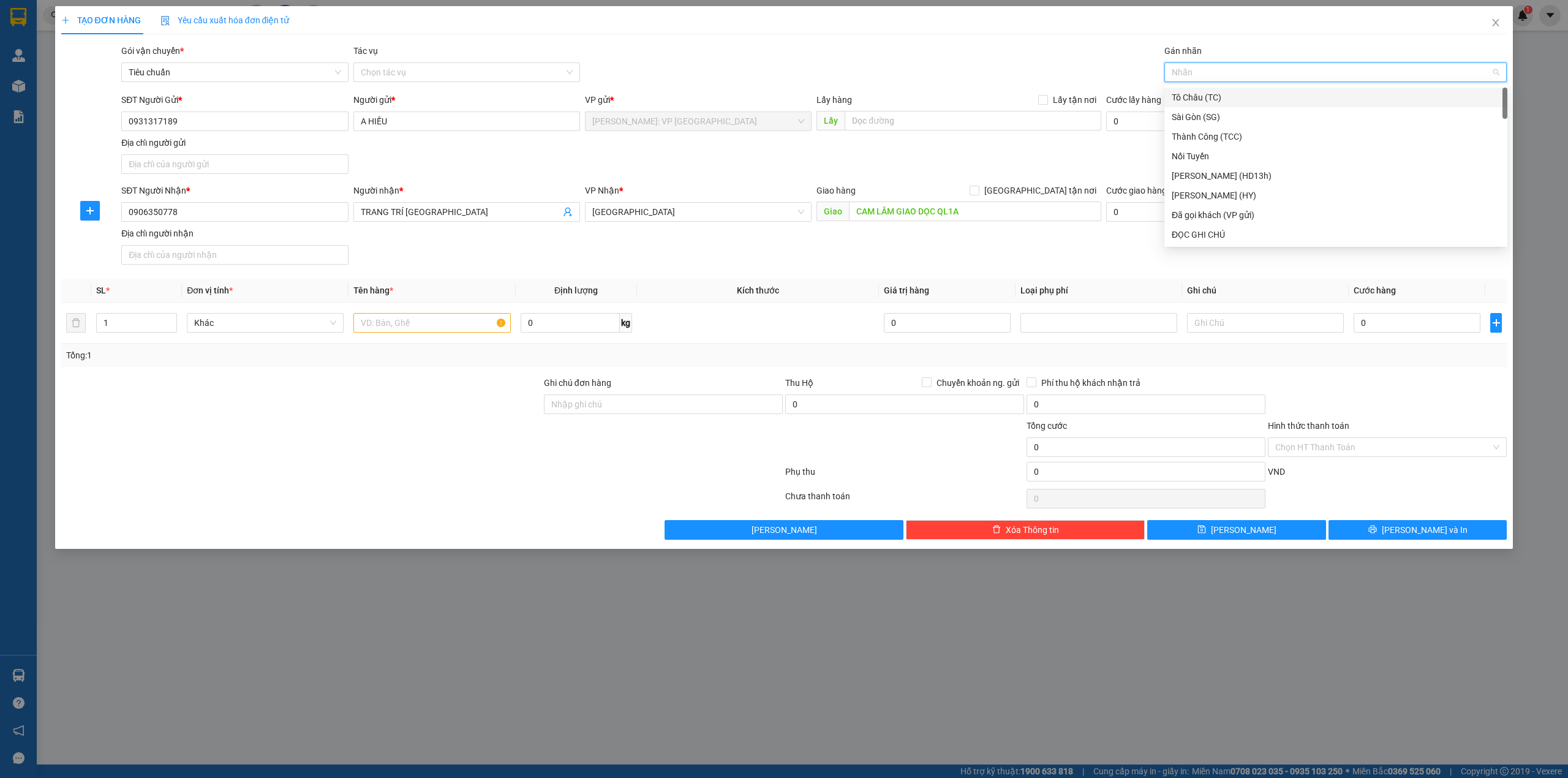
click at [929, 49] on div "Gói vận chuyển * Tiêu chuẩn Tác vụ Chọn tác vụ Gán nhãn Nhãn" at bounding box center [814, 65] width 1390 height 42
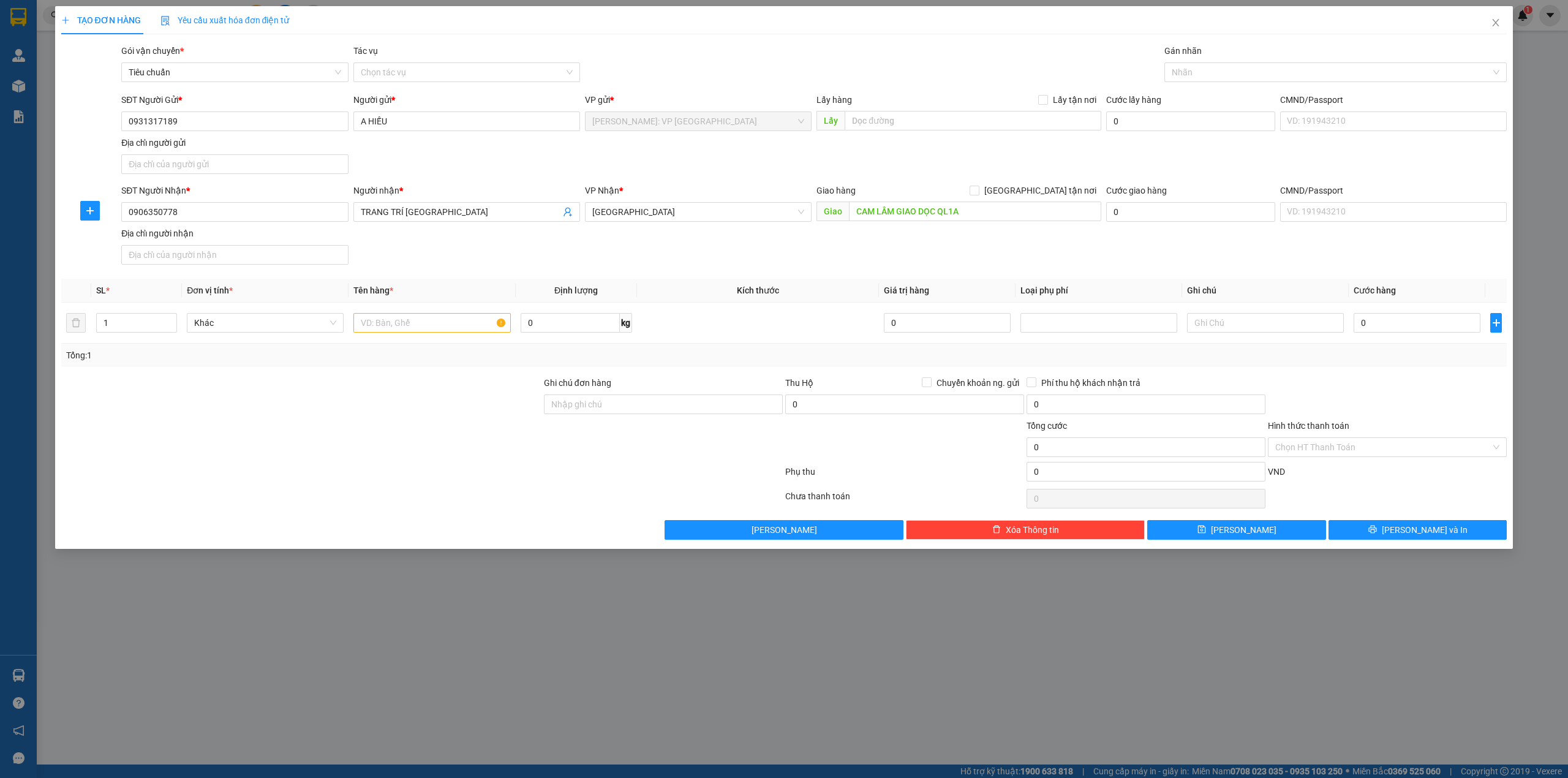
click at [707, 263] on div "SĐT Người Nhận * 0906350778 Người nhận * TRANG TRÍ SÀI GÒN VP Nhận * Khánh Hòa …" at bounding box center [814, 227] width 1390 height 86
click at [1370, 327] on input "0" at bounding box center [1416, 323] width 126 height 20
type input "8"
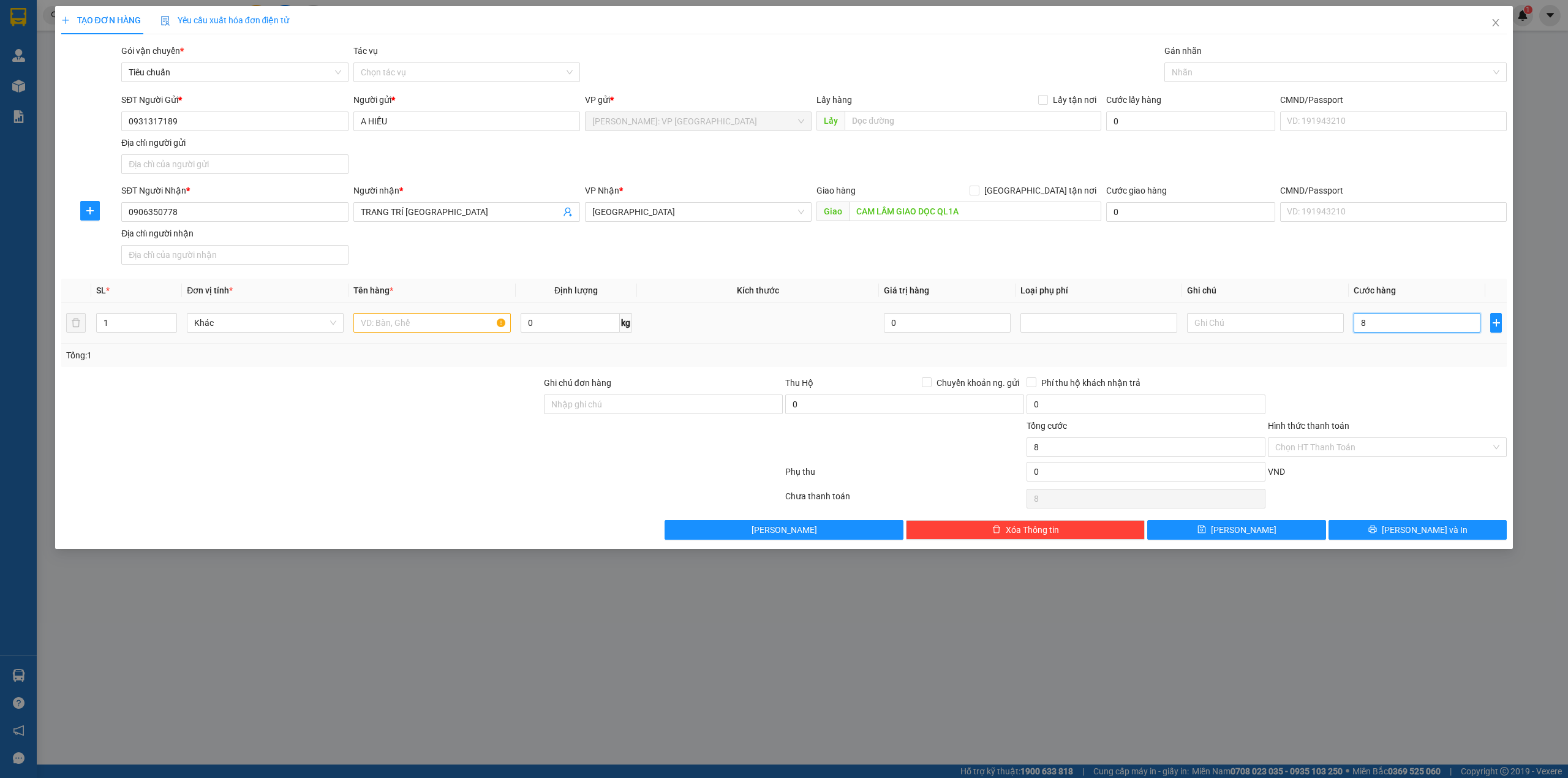
type input "80"
type input "800"
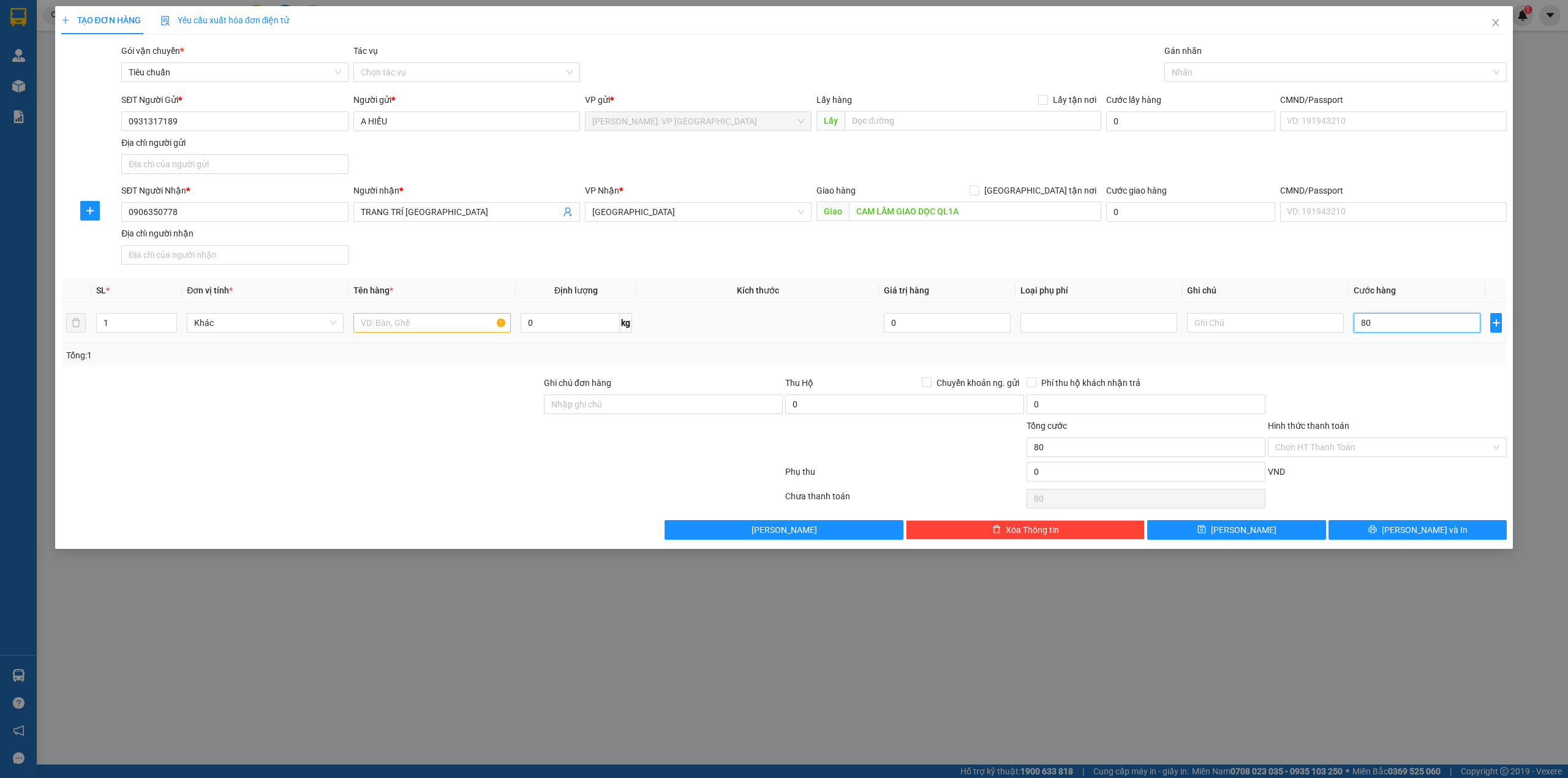
type input "800"
type input "8.000"
type input "80.000"
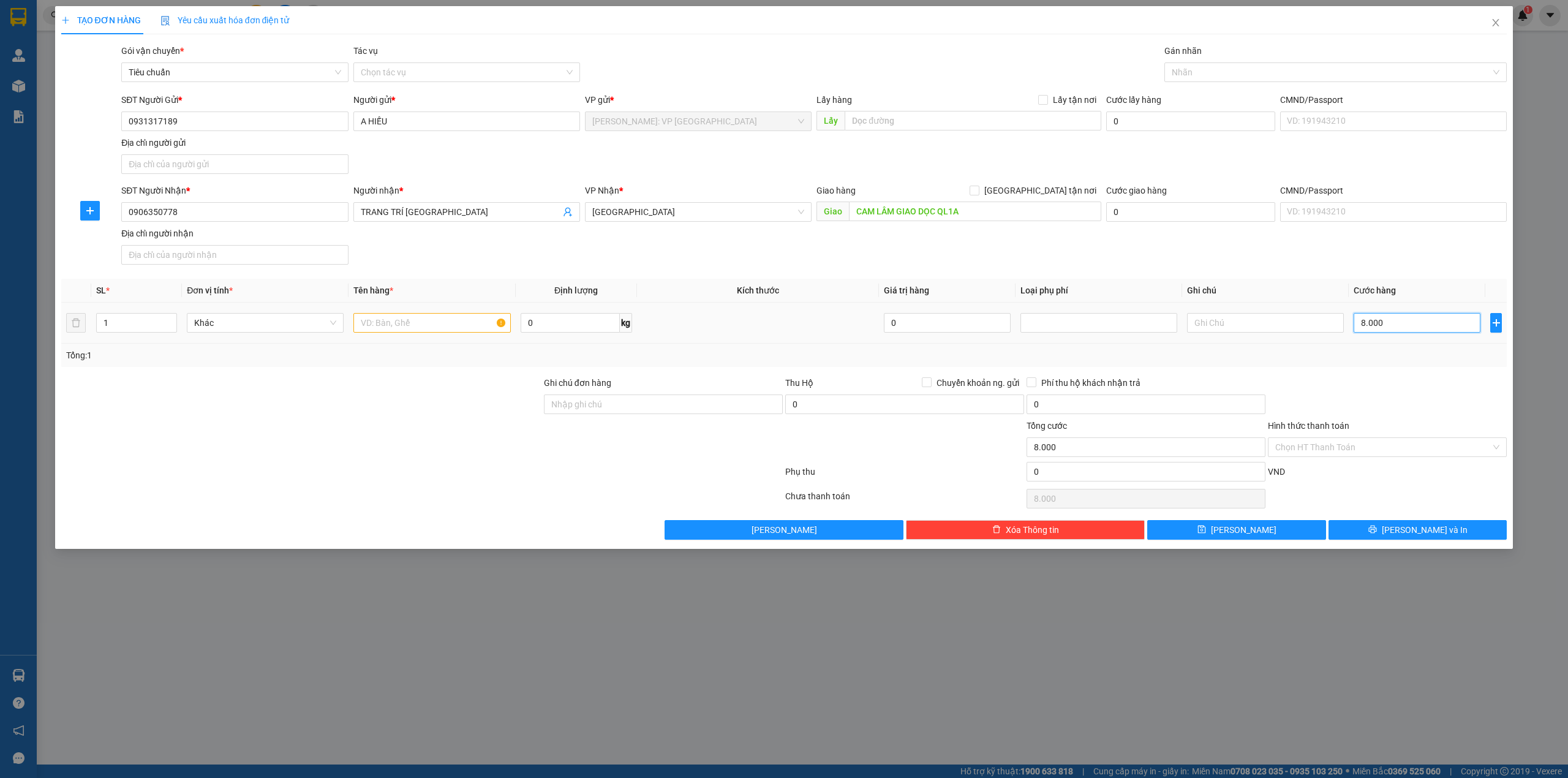
type input "80.000"
type input "800.000"
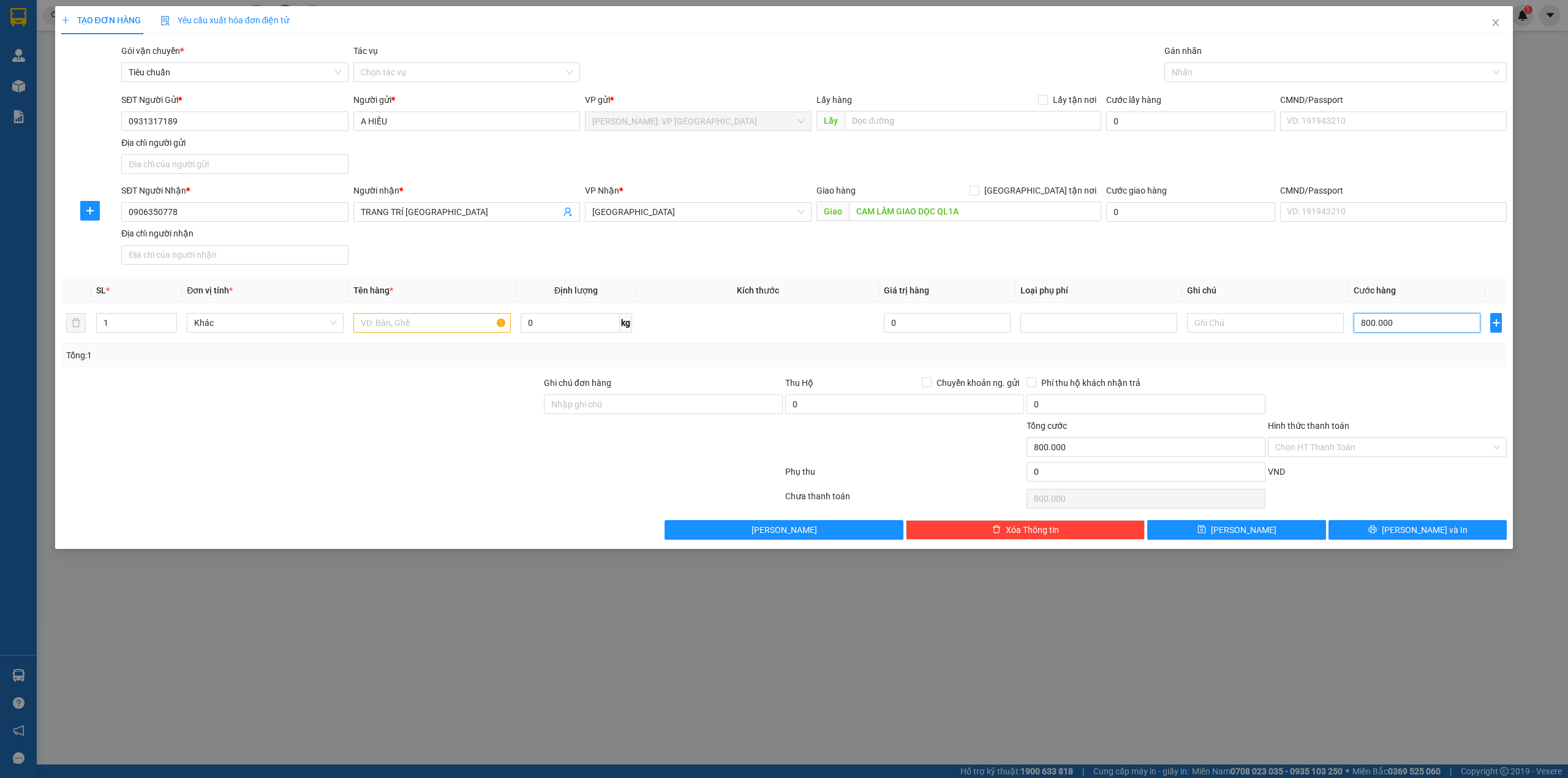
type input "800.000"
click at [361, 366] on div "Tổng: 1" at bounding box center [784, 356] width 1446 height 23
drag, startPoint x: 361, startPoint y: 368, endPoint x: 387, endPoint y: 384, distance: 30.5
click at [385, 383] on div "Transit Pickup Surcharge Ids Transit Deliver Surcharge Ids Transit Deliver Surc…" at bounding box center [784, 292] width 1446 height 496
click at [478, 145] on div "SĐT Người Gửi * 0931317189 Người gửi * A HIẾU VP gửi * Hồ Chí Minh: VP Quận Tân…" at bounding box center [814, 135] width 1390 height 86
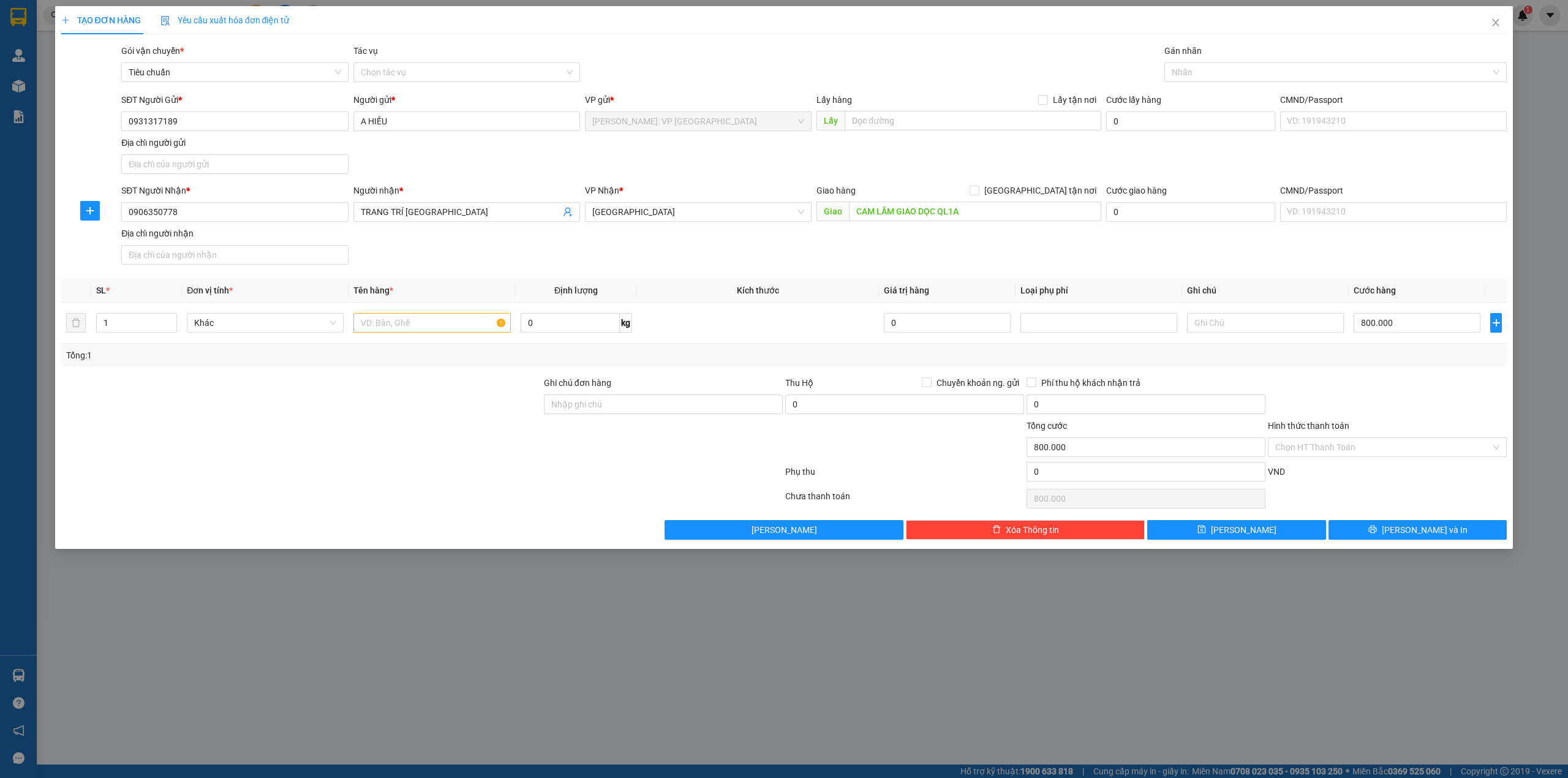
click at [611, 155] on div "SĐT Người Gửi * 0931317189 Người gửi * A HIẾU VP gửi * Hồ Chí Minh: VP Quận Tân…" at bounding box center [814, 135] width 1390 height 86
